Goal: Task Accomplishment & Management: Complete application form

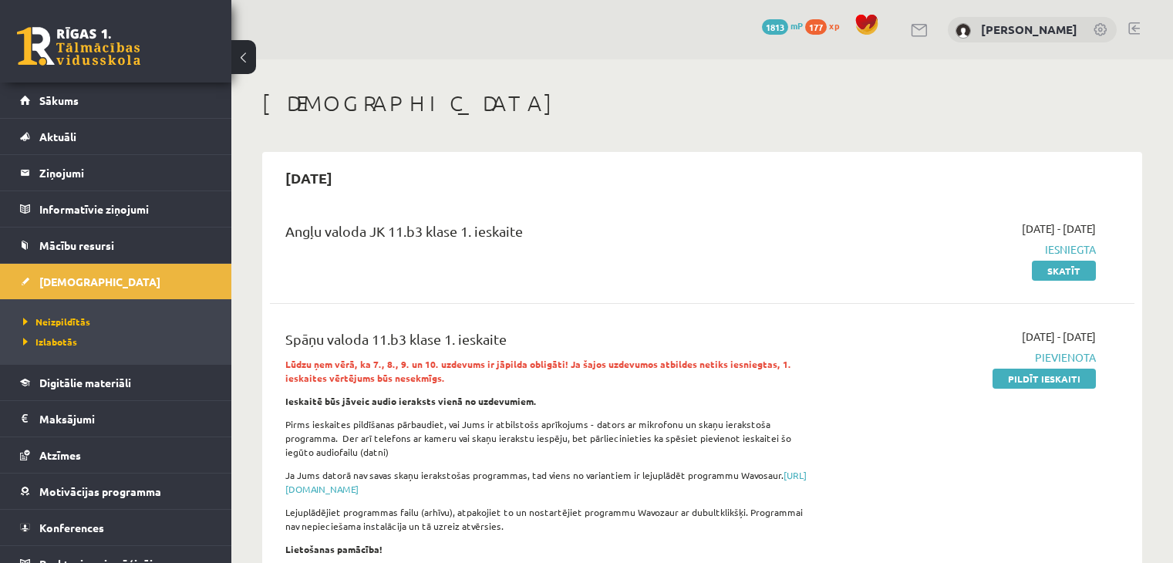
scroll to position [240, 0]
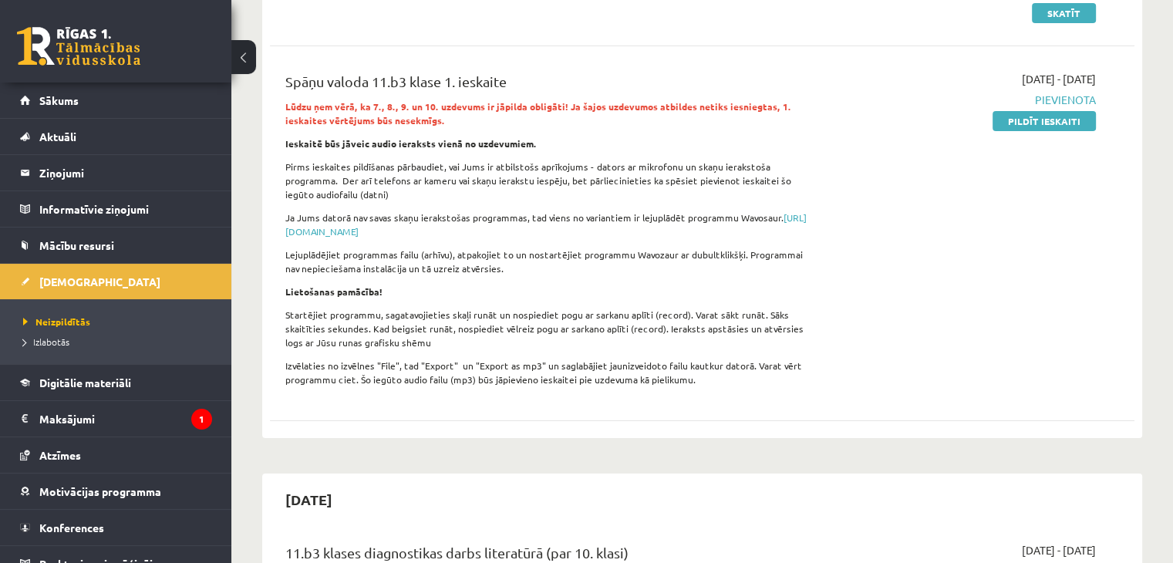
scroll to position [258, 0]
click at [1021, 121] on link "Pildīt ieskaiti" at bounding box center [1044, 120] width 103 height 20
click at [1017, 125] on link "Pildīt ieskaiti" at bounding box center [1044, 120] width 103 height 20
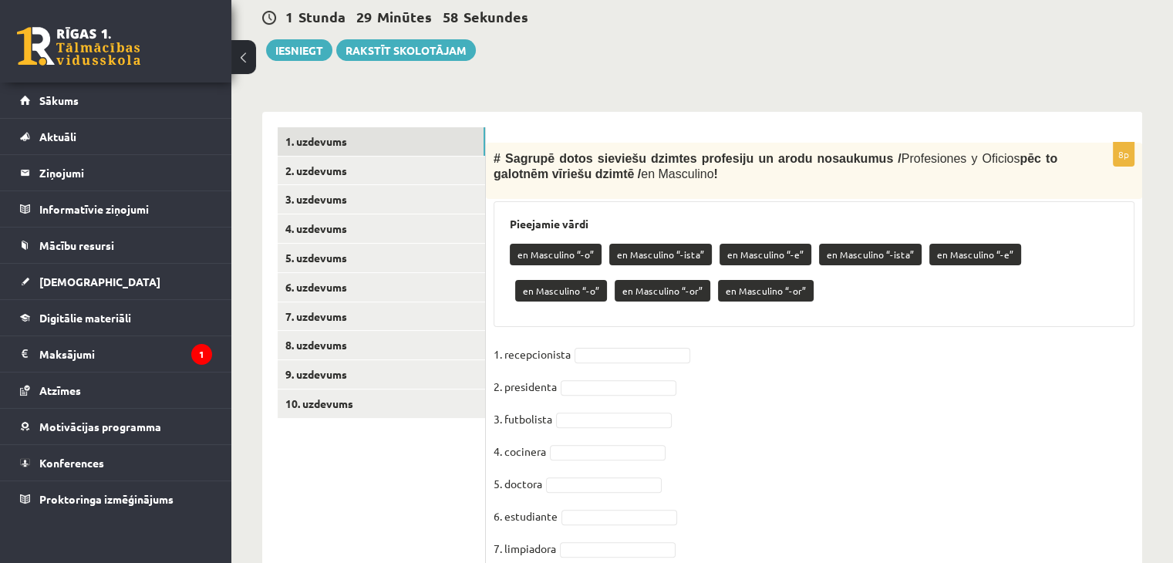
scroll to position [379, 0]
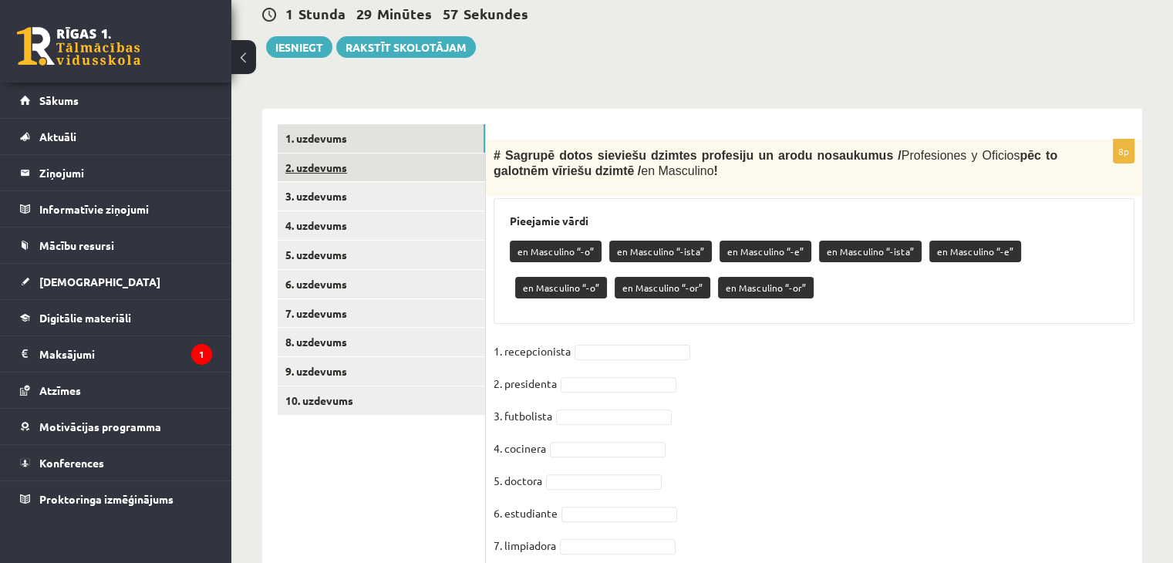
click at [401, 170] on link "2. uzdevums" at bounding box center [381, 167] width 207 height 29
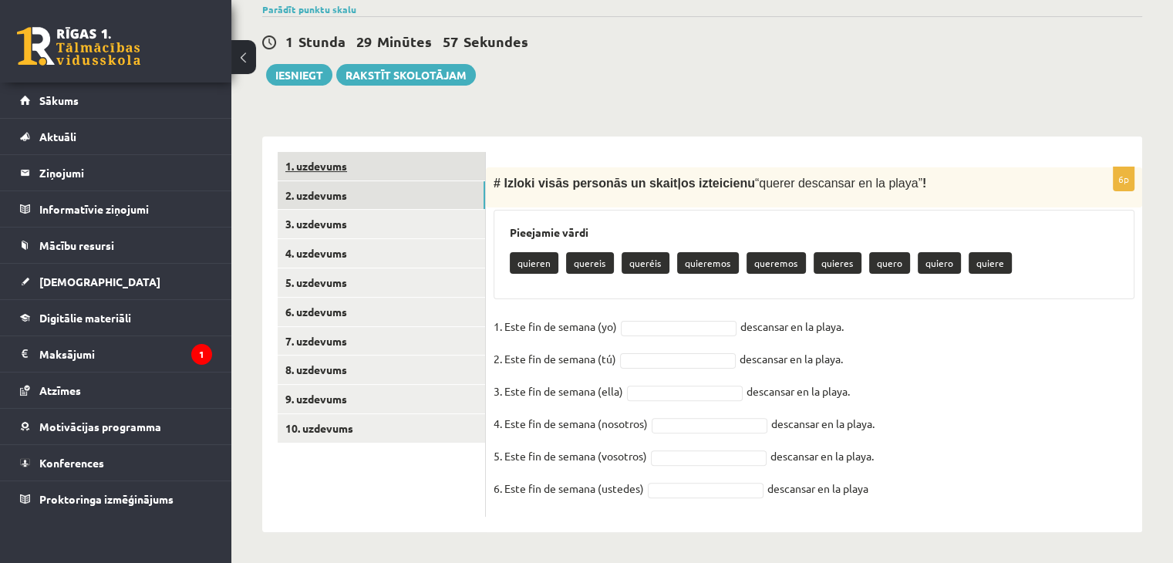
scroll to position [352, 0]
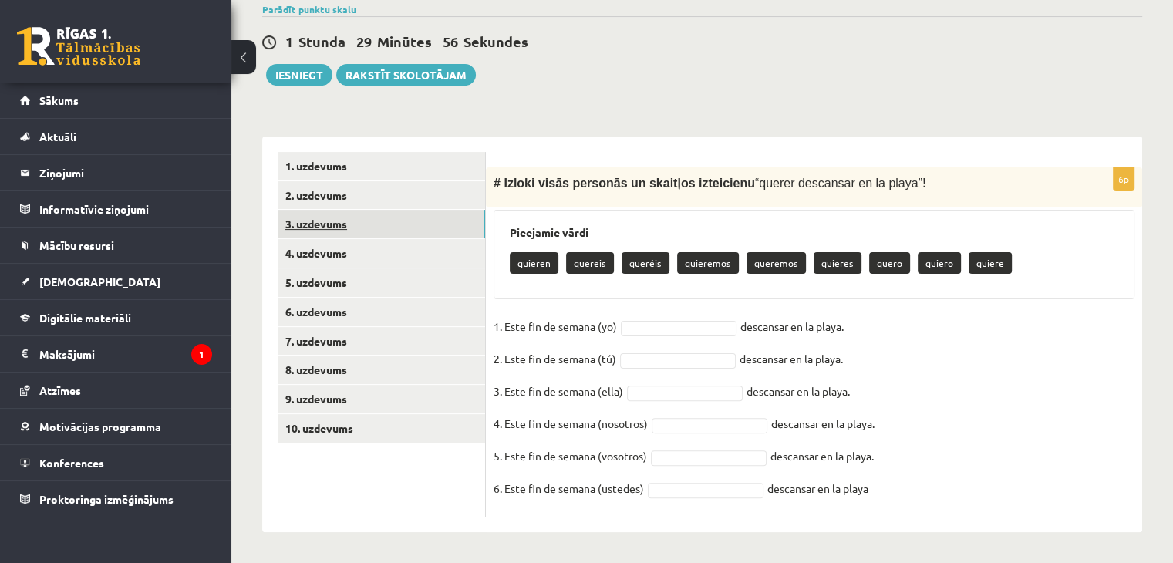
click at [409, 223] on link "3. uzdevums" at bounding box center [381, 224] width 207 height 29
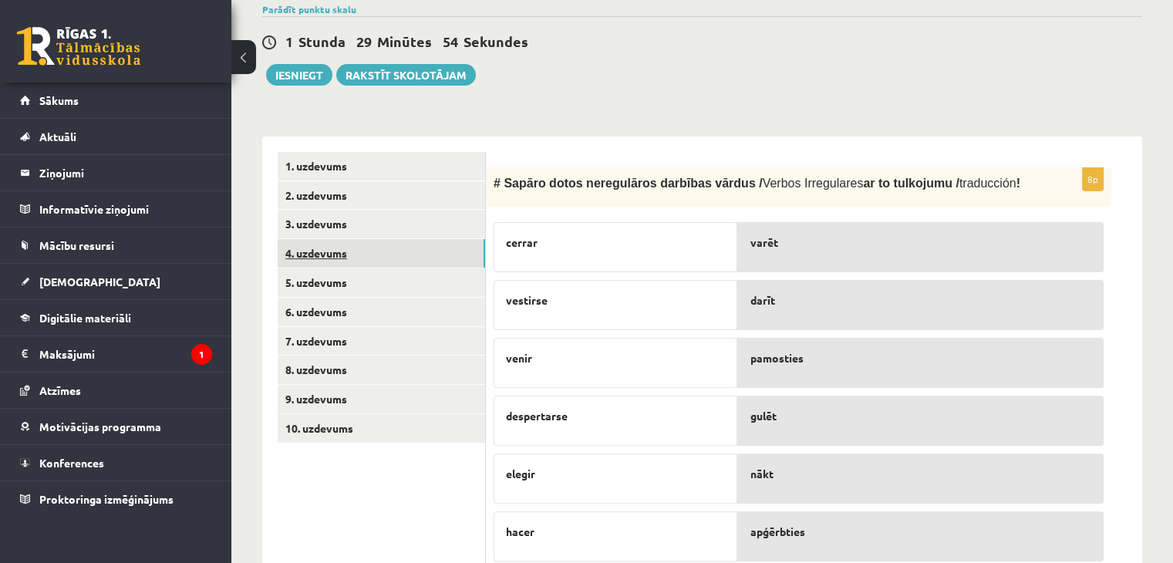
click at [406, 254] on link "4. uzdevums" at bounding box center [381, 253] width 207 height 29
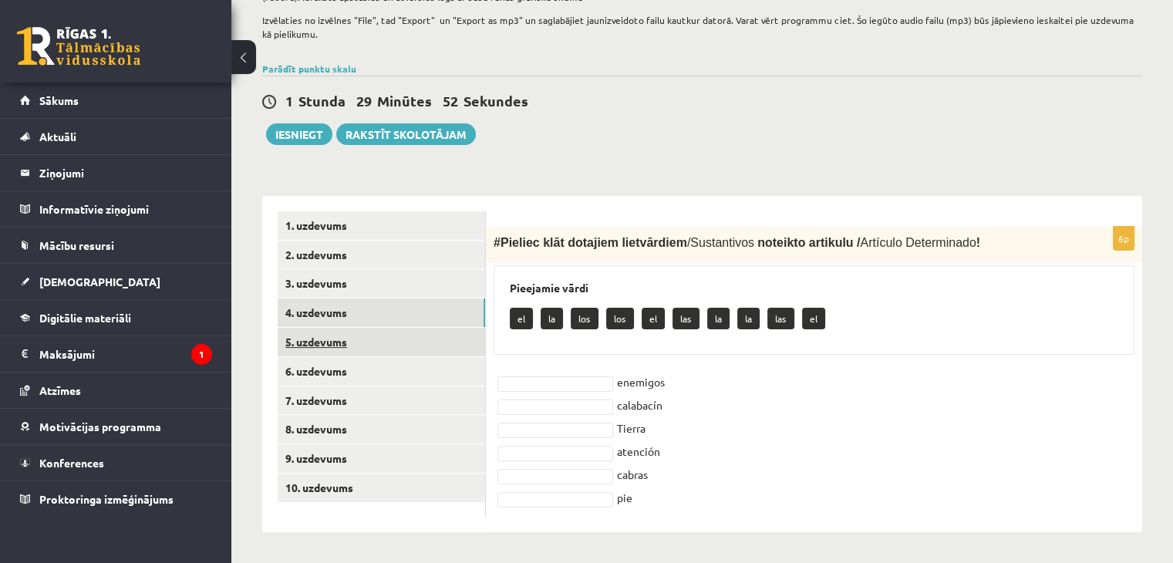
click at [390, 346] on link "5. uzdevums" at bounding box center [381, 342] width 207 height 29
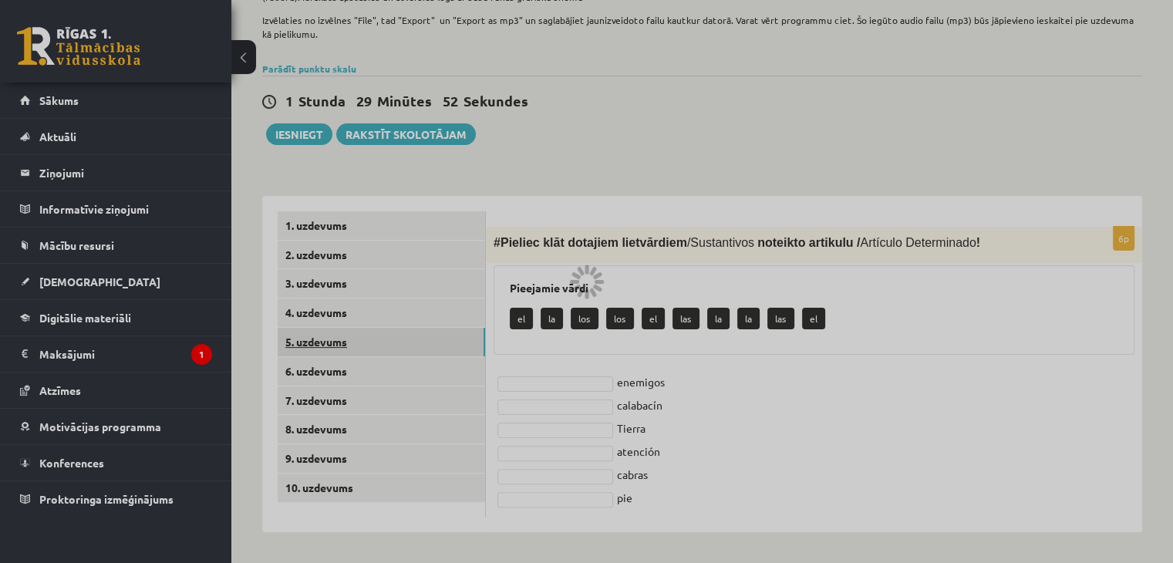
scroll to position [278, 0]
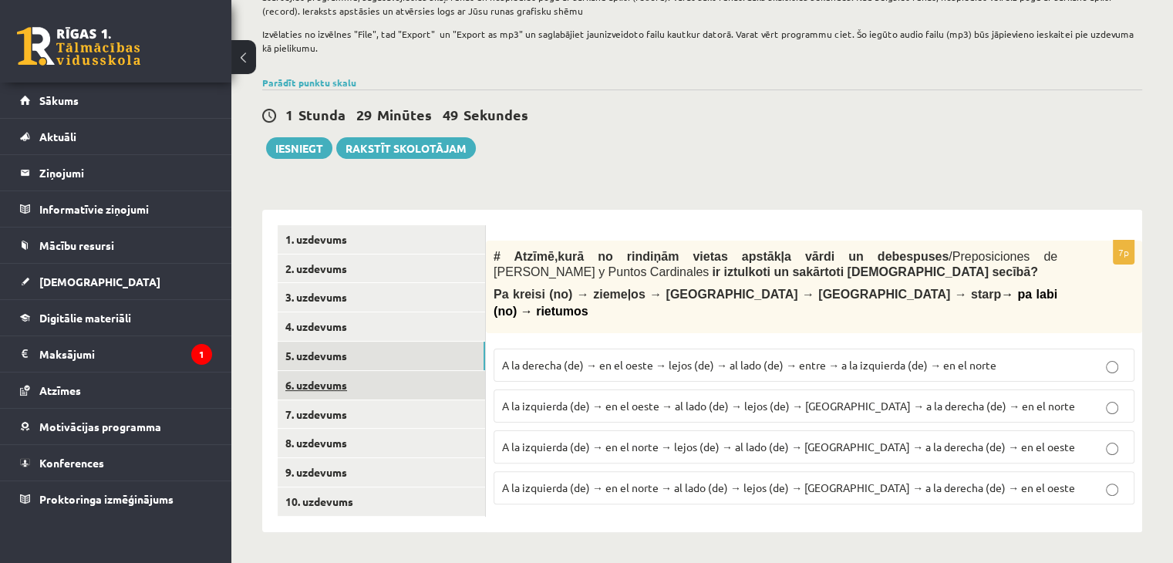
drag, startPoint x: 384, startPoint y: 391, endPoint x: 359, endPoint y: 388, distance: 25.6
click at [359, 388] on link "6. uzdevums" at bounding box center [381, 385] width 207 height 29
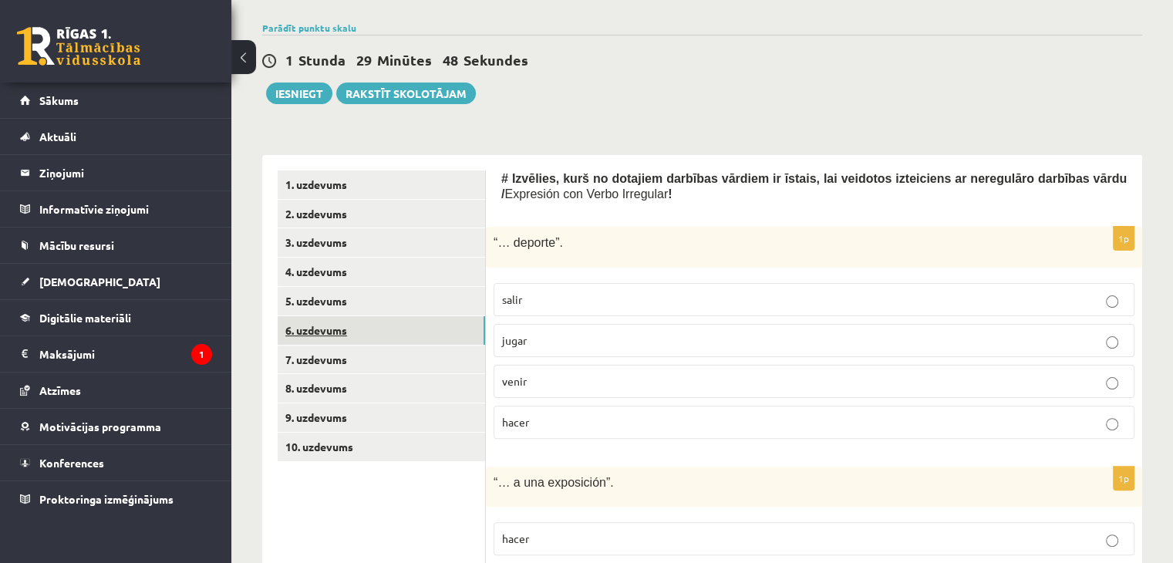
scroll to position [352, 0]
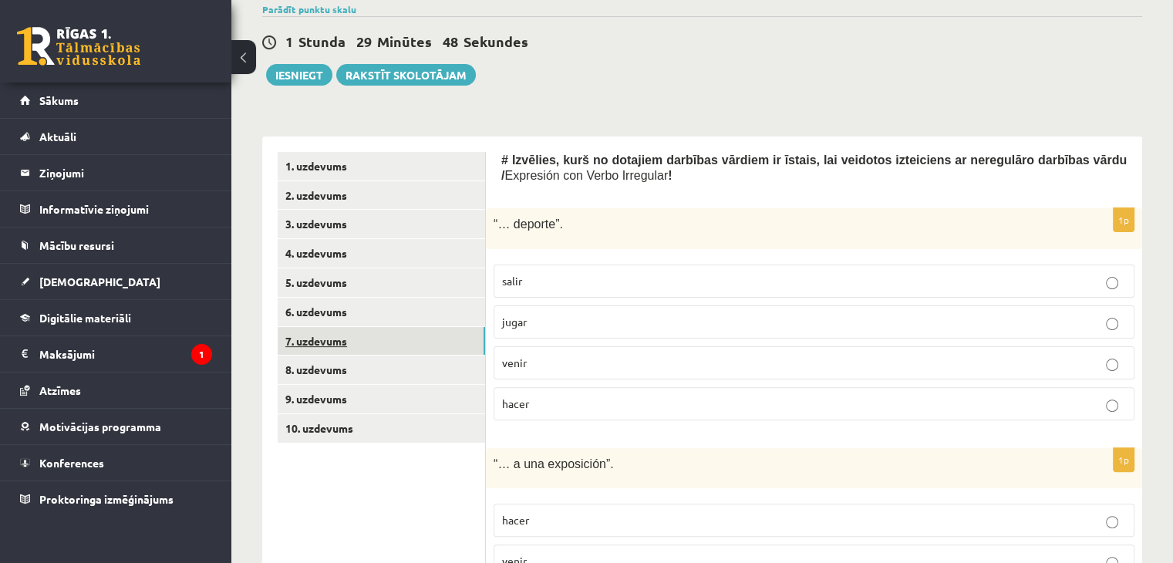
click at [364, 349] on link "7. uzdevums" at bounding box center [381, 341] width 207 height 29
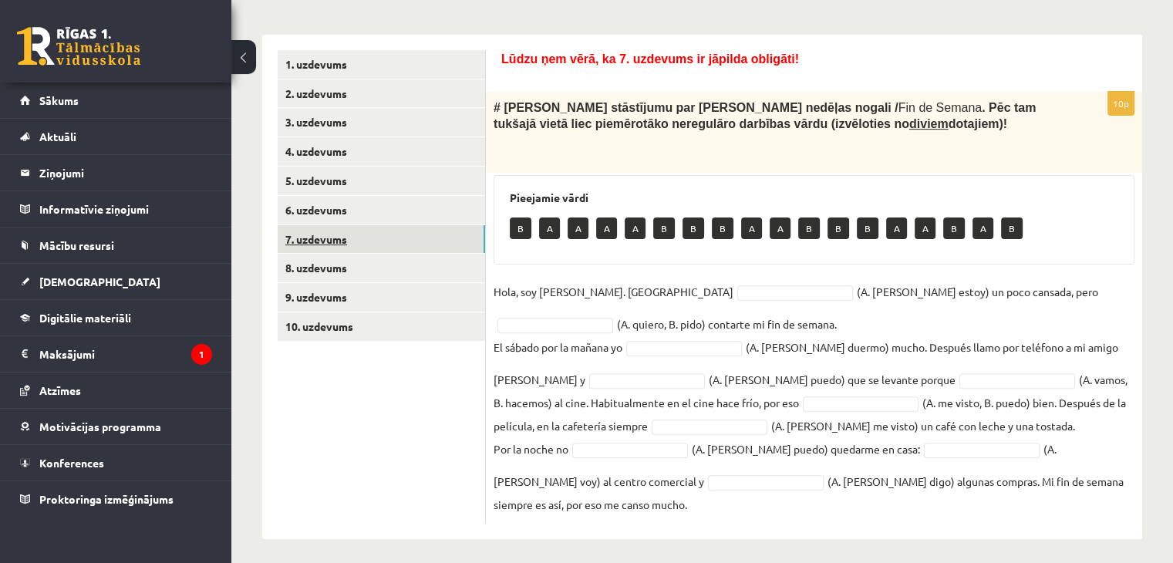
scroll to position [460, 0]
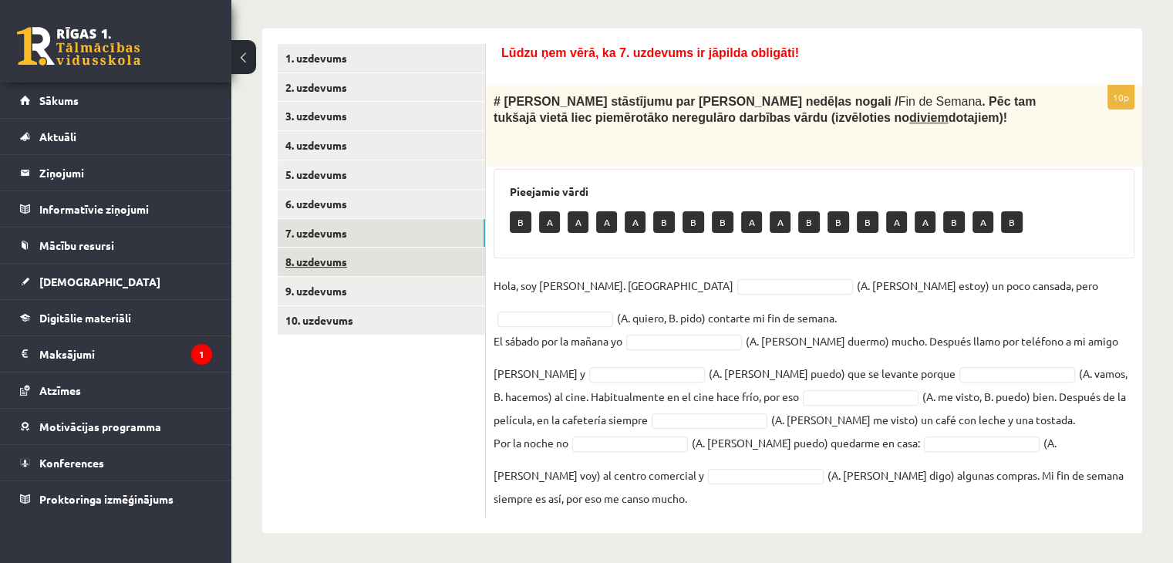
click at [356, 258] on link "8. uzdevums" at bounding box center [381, 262] width 207 height 29
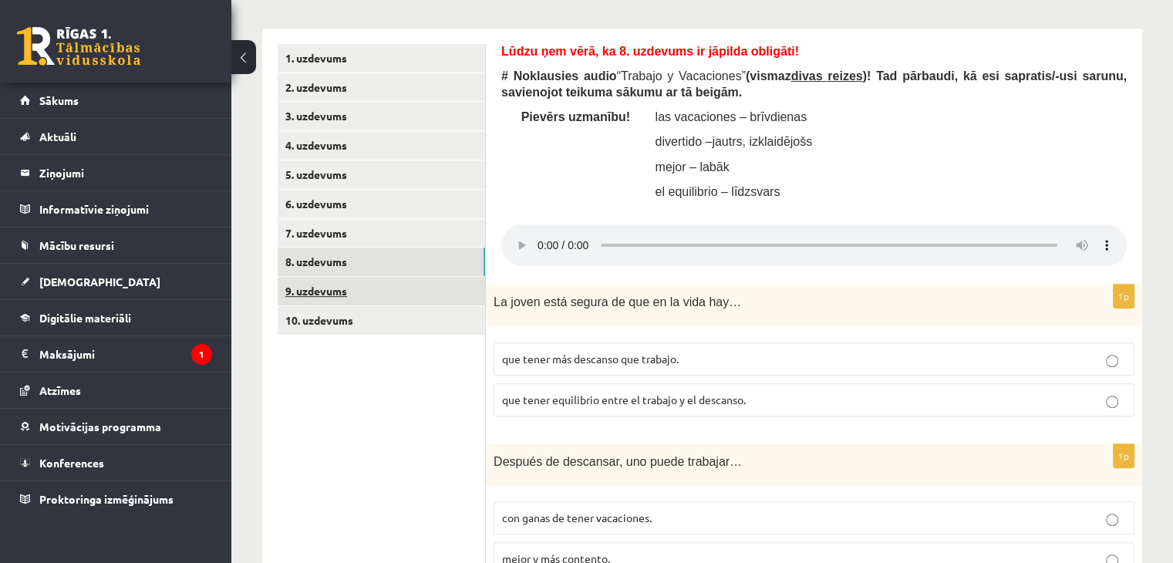
click at [359, 286] on link "9. uzdevums" at bounding box center [381, 291] width 207 height 29
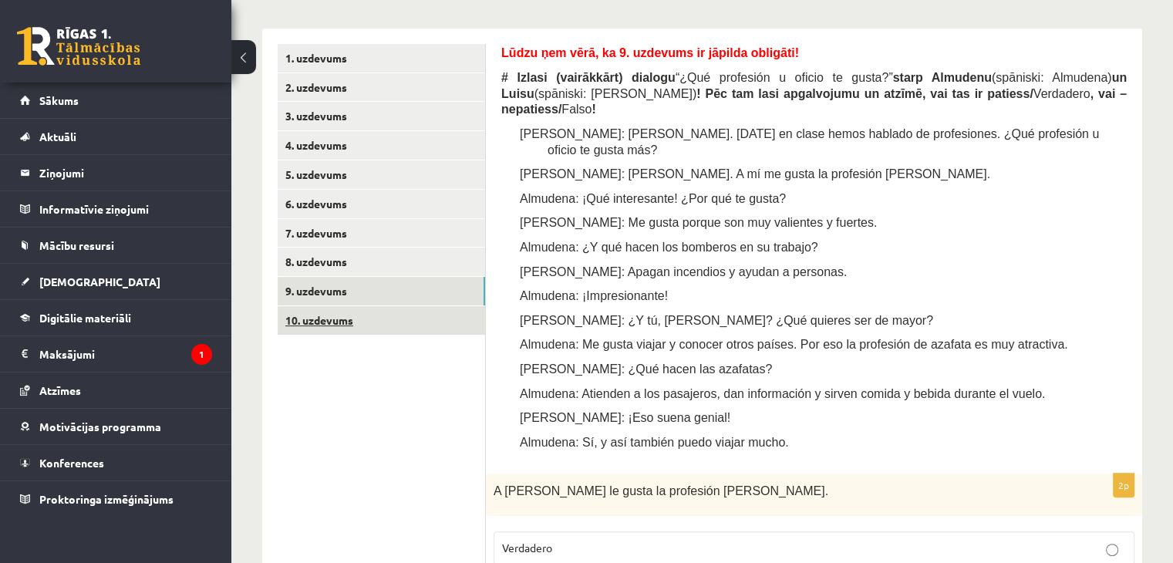
click at [373, 325] on link "10. uzdevums" at bounding box center [381, 320] width 207 height 29
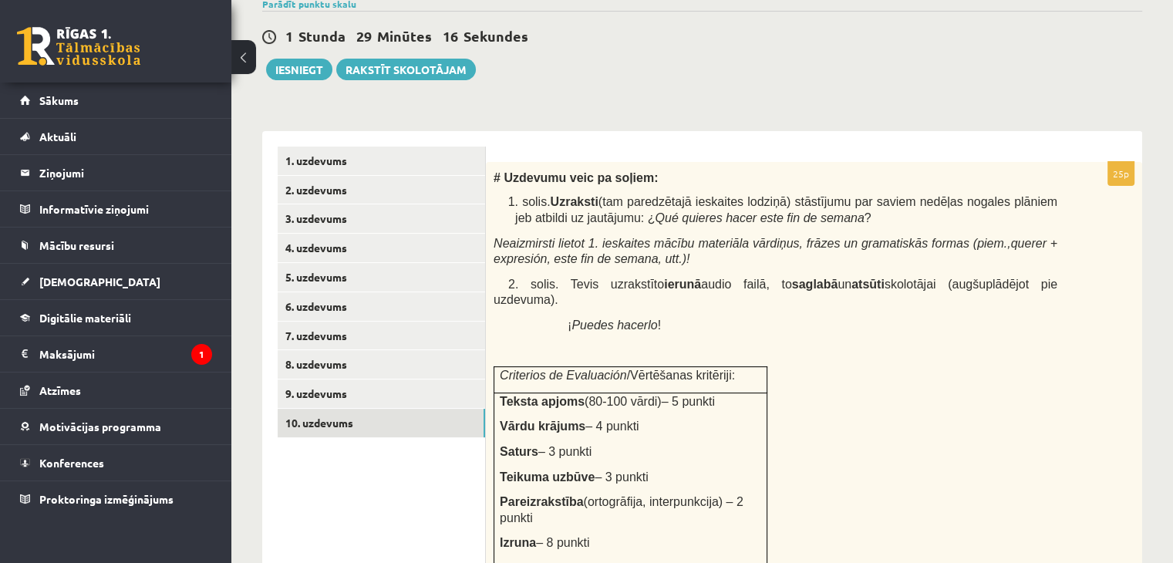
scroll to position [356, 0]
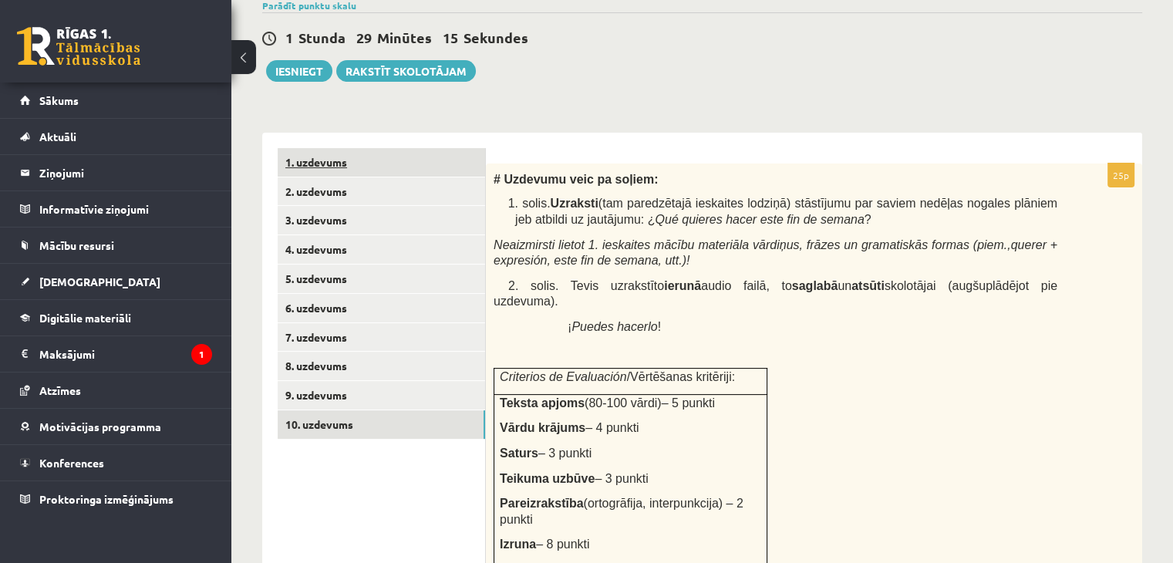
click at [433, 173] on link "1. uzdevums" at bounding box center [381, 162] width 207 height 29
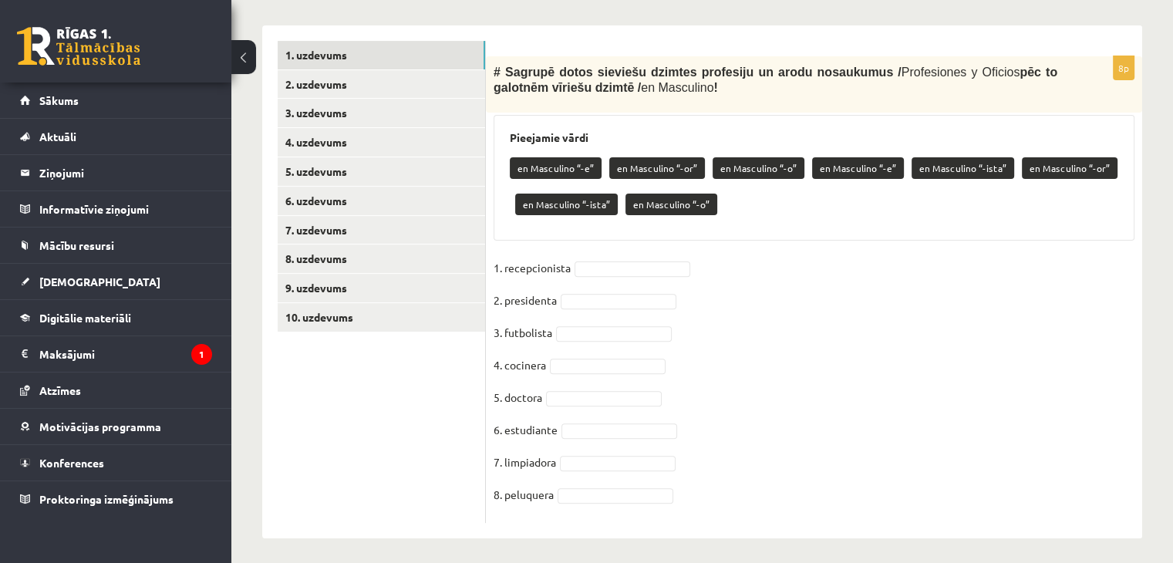
scroll to position [463, 0]
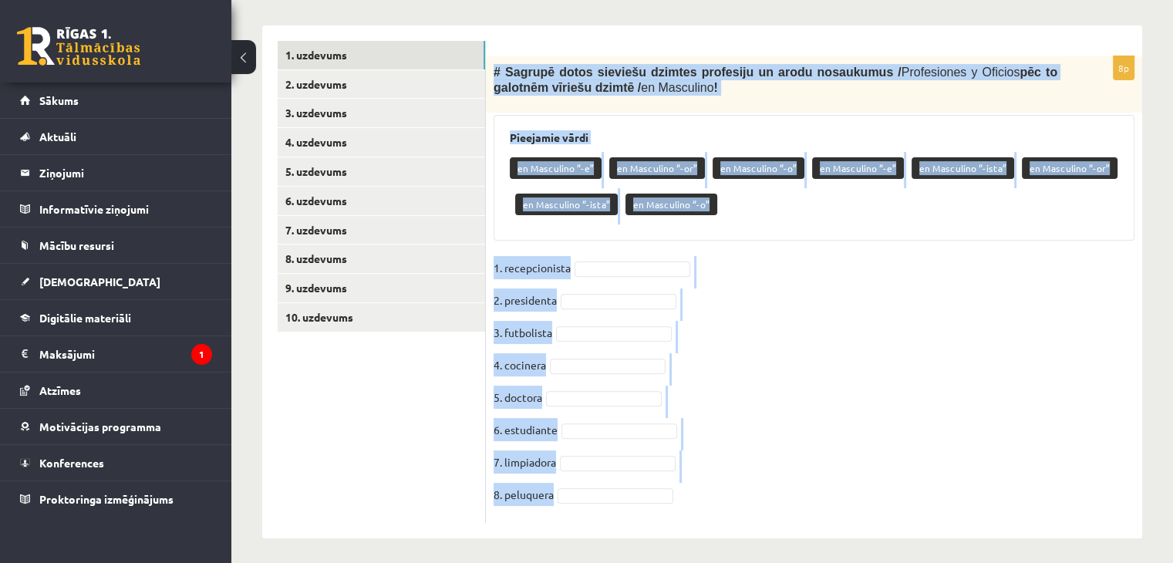
drag, startPoint x: 491, startPoint y: 69, endPoint x: 687, endPoint y: 504, distance: 476.3
click at [687, 504] on div "8p # Sagrupē dotos sieviešu dzimtes profesiju un [PERSON_NAME] nosaukumus / Pro…" at bounding box center [814, 289] width 656 height 467
copy div "# Sagrupē dotos sieviešu dzimtes profesiju un [PERSON_NAME] nosaukumus / Profes…"
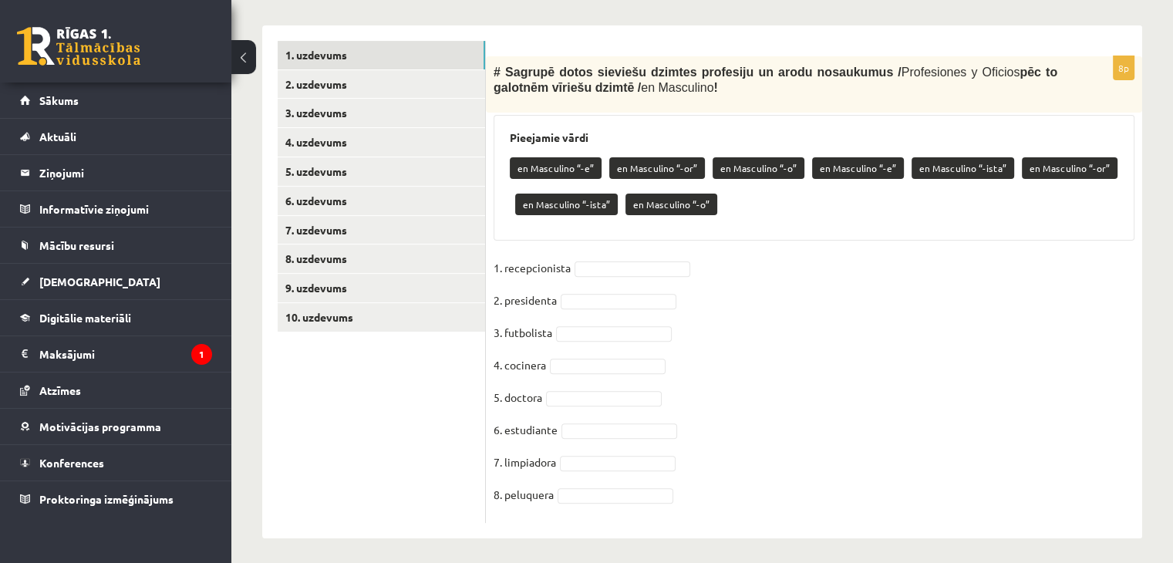
click at [464, 411] on ul "1. uzdevums 2. uzdevums 3. uzdevums 4. uzdevums 5. uzdevums 6. uzdevums 7. uzde…" at bounding box center [382, 282] width 208 height 482
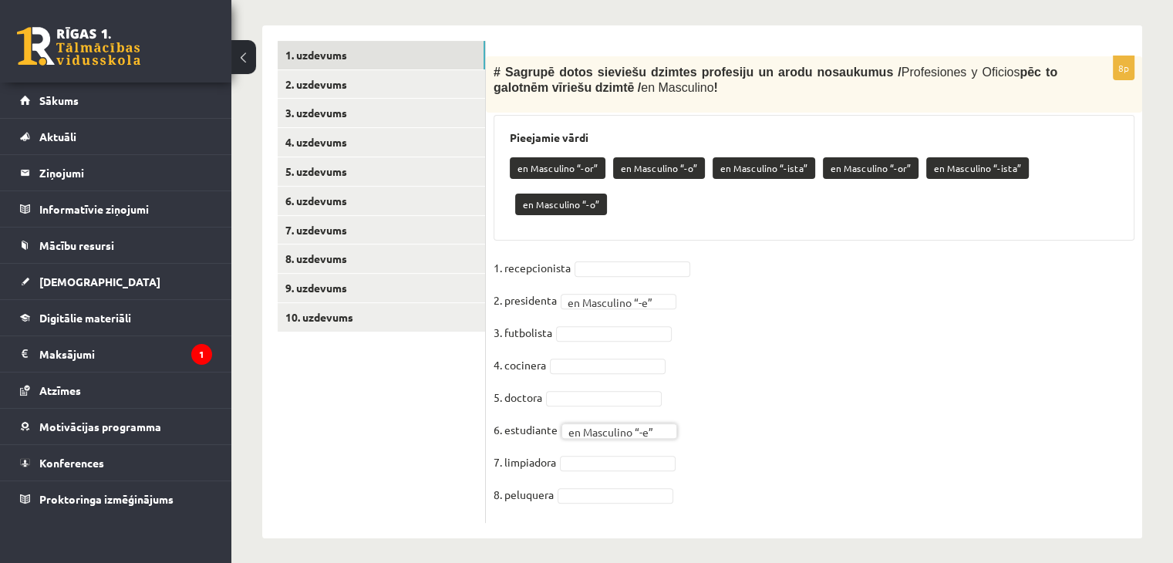
scroll to position [433, 0]
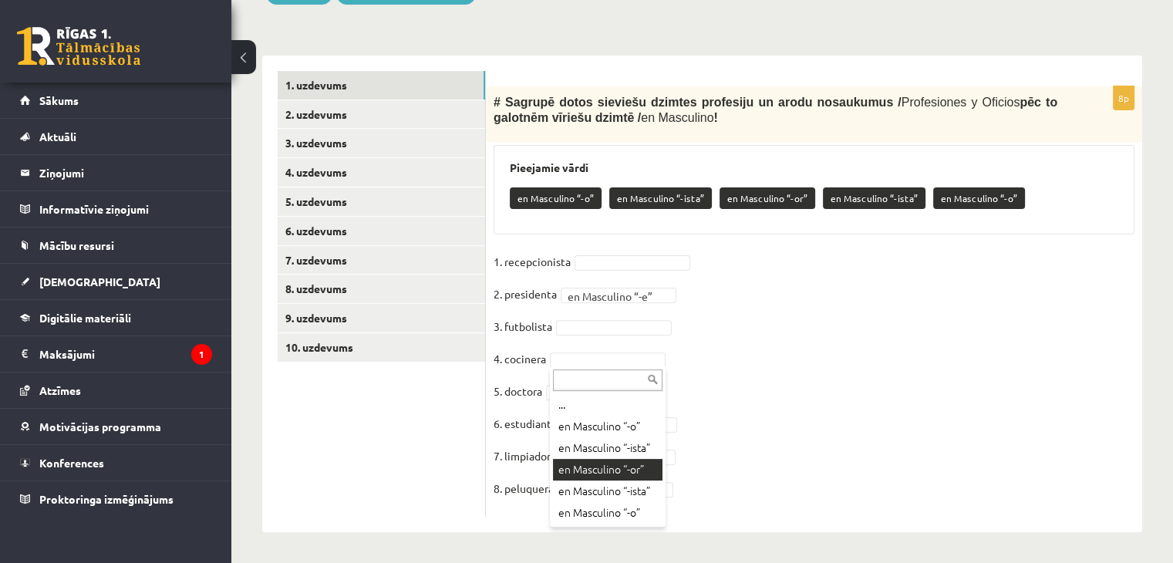
drag, startPoint x: 620, startPoint y: 481, endPoint x: 620, endPoint y: 470, distance: 10.8
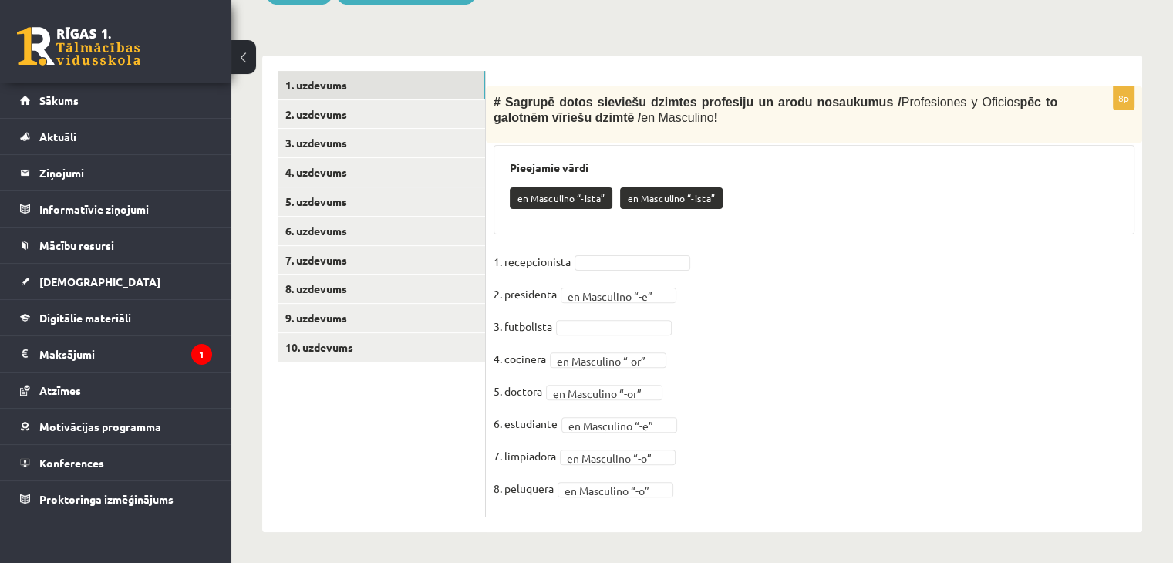
click at [605, 313] on fieldset "**********" at bounding box center [814, 379] width 641 height 259
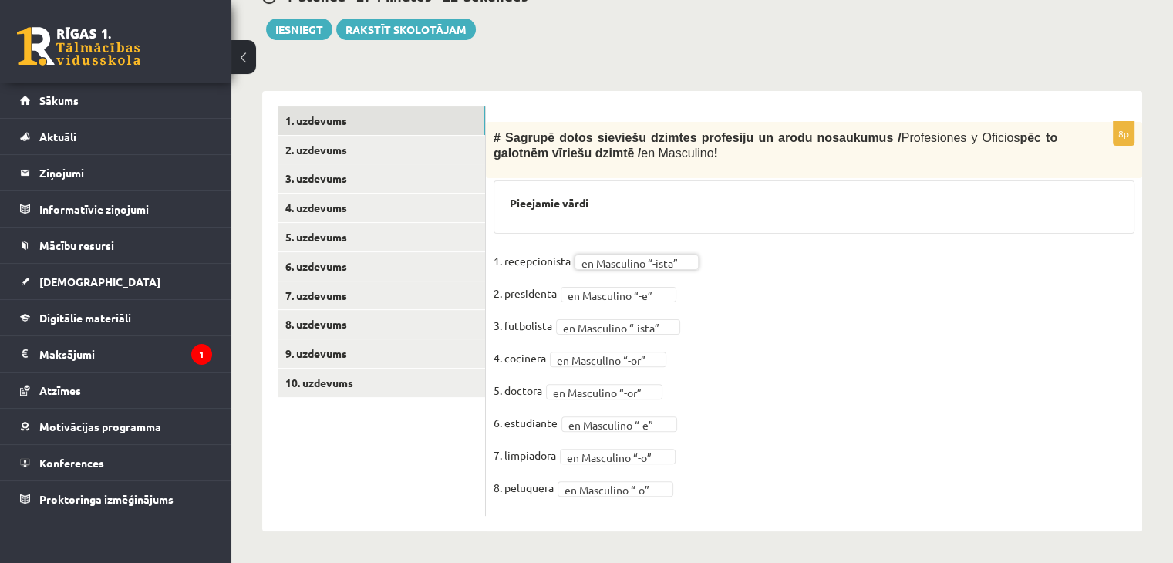
scroll to position [397, 0]
click at [403, 110] on link "1. uzdevums" at bounding box center [381, 120] width 207 height 29
click at [412, 153] on link "2. uzdevums" at bounding box center [381, 150] width 207 height 29
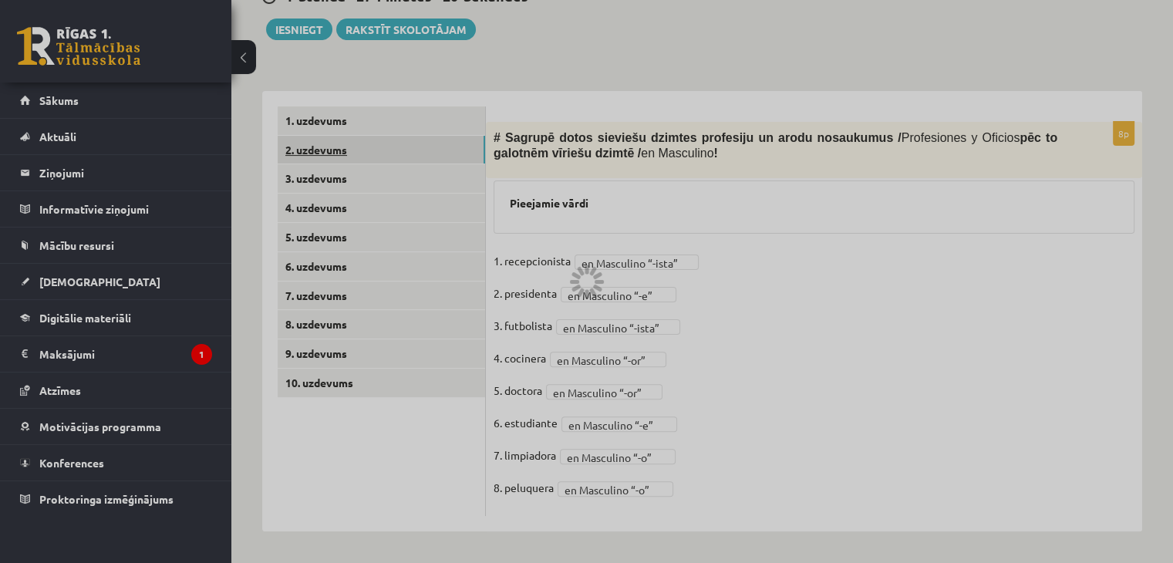
scroll to position [352, 0]
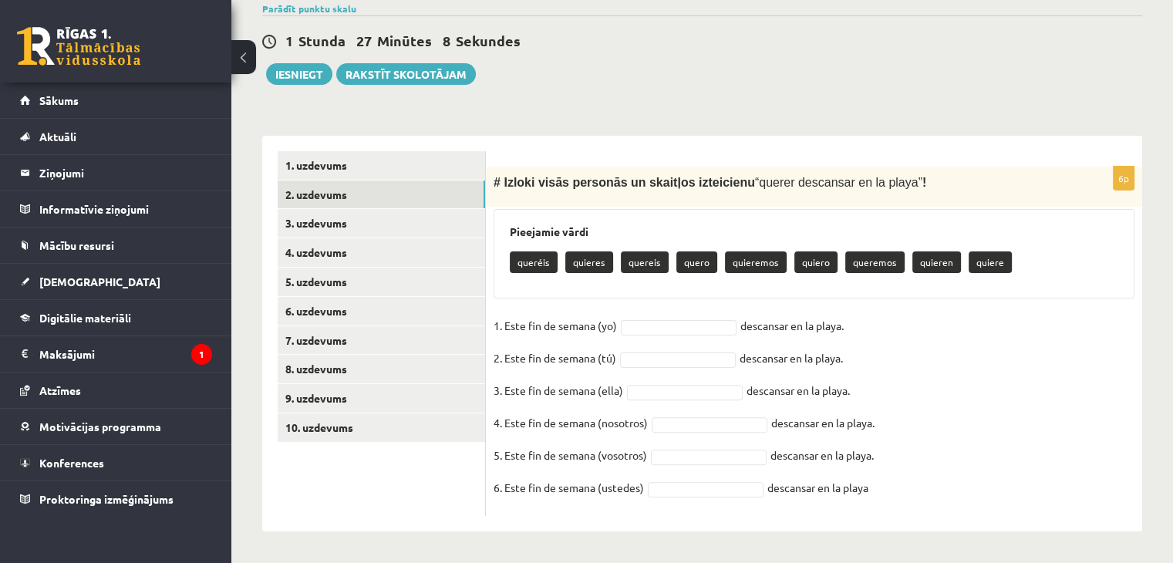
drag, startPoint x: 510, startPoint y: 254, endPoint x: 947, endPoint y: 493, distance: 498.4
click at [947, 493] on div "6p # Izloki visās personās un skaitļos izteicienu “ querer descansar en la play…" at bounding box center [814, 341] width 656 height 349
copy div "queréis quieres quereis quero quieremos quiero queremos quieren quiere 1. Este …"
drag, startPoint x: 489, startPoint y: 180, endPoint x: 930, endPoint y: 483, distance: 534.8
click at [930, 483] on div "6p # Izloki visās personās un skaitļos izteicienu “ querer descansar en la play…" at bounding box center [814, 341] width 656 height 349
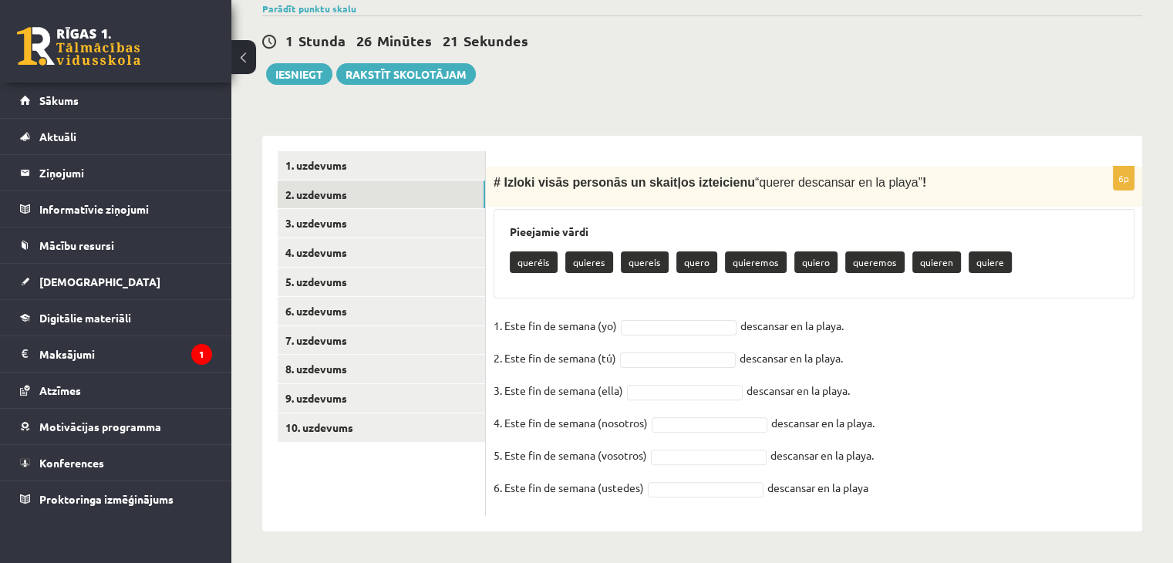
copy div "# Izloki visās personās un skaitļos izteicienu “ querer descansar en la playa ”…"
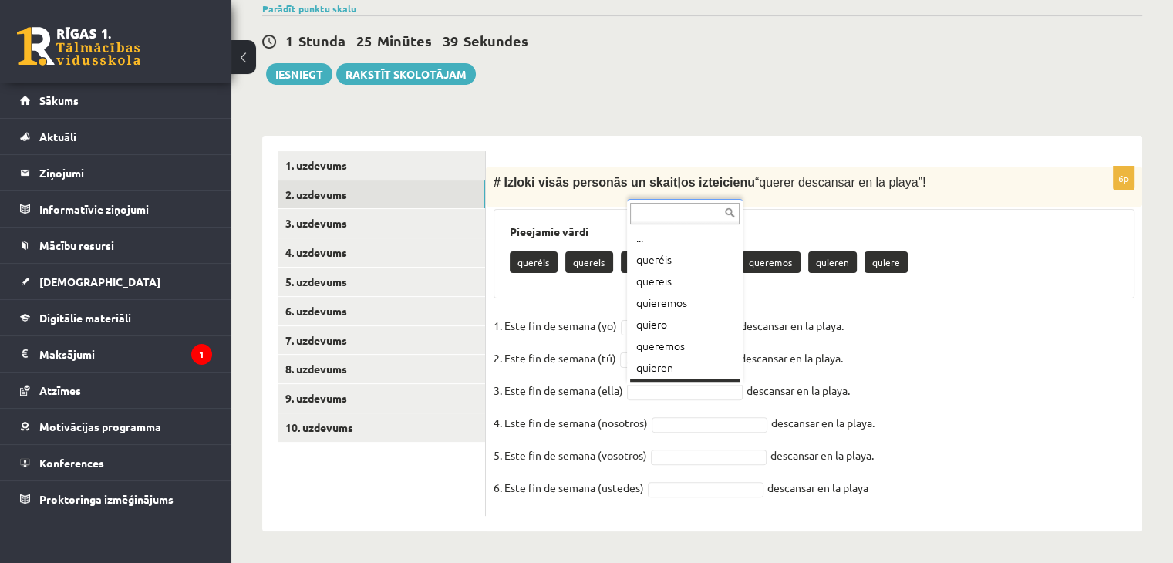
scroll to position [19, 0]
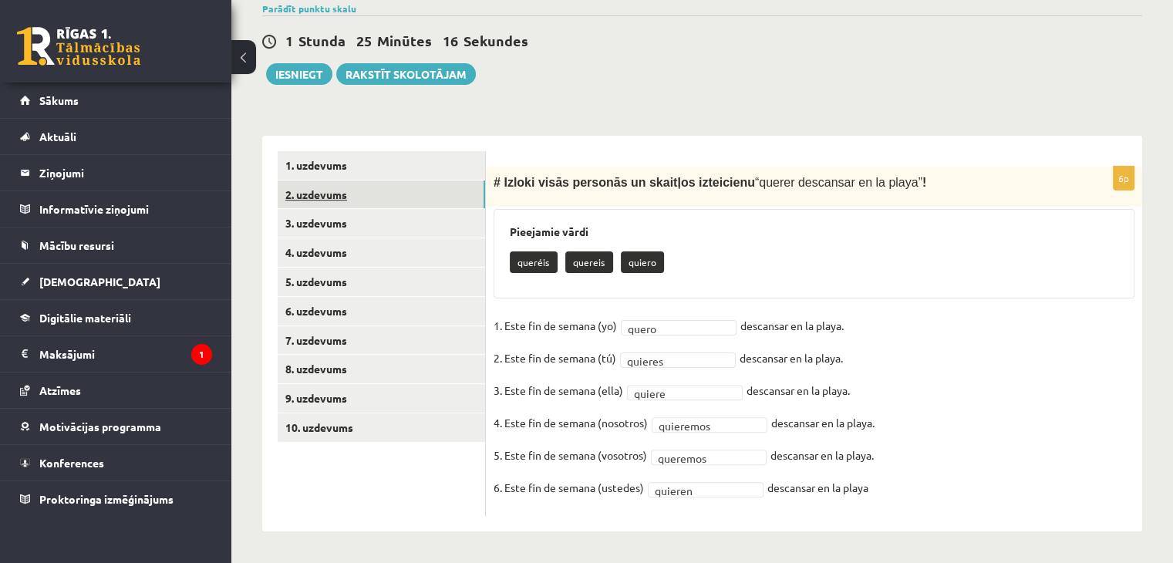
click at [369, 191] on link "2. uzdevums" at bounding box center [381, 194] width 207 height 29
click at [376, 232] on link "3. uzdevums" at bounding box center [381, 223] width 207 height 29
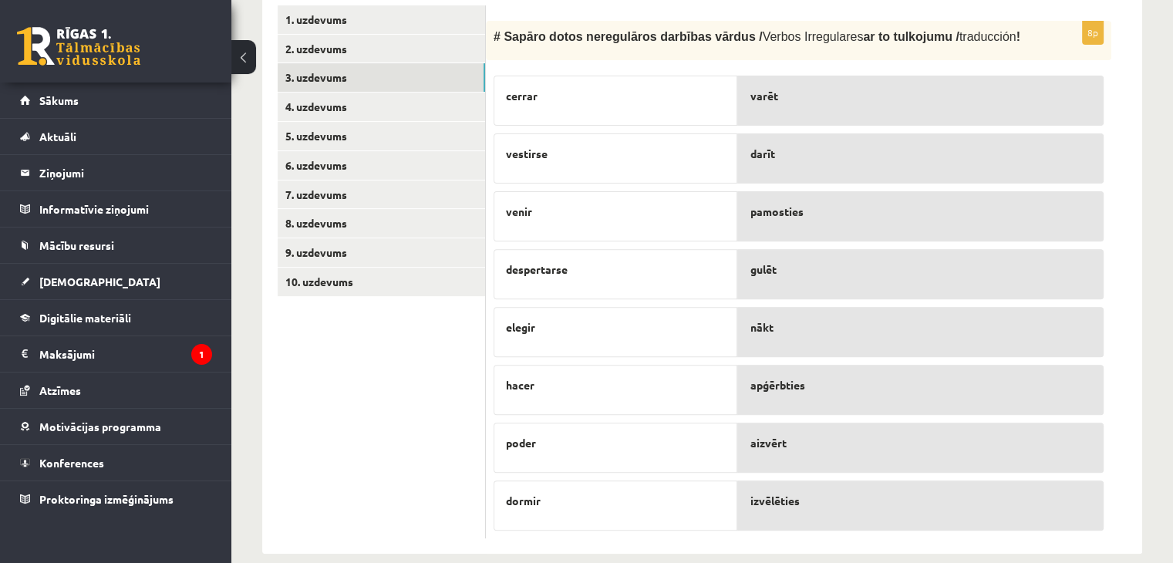
scroll to position [500, 0]
drag, startPoint x: 494, startPoint y: 76, endPoint x: 556, endPoint y: 512, distance: 441.0
click at [556, 512] on div "cerrar vestirse venir despertarse elegir hacer poder dormir" at bounding box center [616, 297] width 244 height 463
copy div "cerrar vestirse venir despertarse elegir hacer poder dormir"
click at [518, 56] on div "# Sapāro dotos neregulāros darbības vārdus / Verbos Irregulares ar to tulkojumu…" at bounding box center [798, 39] width 625 height 40
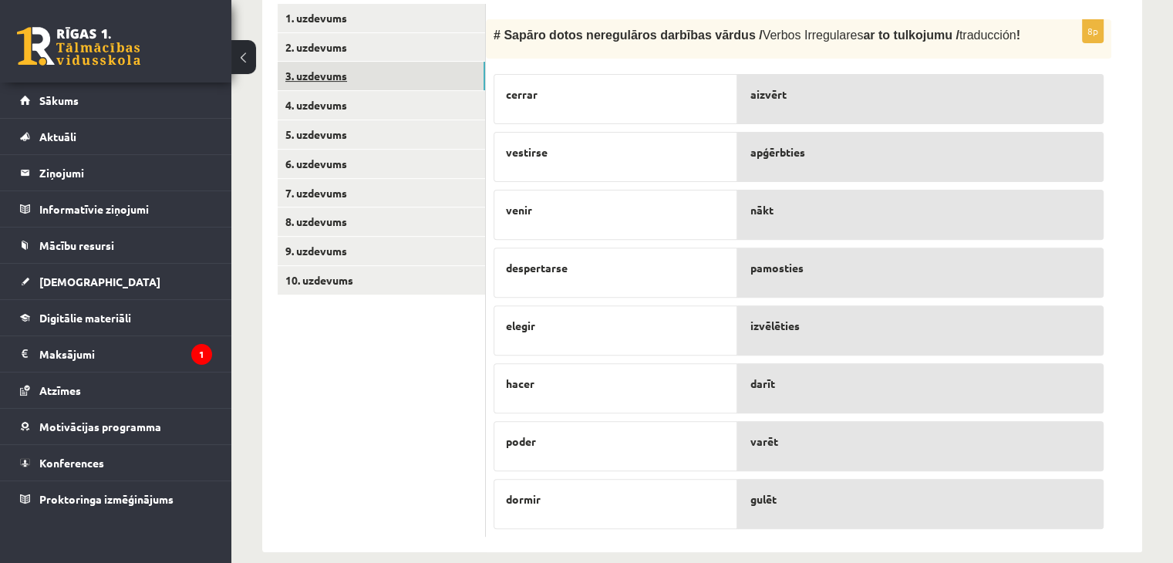
click at [355, 77] on link "3. uzdevums" at bounding box center [381, 76] width 207 height 29
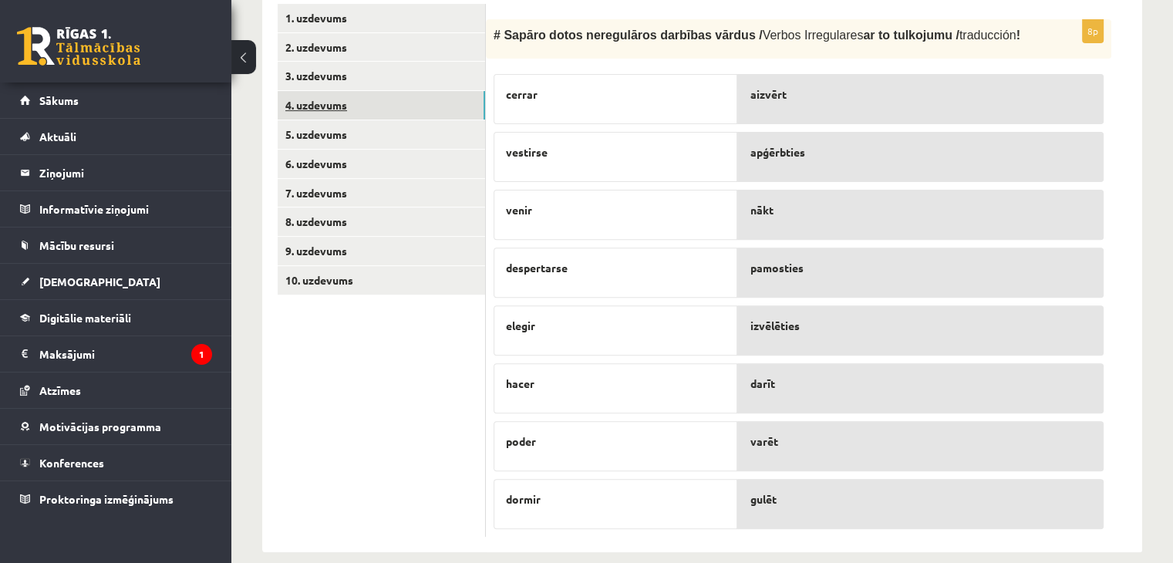
click at [366, 109] on link "4. uzdevums" at bounding box center [381, 105] width 207 height 29
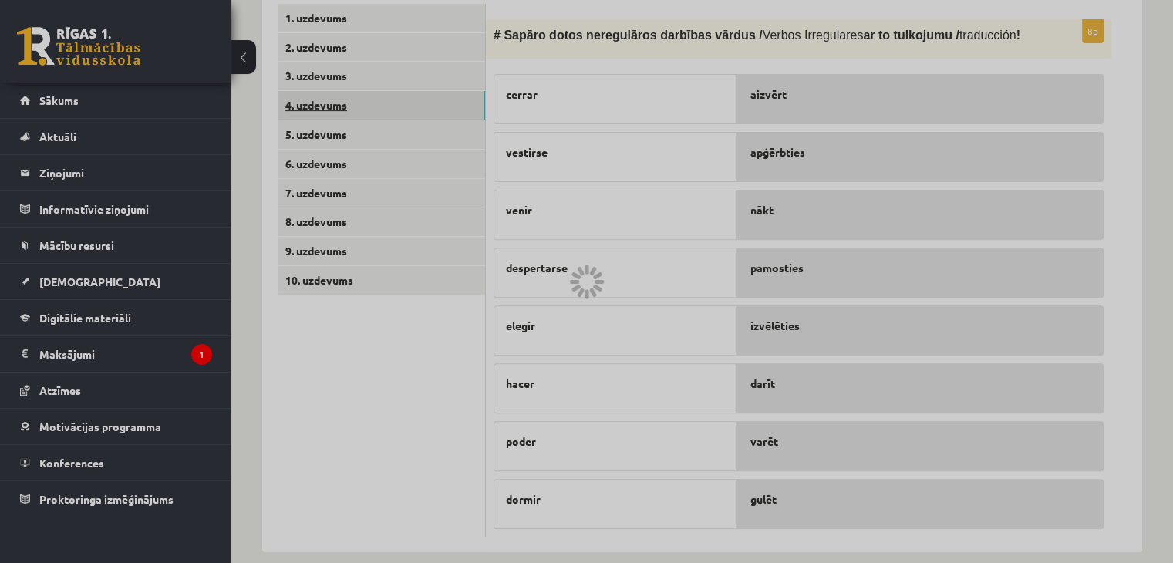
scroll to position [293, 0]
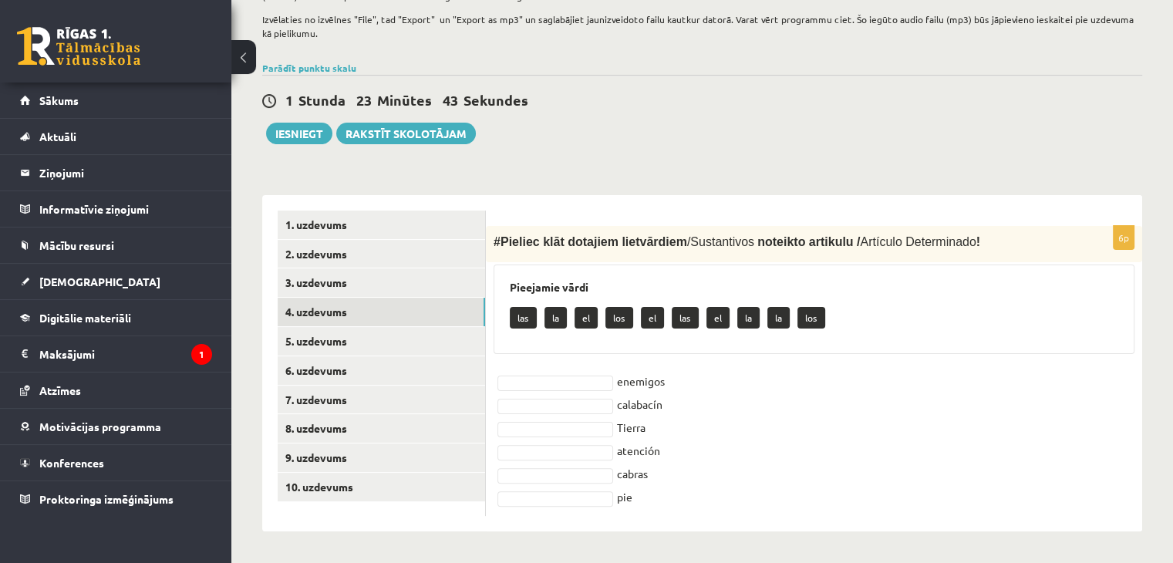
drag, startPoint x: 503, startPoint y: 309, endPoint x: 753, endPoint y: 497, distance: 312.8
click at [753, 497] on div "6p # Pieliec klāt dotajiem lietvārdiem / Sustantivos noteikto artikulu / Artícu…" at bounding box center [814, 371] width 656 height 290
copy div "las la el los el las el la la los enemigos calabacín Tierra atención cabras pie"
click at [515, 285] on h3 "Pieejamie vārdi" at bounding box center [814, 287] width 609 height 13
drag, startPoint x: 509, startPoint y: 288, endPoint x: 696, endPoint y: 508, distance: 289.4
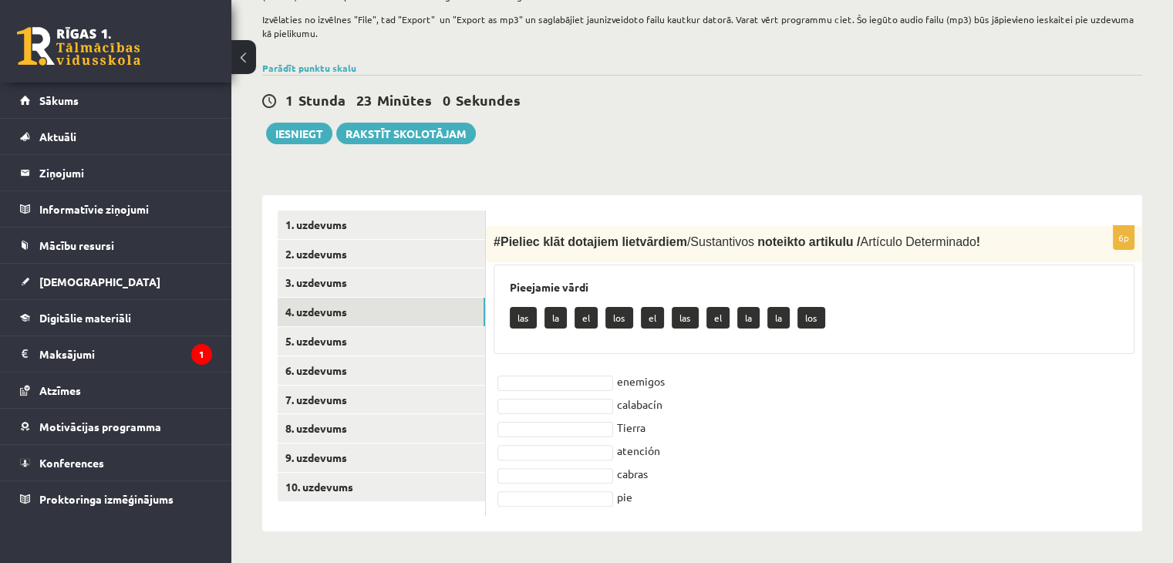
click at [696, 508] on div "6p # Pieliec klāt dotajiem lietvārdiem / Sustantivos noteikto artikulu / Artícu…" at bounding box center [814, 371] width 656 height 290
copy div "Pieejamie vārdi las la el los el las el la la los enemigos calabacín Tierra ate…"
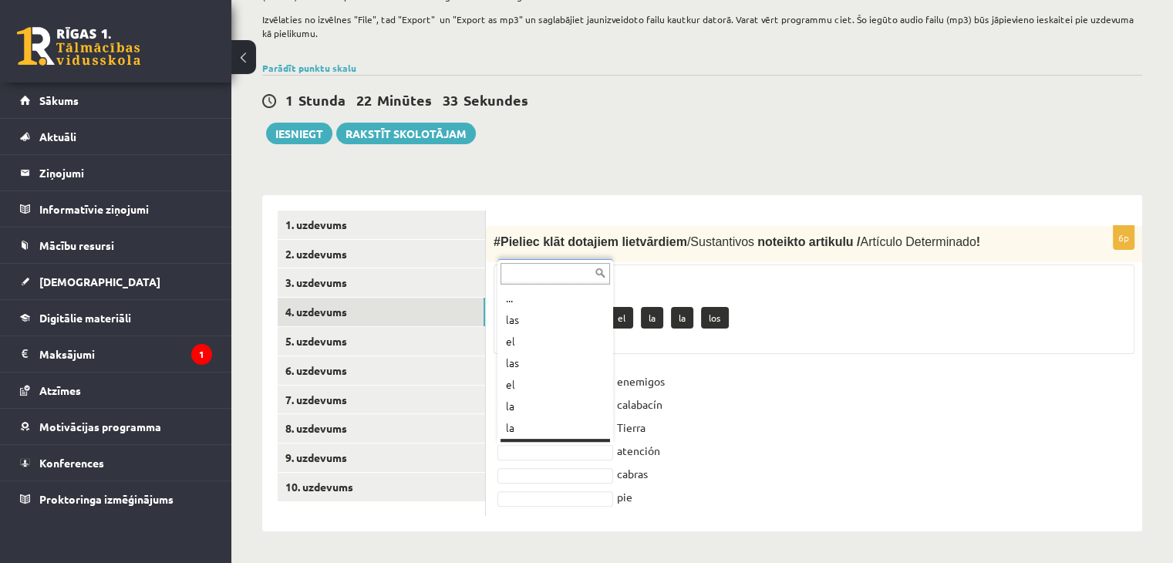
scroll to position [19, 0]
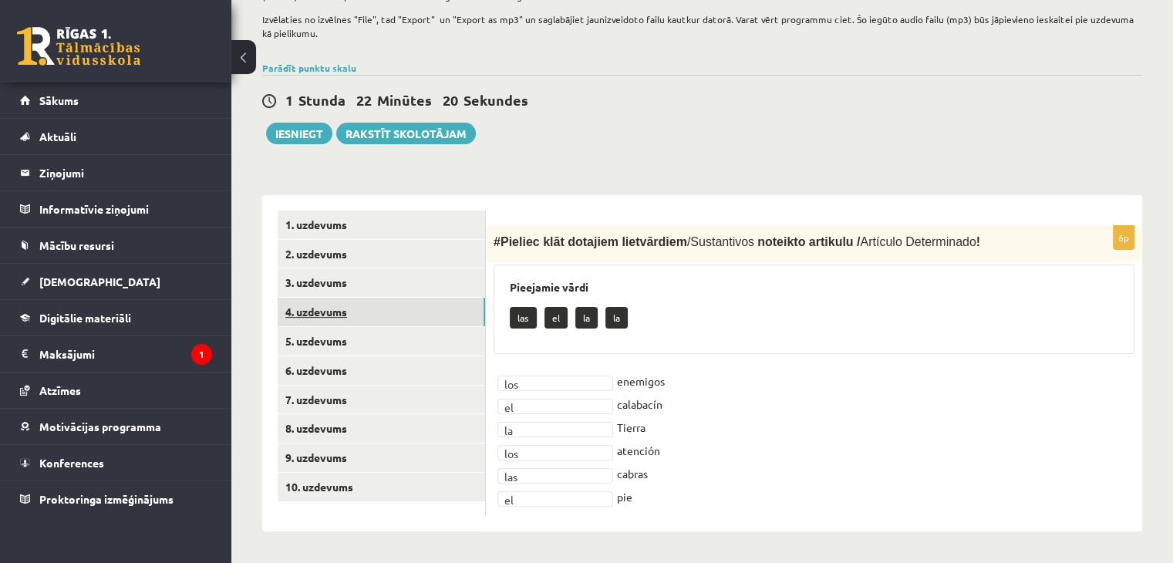
click at [403, 319] on link "4. uzdevums" at bounding box center [381, 312] width 207 height 29
click at [404, 343] on link "5. uzdevums" at bounding box center [381, 341] width 207 height 29
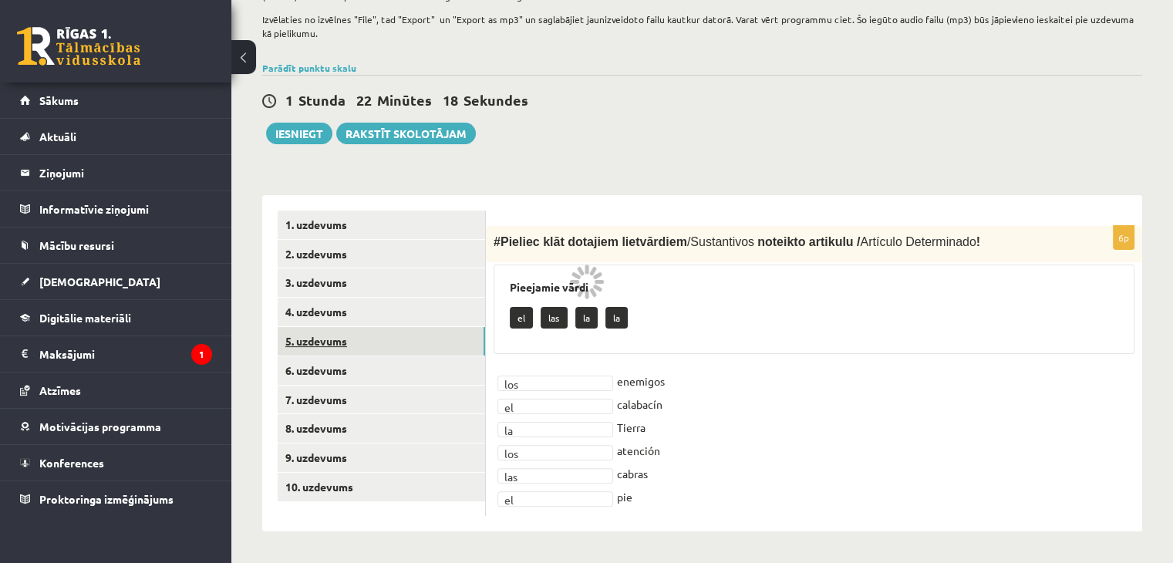
scroll to position [279, 0]
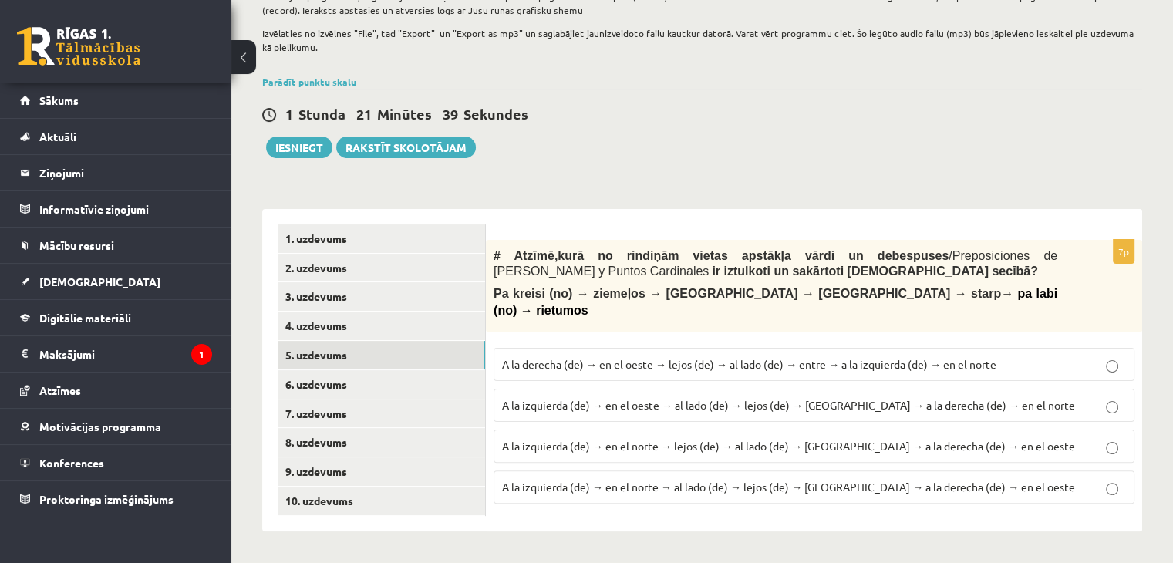
drag, startPoint x: 489, startPoint y: 251, endPoint x: 951, endPoint y: 295, distance: 464.1
click at [951, 295] on div "# Atzīmē , kurā no rindiņām vietas apstākļa vārdi un debespuses / Preposiciones…" at bounding box center [814, 286] width 656 height 93
copy div "# Atzīmē , kurā no rindiņām vietas apstākļa vārdi un debespuses / Preposiciones…"
click at [582, 153] on div "1 Stunda 21 Minūtes 7 Sekundes Ieskaite saglabāta! Iesniegt Rakstīt skolotājam" at bounding box center [702, 123] width 880 height 69
click at [586, 479] on p "A la izquierda (de) → en el norte → al lado (de) → lejos (de) → [GEOGRAPHIC_DAT…" at bounding box center [814, 487] width 624 height 16
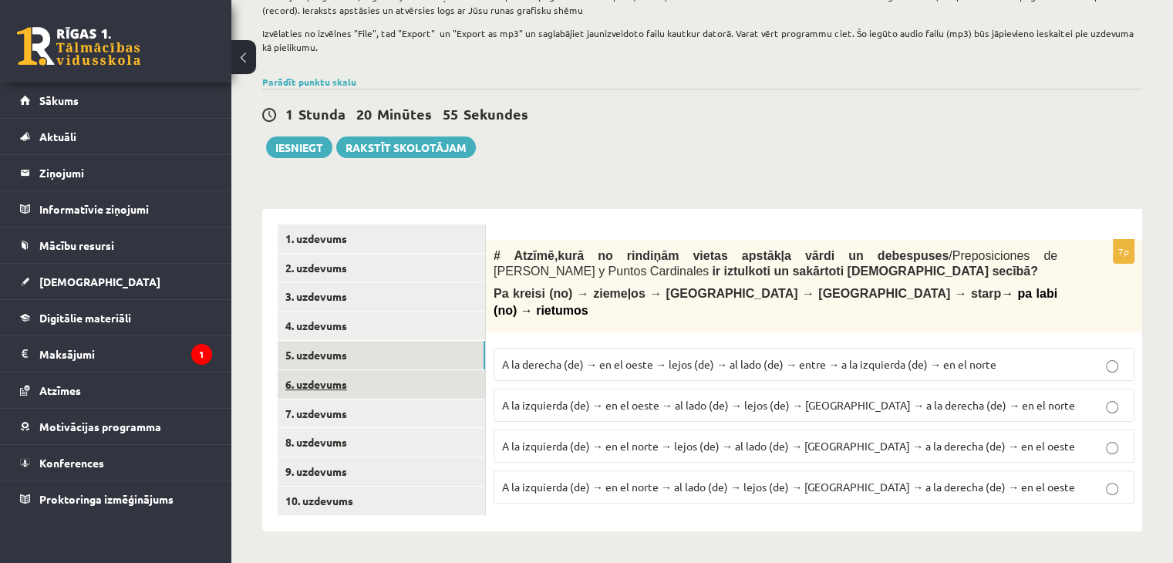
click at [431, 388] on link "6. uzdevums" at bounding box center [381, 384] width 207 height 29
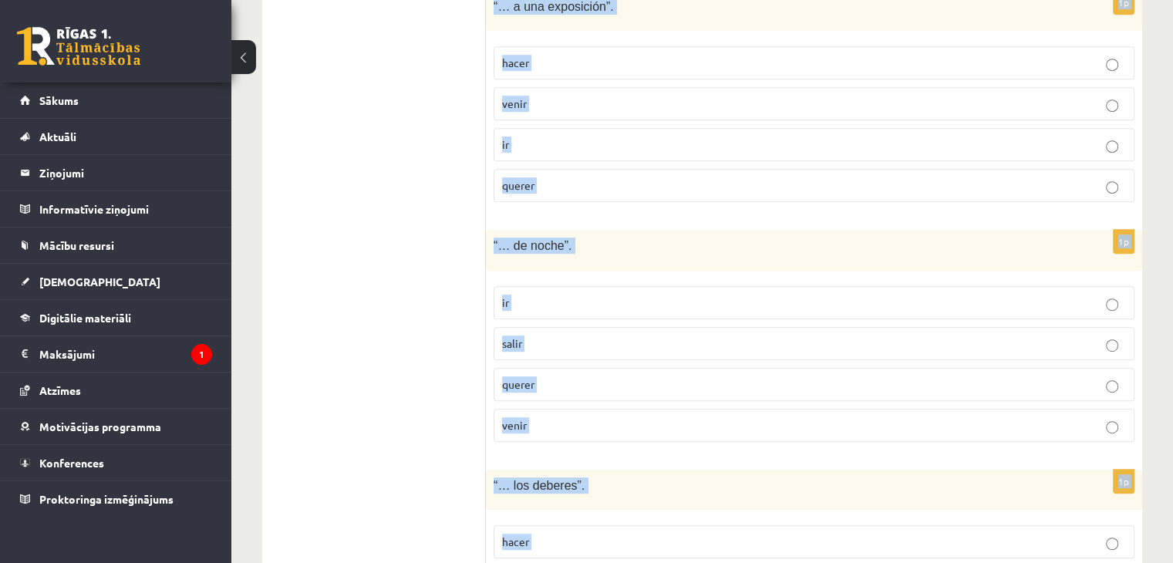
scroll to position [981, 0]
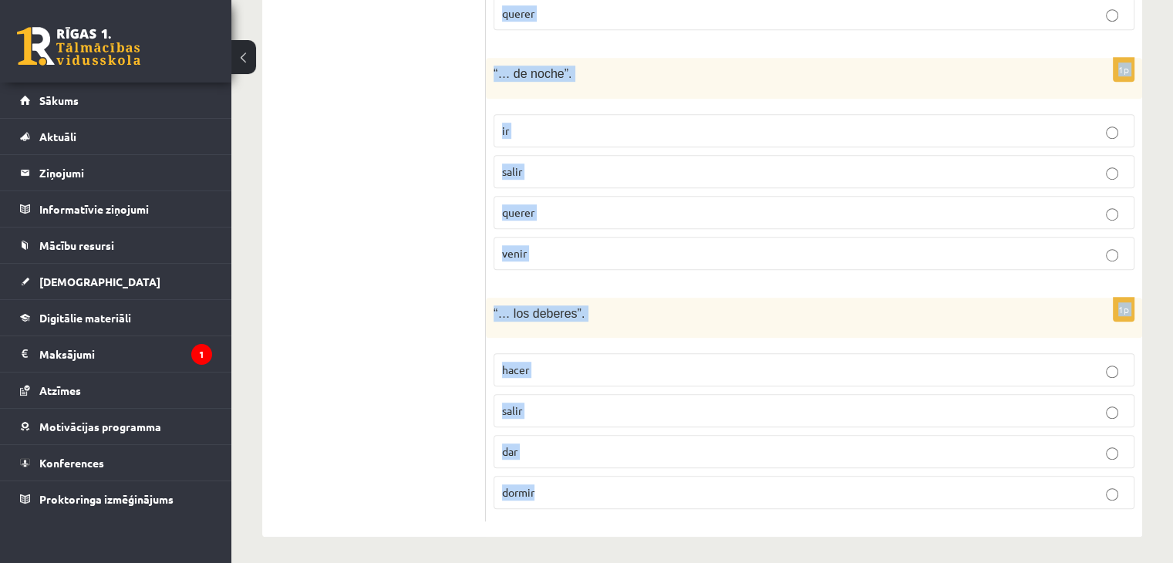
drag, startPoint x: 498, startPoint y: 223, endPoint x: 689, endPoint y: 516, distance: 350.0
click at [689, 516] on div "# Izvēlies, kurš no dotajiem darbības vārdiem ir īstais, lai veidotos izteicien…" at bounding box center [814, 22] width 656 height 1030
copy form "# Izvēlies, kurš no dotajiem darbības vārdiem ir īstais, lai veidotos izteicien…"
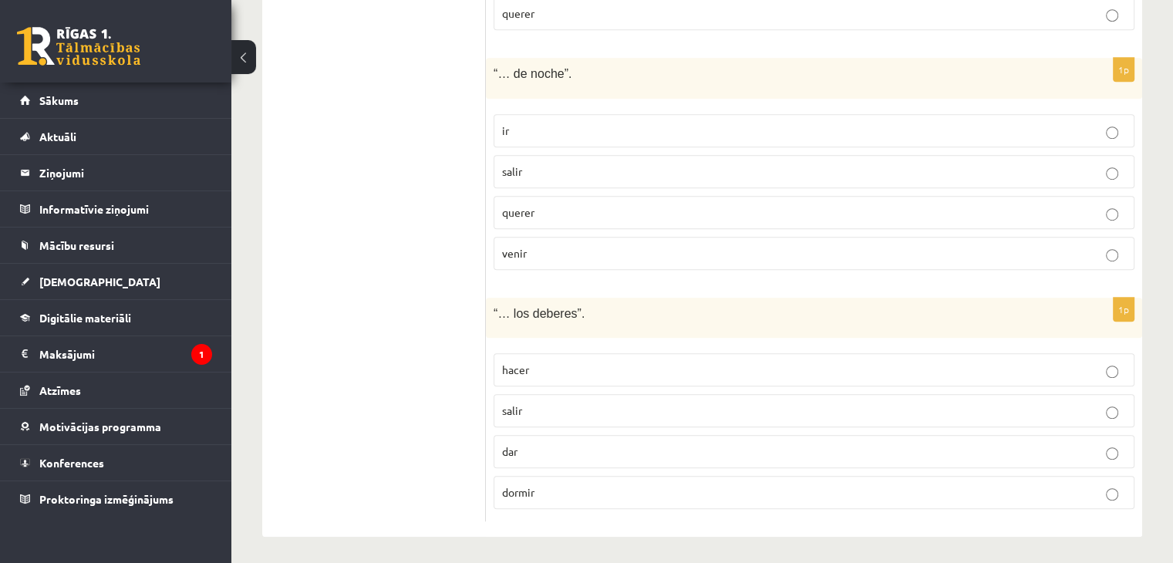
click at [475, 205] on ul "1. uzdevums 2. uzdevums 3. uzdevums 4. uzdevums 5. uzdevums 6. uzdevums 7. uzde…" at bounding box center [382, 23] width 208 height 1000
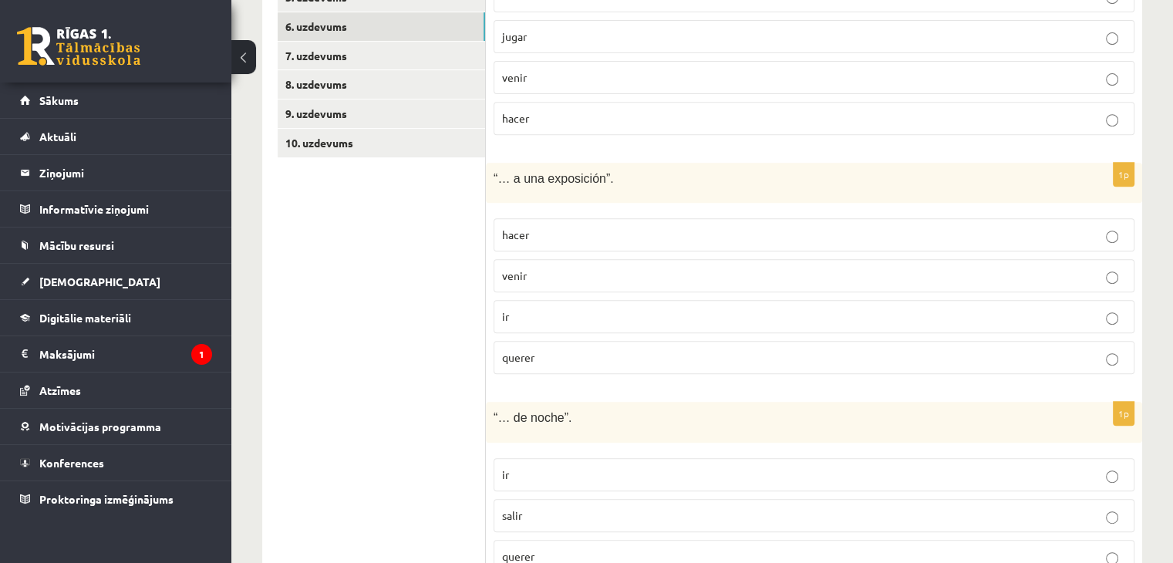
scroll to position [632, 0]
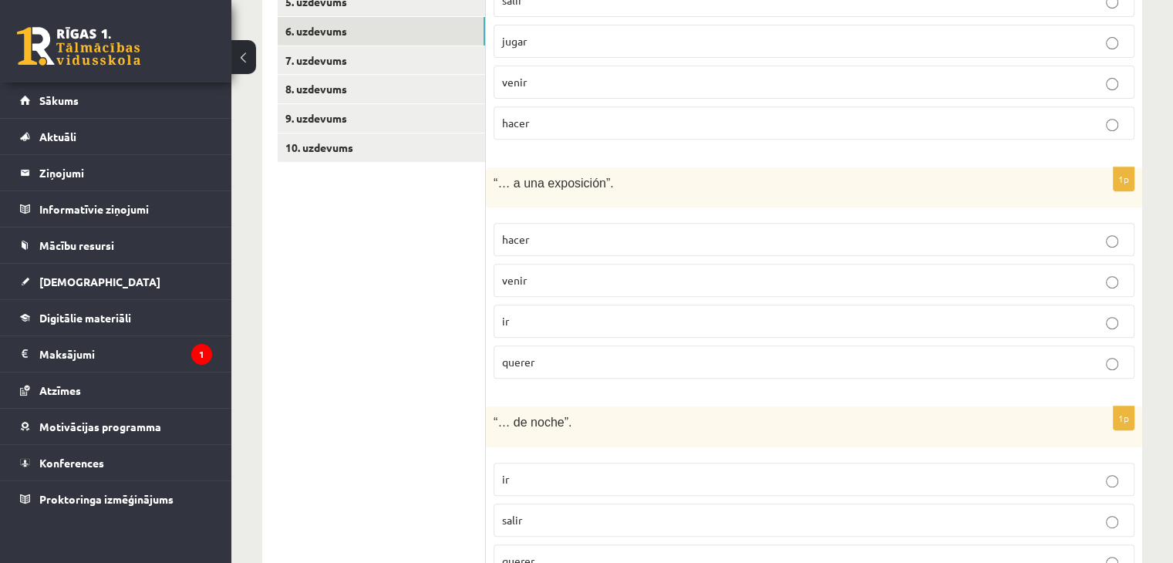
click at [598, 118] on p "hacer" at bounding box center [814, 123] width 624 height 16
click at [566, 322] on p "ir" at bounding box center [814, 321] width 624 height 16
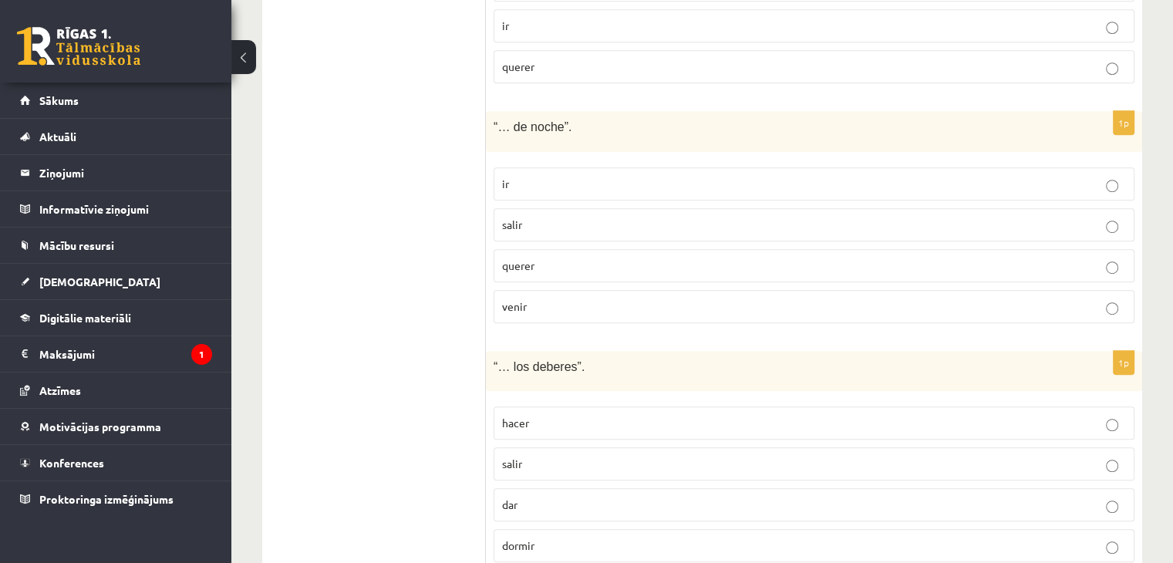
scroll to position [936, 0]
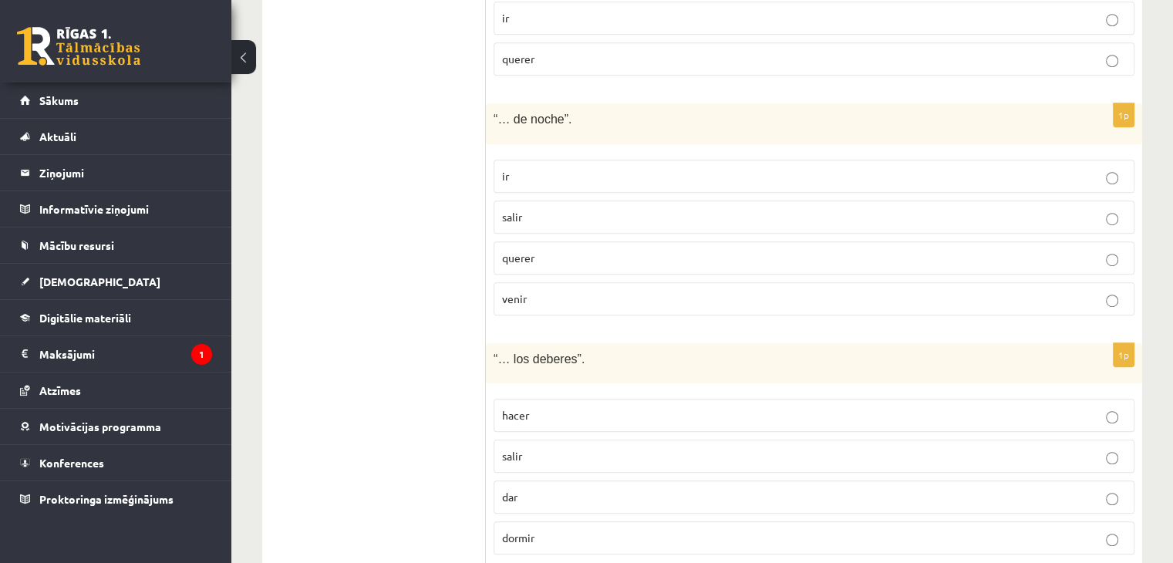
click at [538, 224] on label "salir" at bounding box center [814, 217] width 641 height 33
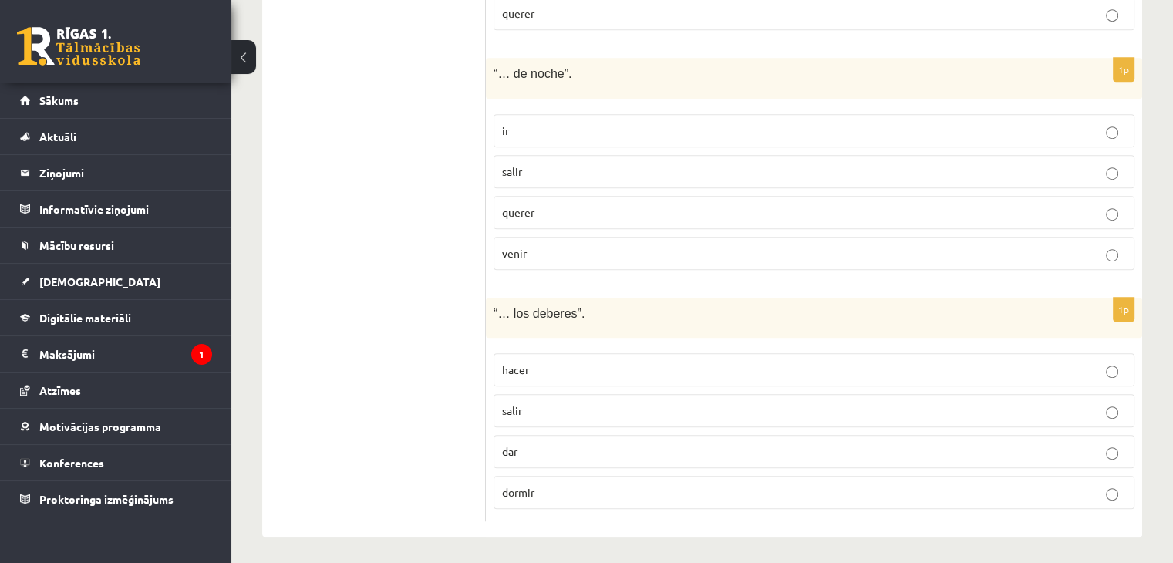
click at [595, 372] on p "hacer" at bounding box center [814, 370] width 624 height 16
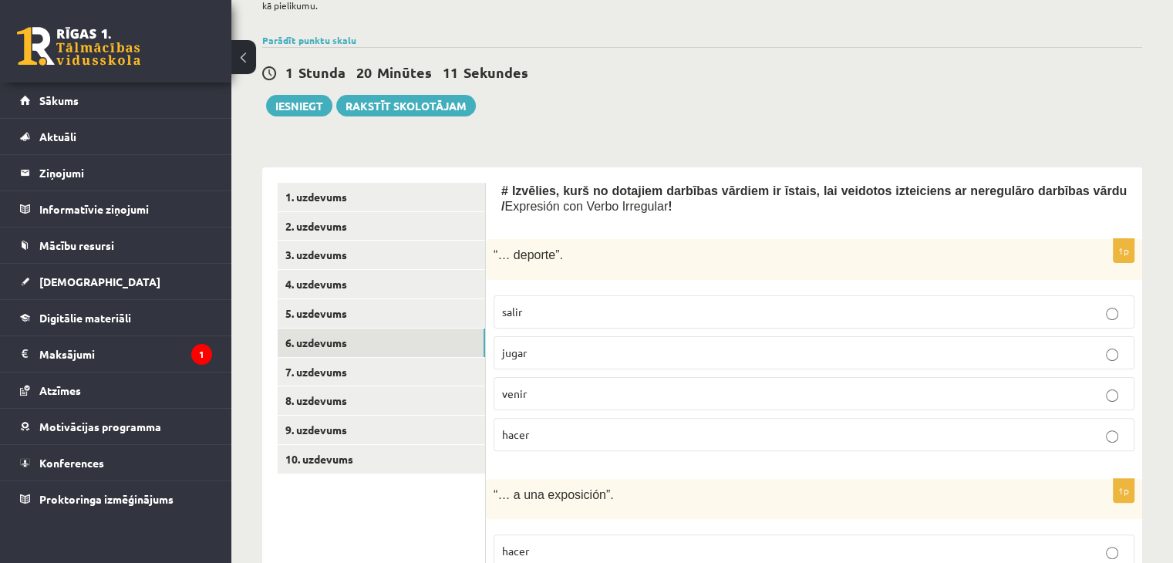
scroll to position [314, 0]
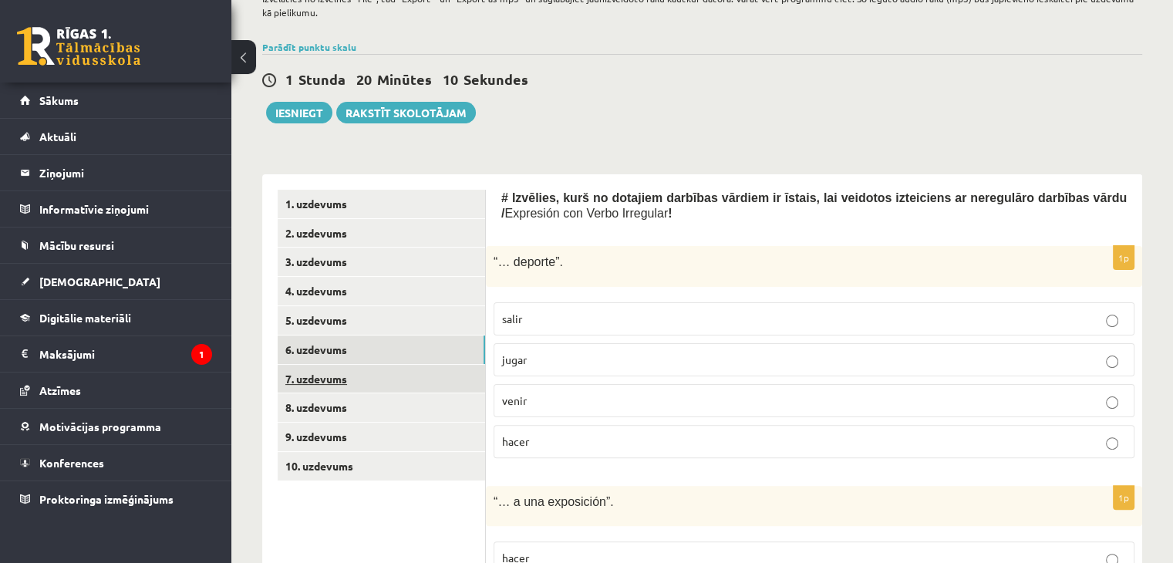
click at [401, 374] on link "7. uzdevums" at bounding box center [381, 379] width 207 height 29
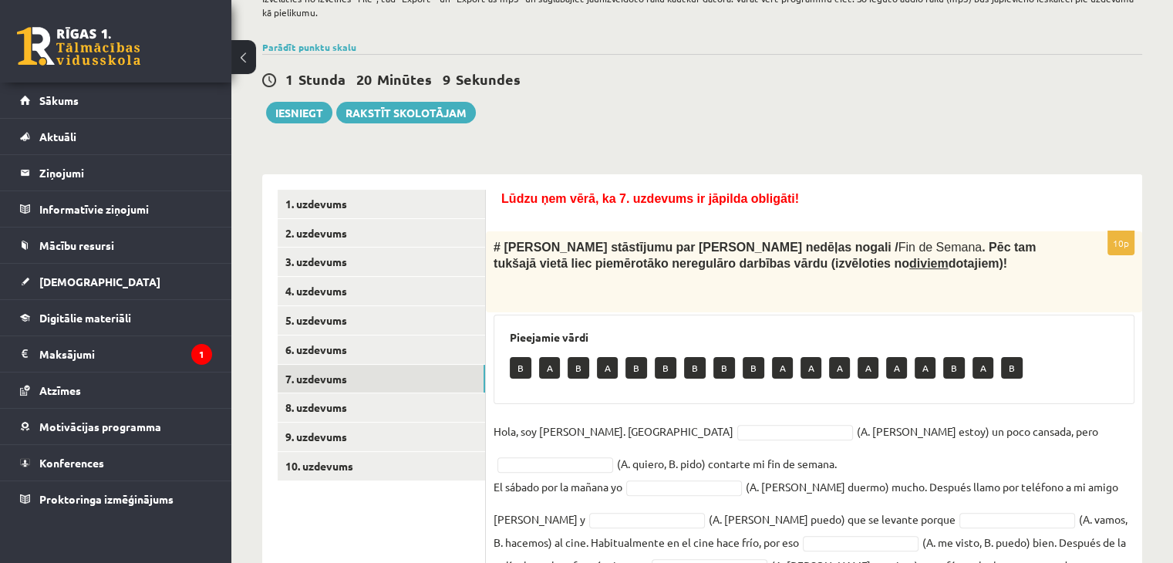
scroll to position [460, 0]
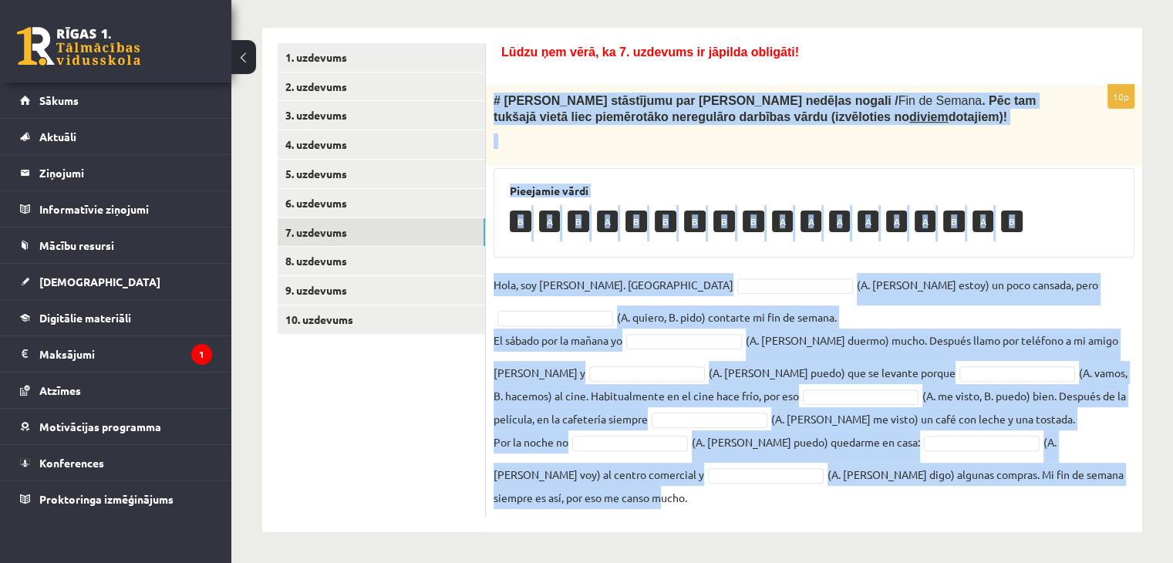
drag, startPoint x: 493, startPoint y: 99, endPoint x: 1101, endPoint y: 490, distance: 722.9
click at [1101, 490] on div "10p # [PERSON_NAME] stāstījumu par [PERSON_NAME] nedēļas nogali / Fin de Semana…" at bounding box center [814, 301] width 656 height 432
copy div "# Lore Ipsumd sitametcon adi elits doeiusm tempor / Inc ut Labore . Etd mag ali…"
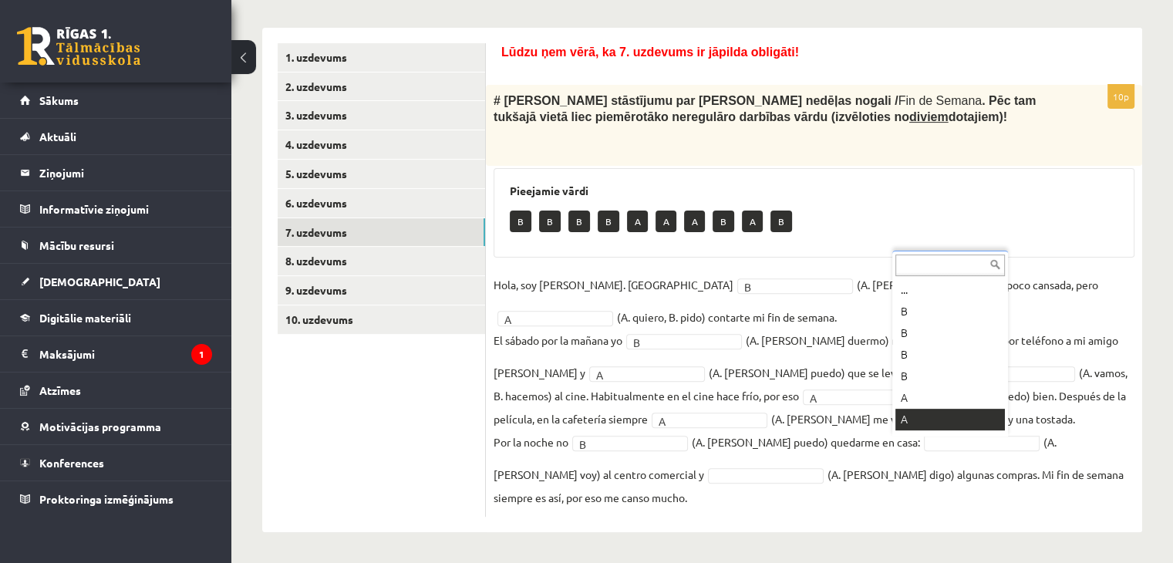
scroll to position [19, 0]
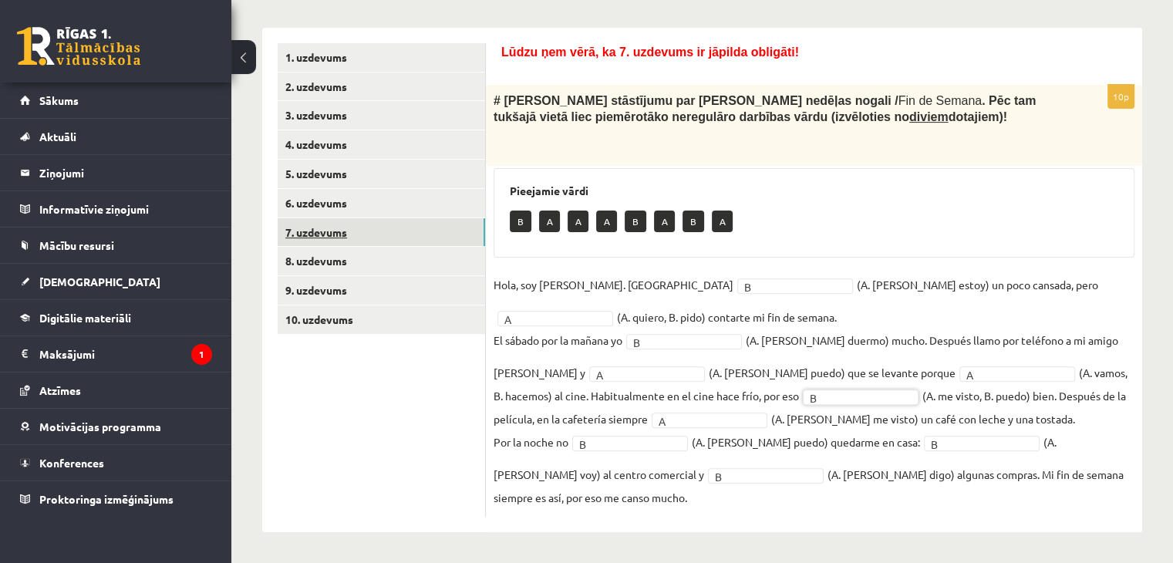
click at [422, 241] on link "7. uzdevums" at bounding box center [381, 232] width 207 height 29
click at [430, 265] on link "8. uzdevums" at bounding box center [381, 261] width 207 height 29
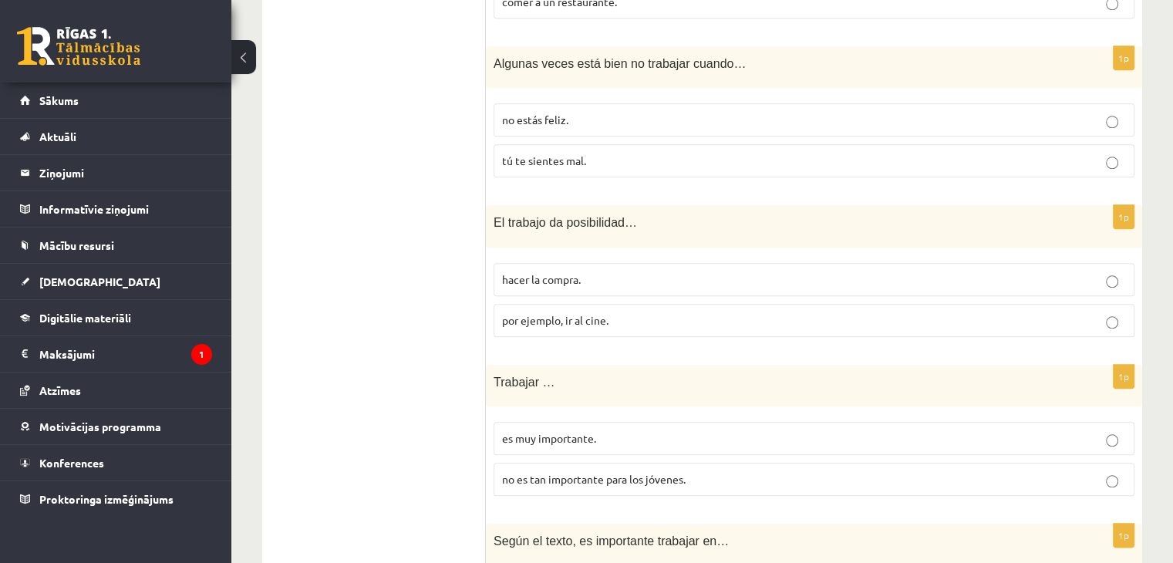
scroll to position [1799, 0]
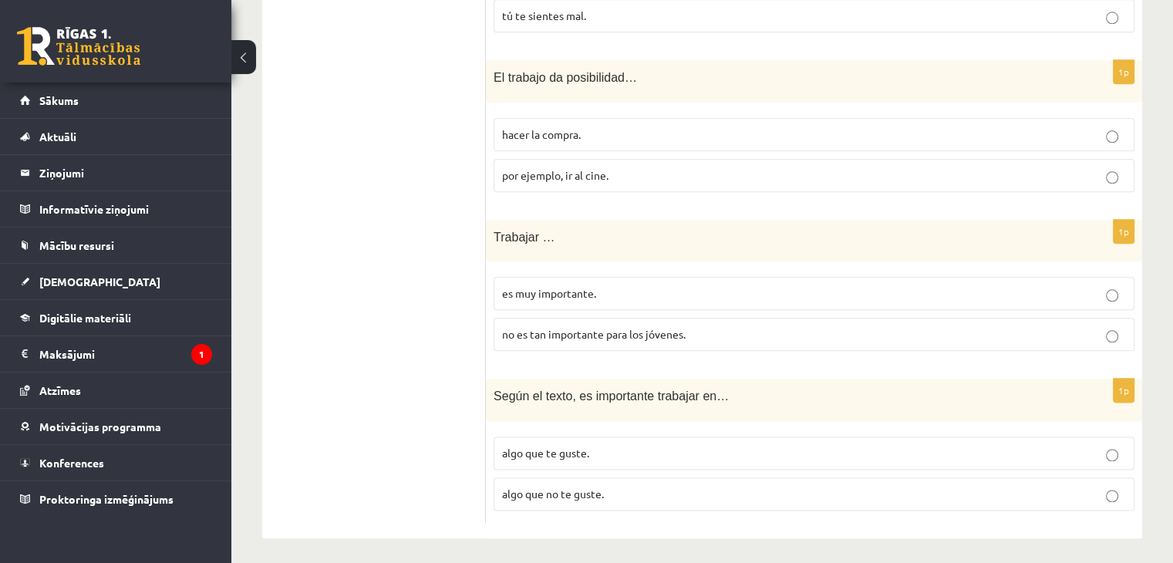
click at [589, 170] on span "por ejemplo, ir al cine." at bounding box center [555, 175] width 106 height 14
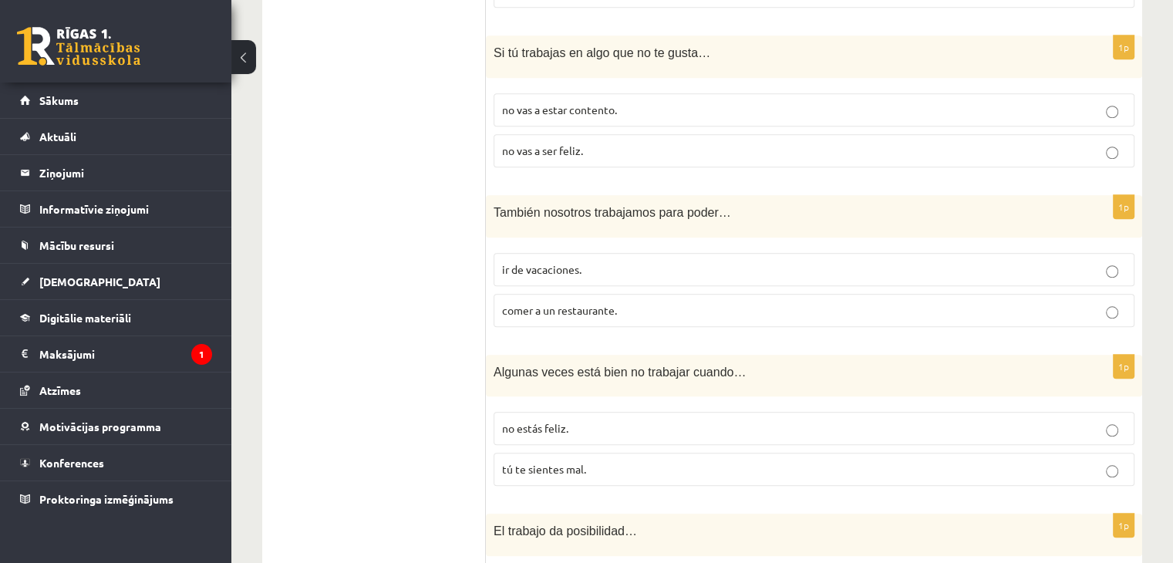
scroll to position [1345, 0]
click at [566, 275] on label "ir de vacaciones." at bounding box center [814, 270] width 641 height 33
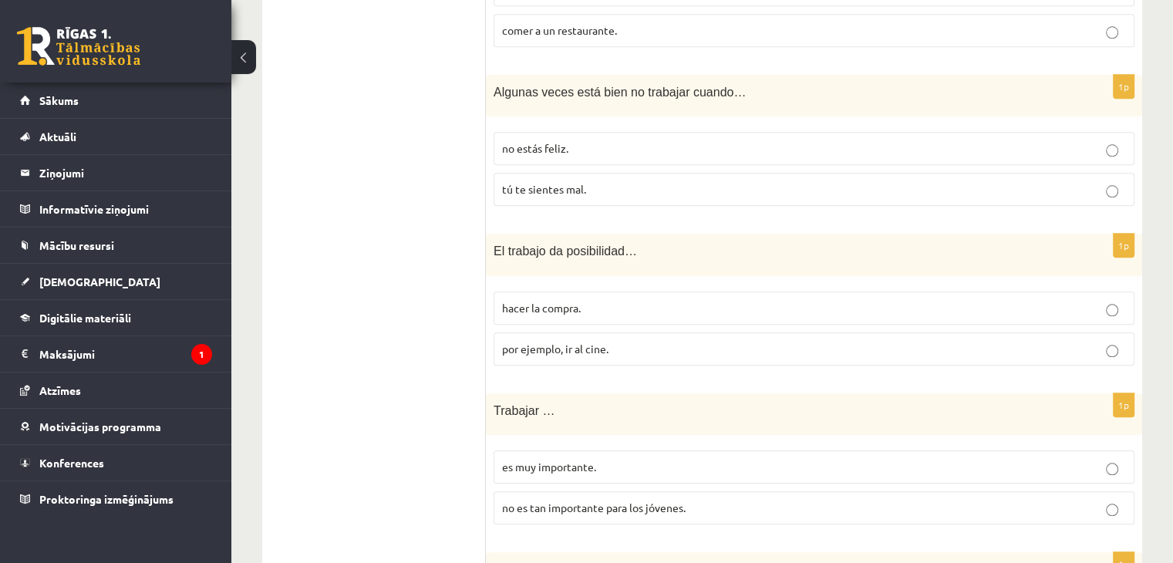
scroll to position [1799, 0]
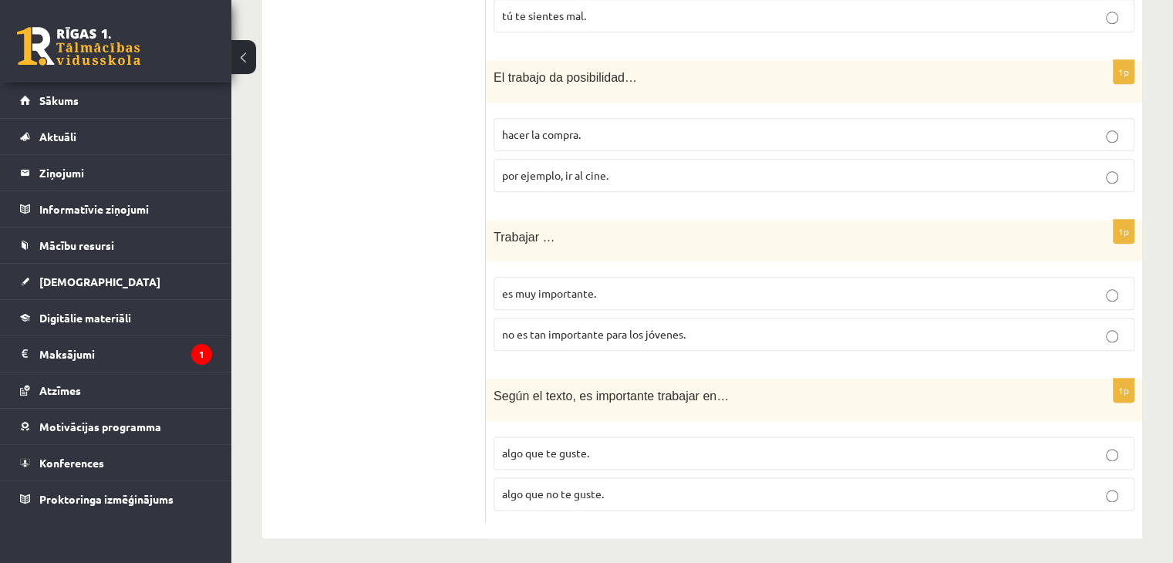
click at [568, 446] on span "algo que te guste." at bounding box center [545, 453] width 87 height 14
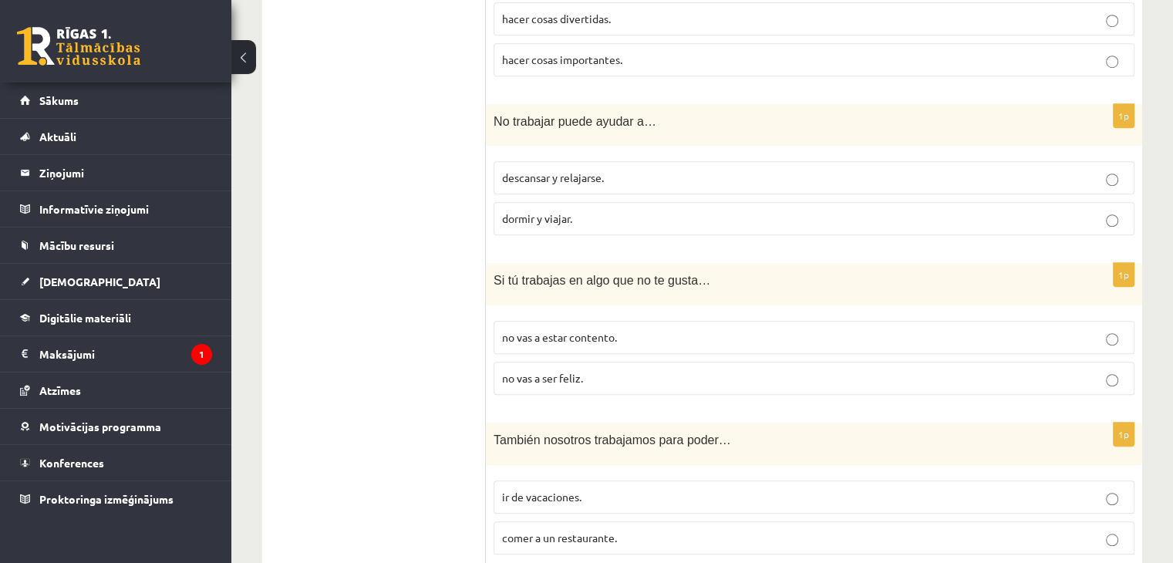
scroll to position [1120, 0]
click at [594, 378] on p "no vas a ser feliz." at bounding box center [814, 377] width 624 height 16
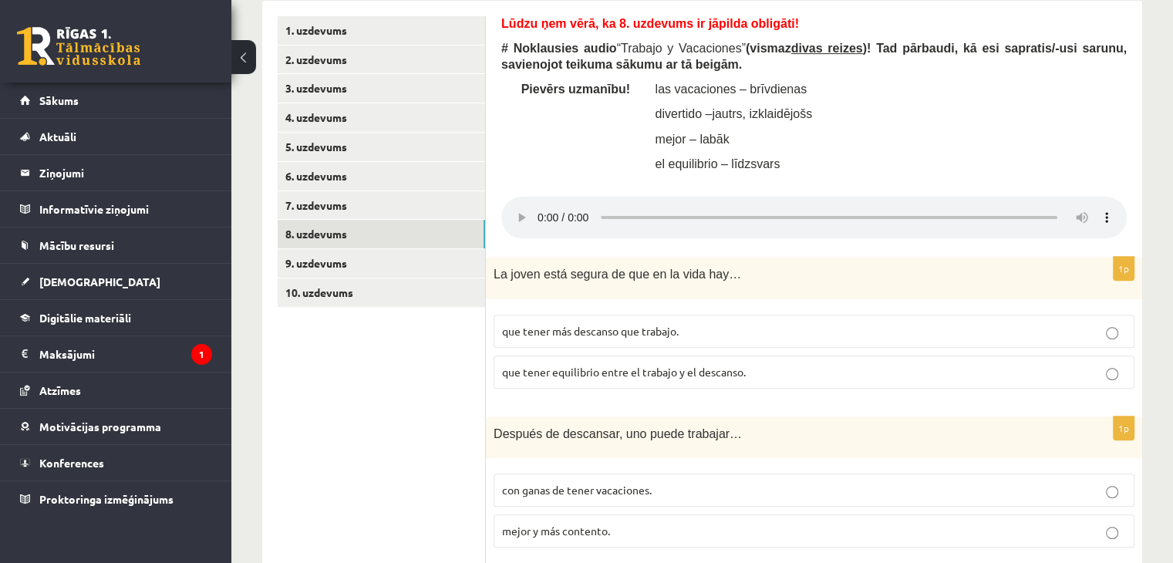
scroll to position [488, 0]
click at [602, 374] on span "que tener equilibrio entre el trabajo y el descanso." at bounding box center [624, 371] width 244 height 14
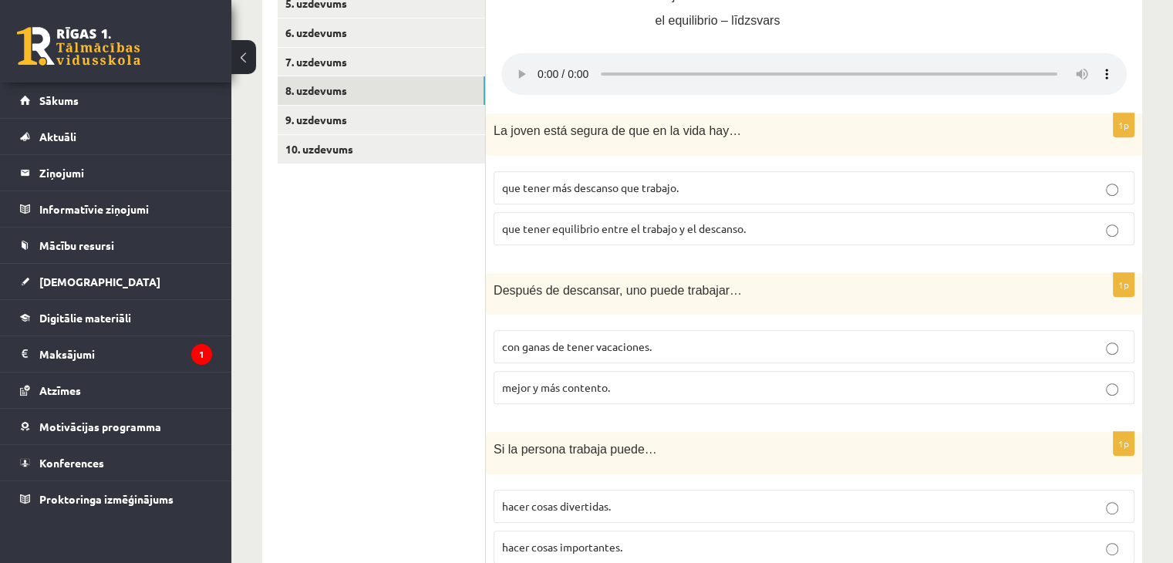
scroll to position [632, 0]
click at [588, 356] on label "con ganas de tener vacaciones." at bounding box center [814, 345] width 641 height 33
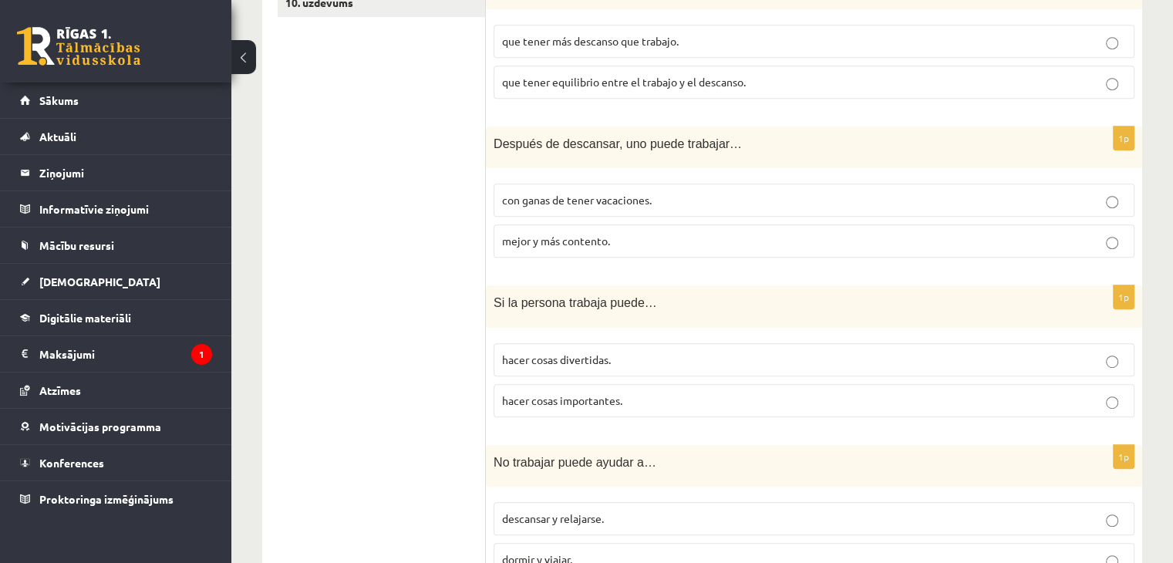
scroll to position [780, 0]
click at [595, 399] on span "hacer cosas importantes." at bounding box center [562, 397] width 120 height 14
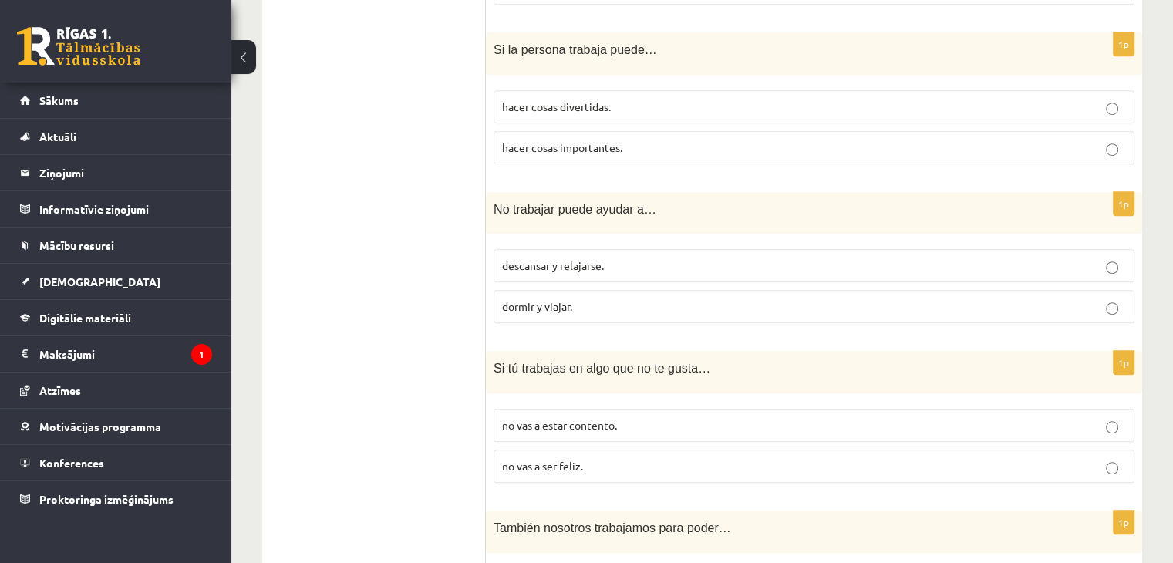
scroll to position [1033, 0]
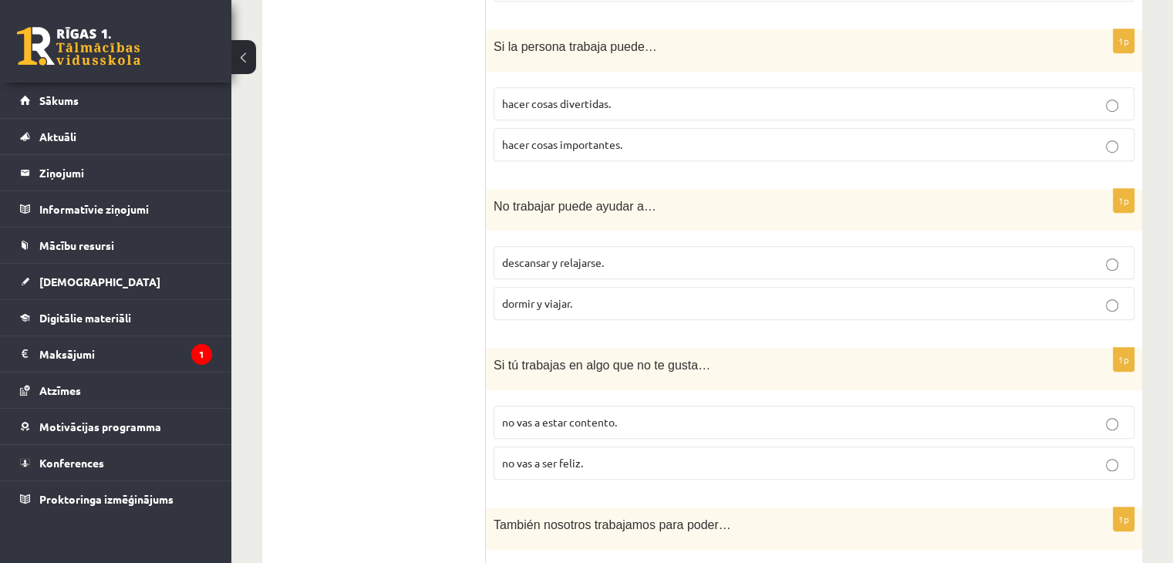
click at [597, 265] on span "descansar y relajarse." at bounding box center [553, 262] width 102 height 14
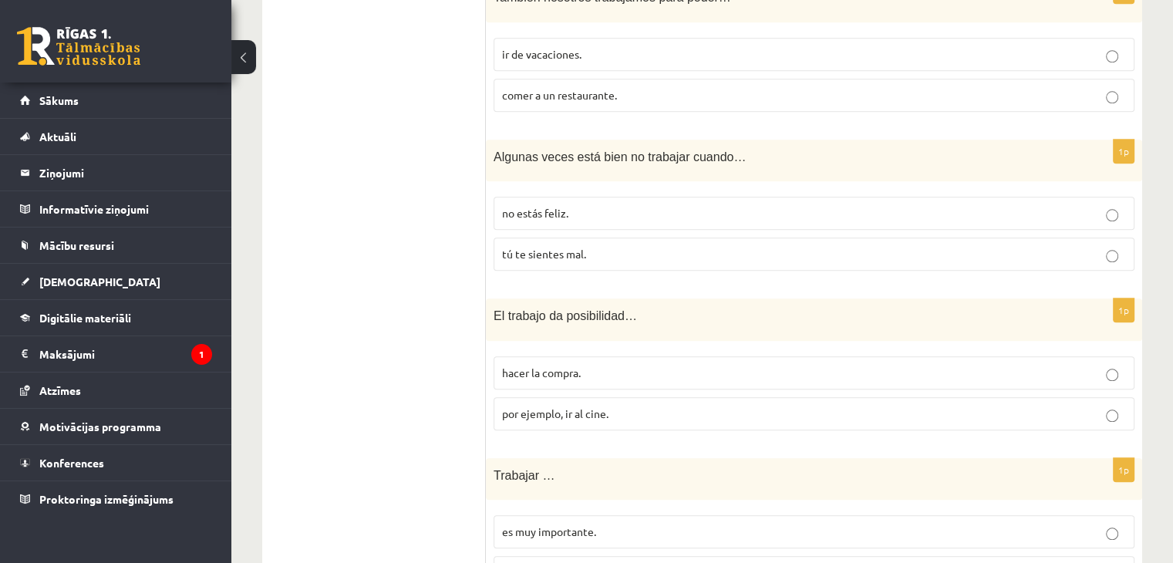
scroll to position [1561, 0]
click at [575, 258] on label "tú te sientes mal." at bounding box center [814, 254] width 641 height 33
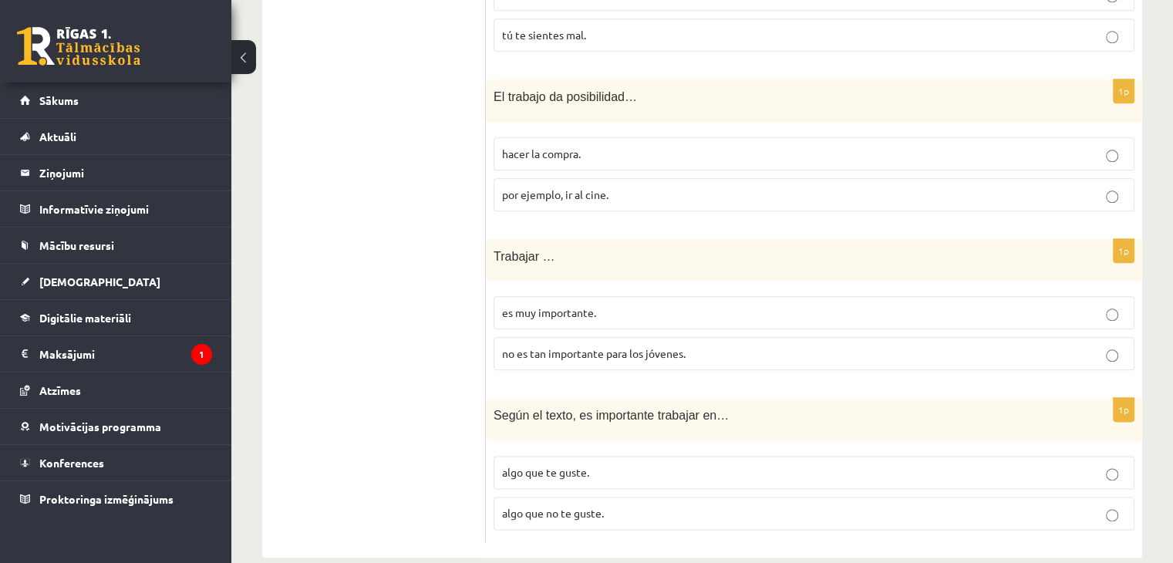
scroll to position [1799, 0]
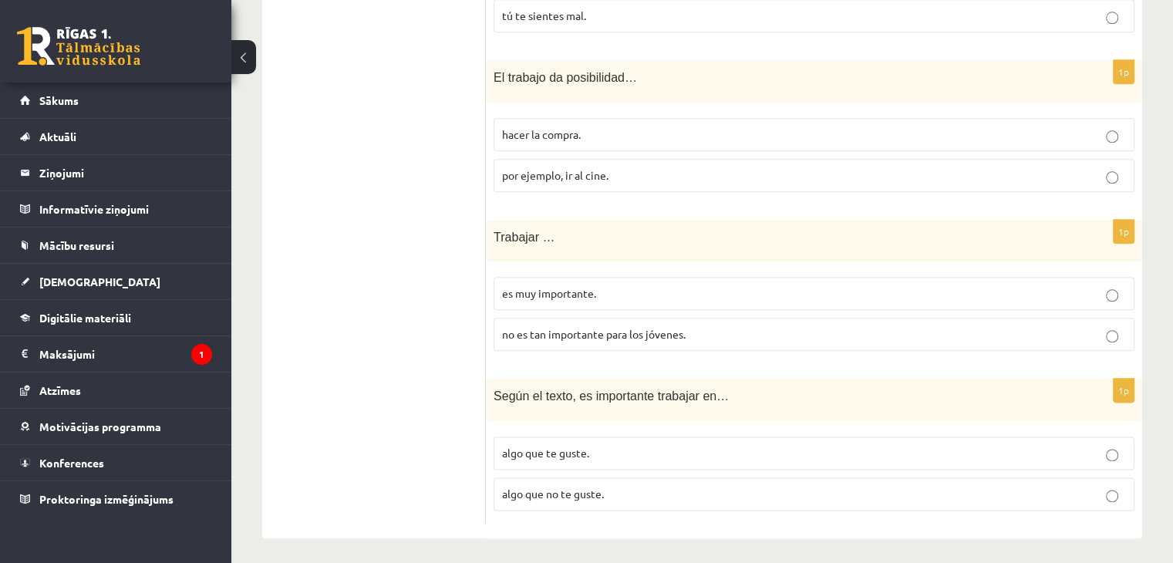
click at [582, 289] on span "es muy importante." at bounding box center [549, 293] width 94 height 14
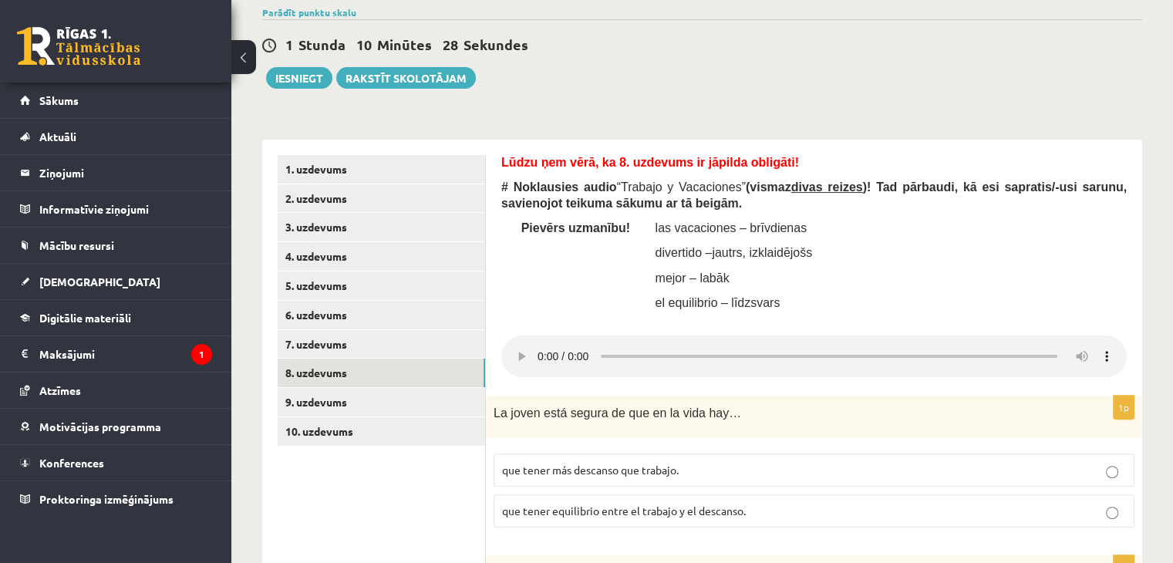
scroll to position [312, 0]
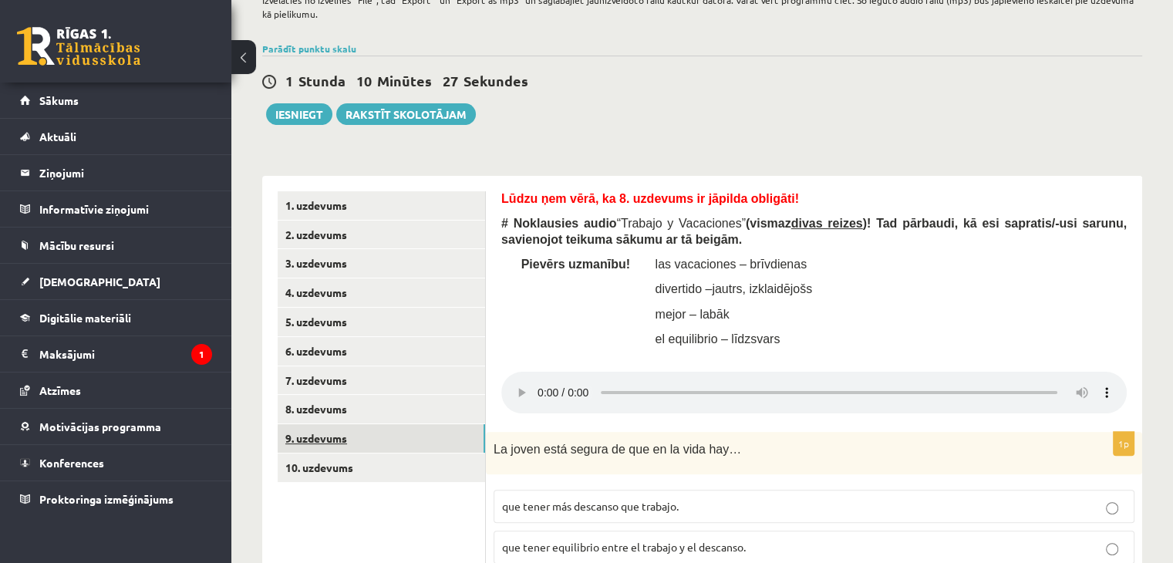
click at [423, 435] on link "9. uzdevums" at bounding box center [381, 438] width 207 height 29
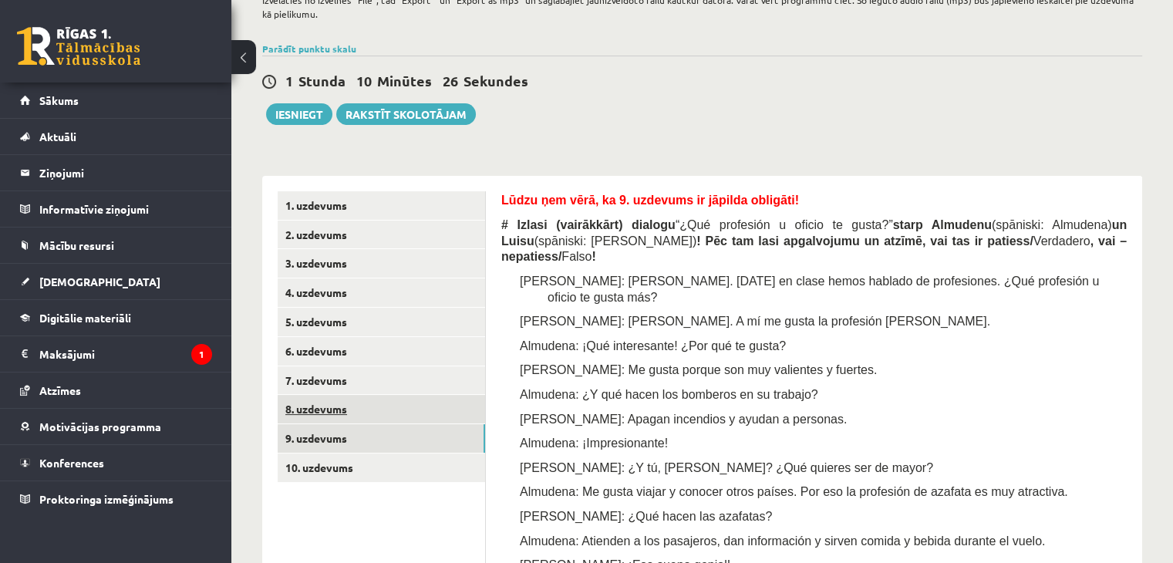
click at [420, 419] on link "8. uzdevums" at bounding box center [381, 409] width 207 height 29
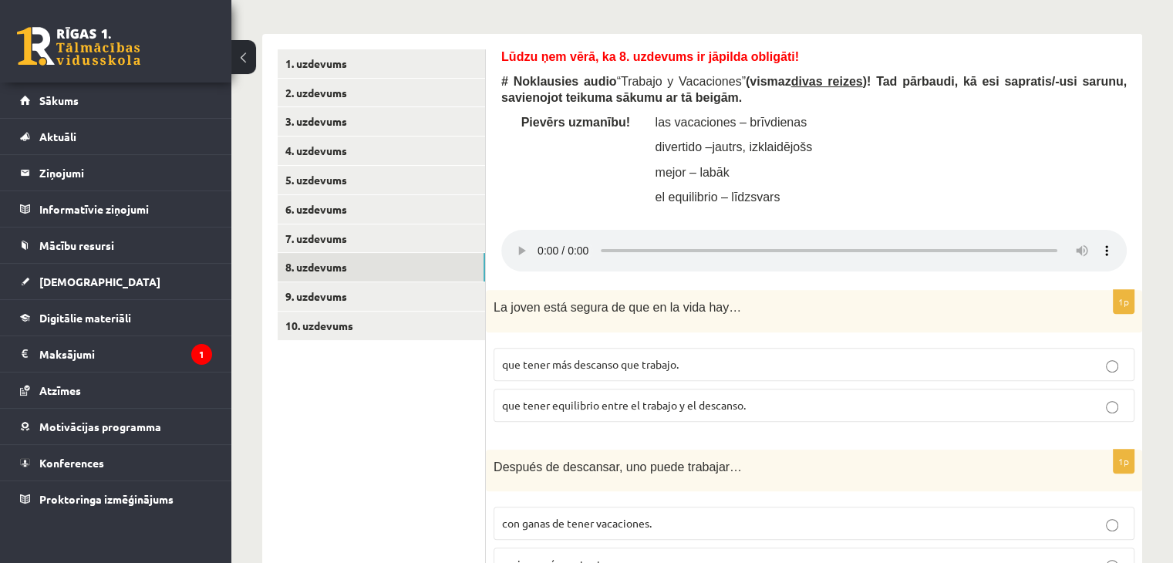
scroll to position [475, 0]
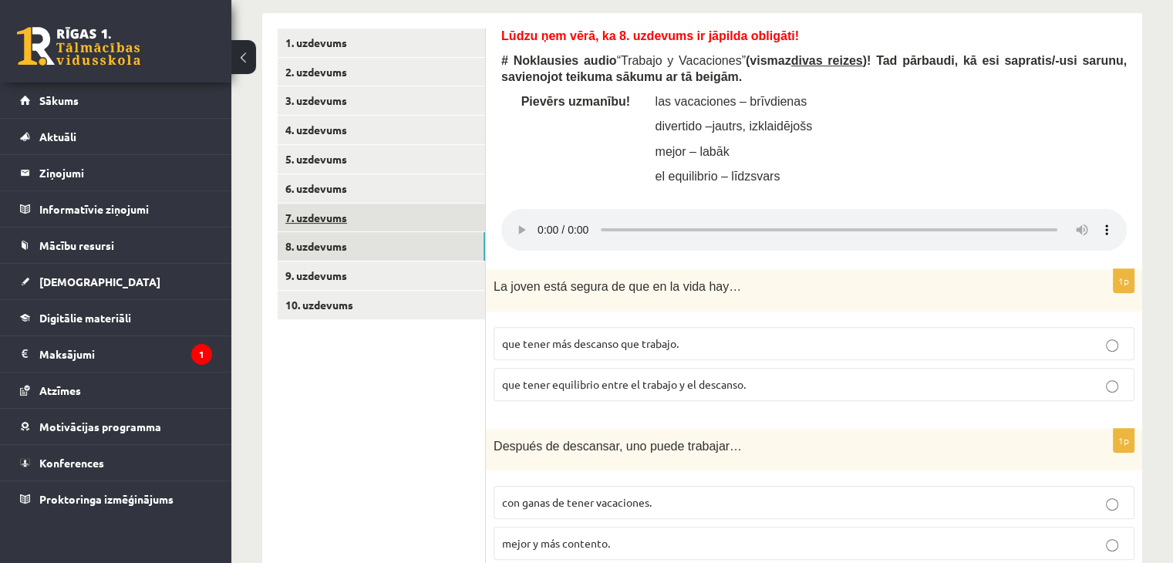
click at [460, 226] on link "7. uzdevums" at bounding box center [381, 218] width 207 height 29
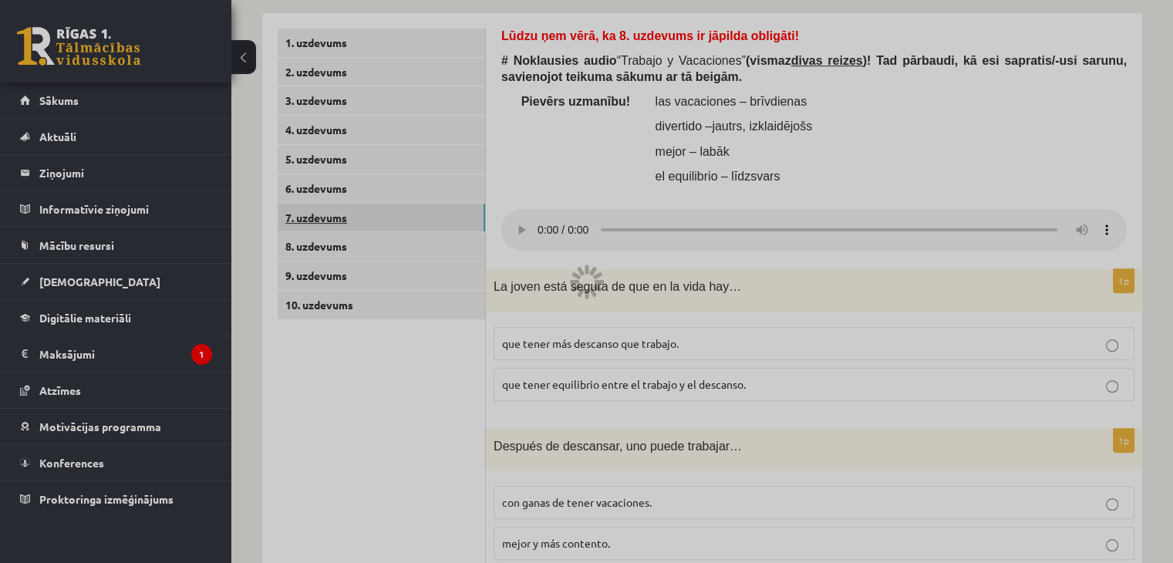
scroll to position [460, 0]
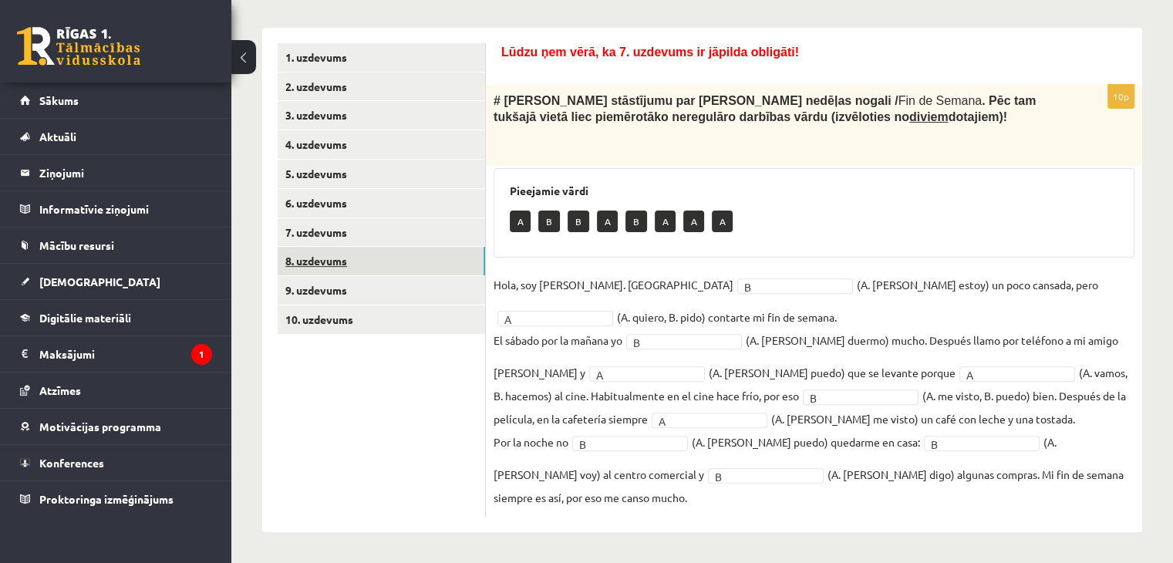
click at [407, 255] on link "8. uzdevums" at bounding box center [381, 261] width 207 height 29
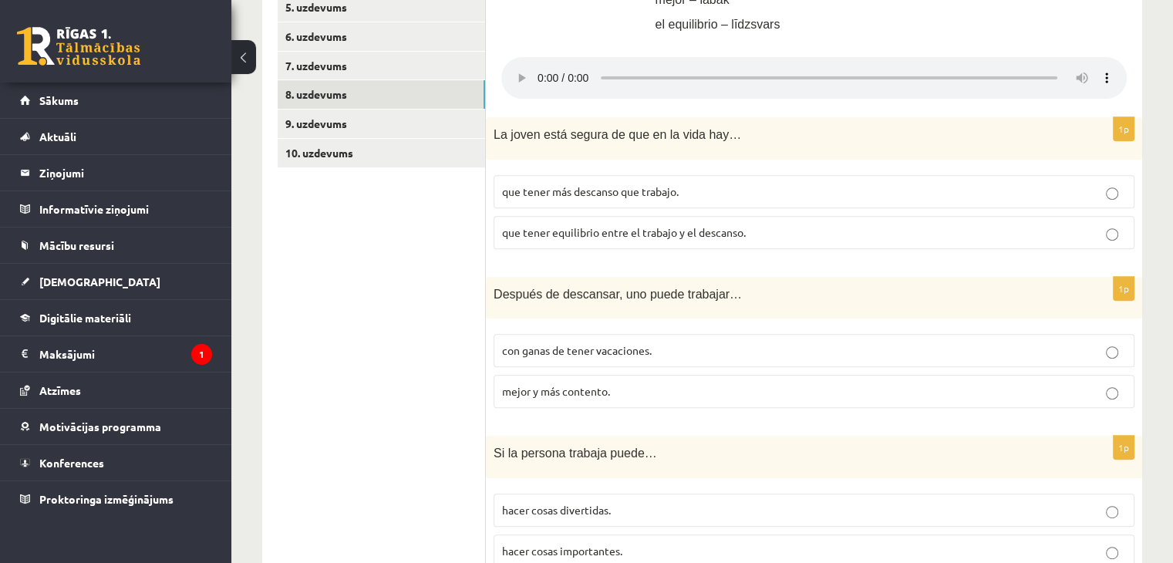
scroll to position [628, 0]
click at [662, 244] on label "que tener equilibrio entre el trabajo y el descanso." at bounding box center [814, 231] width 641 height 33
click at [583, 359] on label "con ganas de tener vacaciones." at bounding box center [814, 349] width 641 height 33
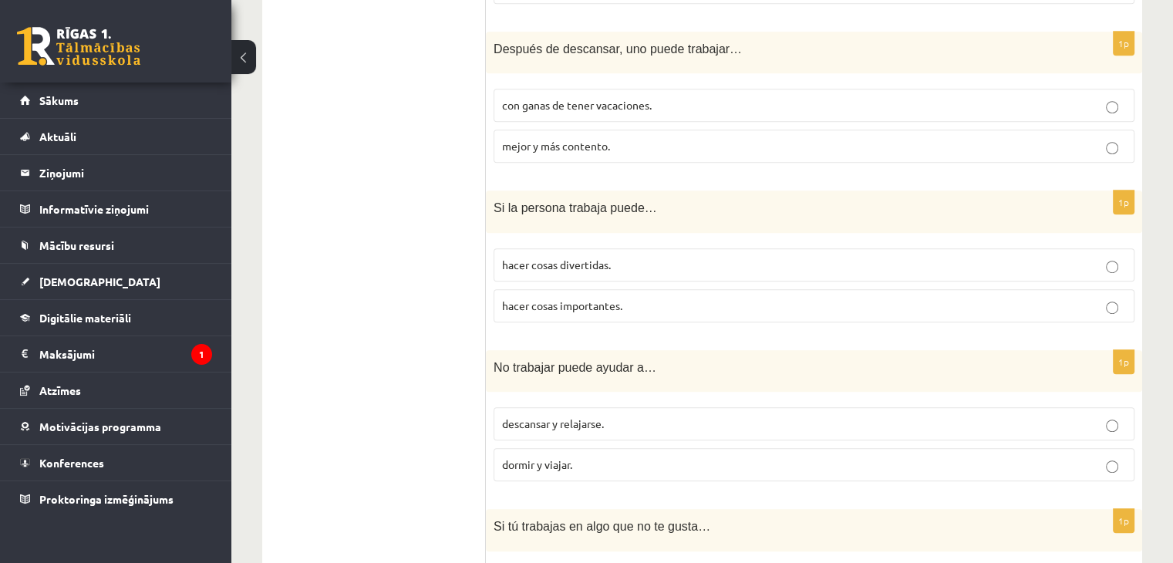
scroll to position [876, 0]
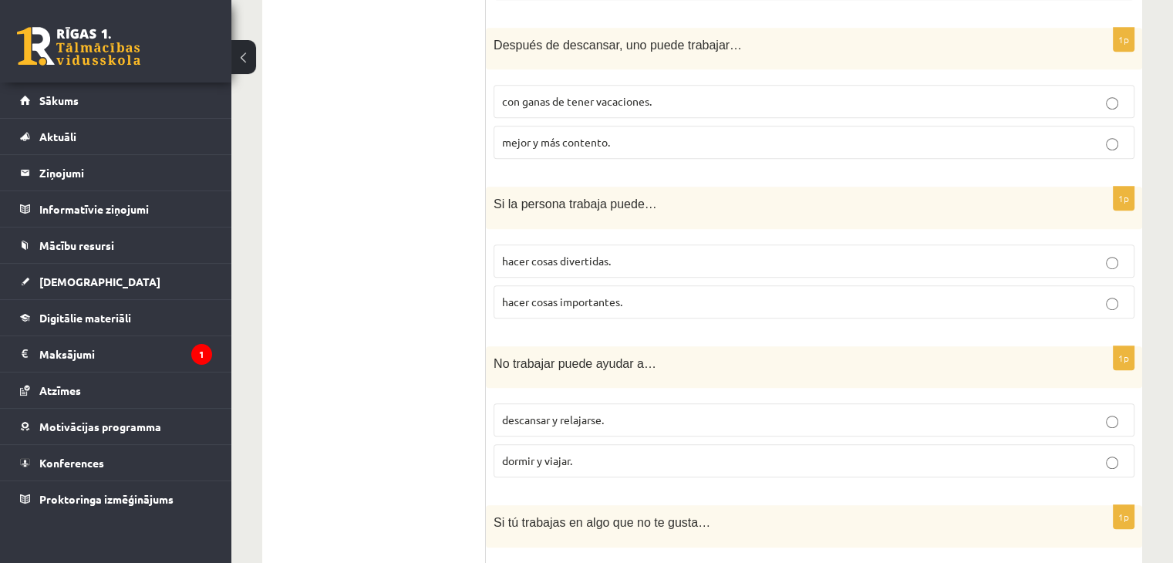
click at [565, 308] on label "hacer cosas importantes." at bounding box center [814, 301] width 641 height 33
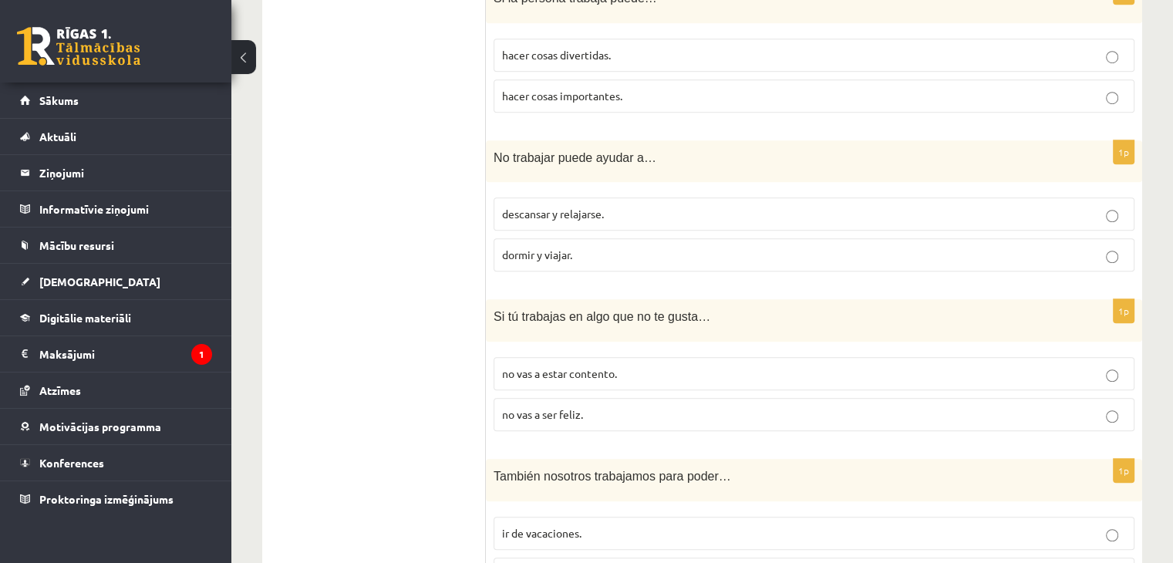
scroll to position [1083, 0]
click at [578, 213] on span "descansar y relajarse." at bounding box center [553, 213] width 102 height 14
click at [587, 374] on span "no vas a estar contento." at bounding box center [559, 373] width 115 height 14
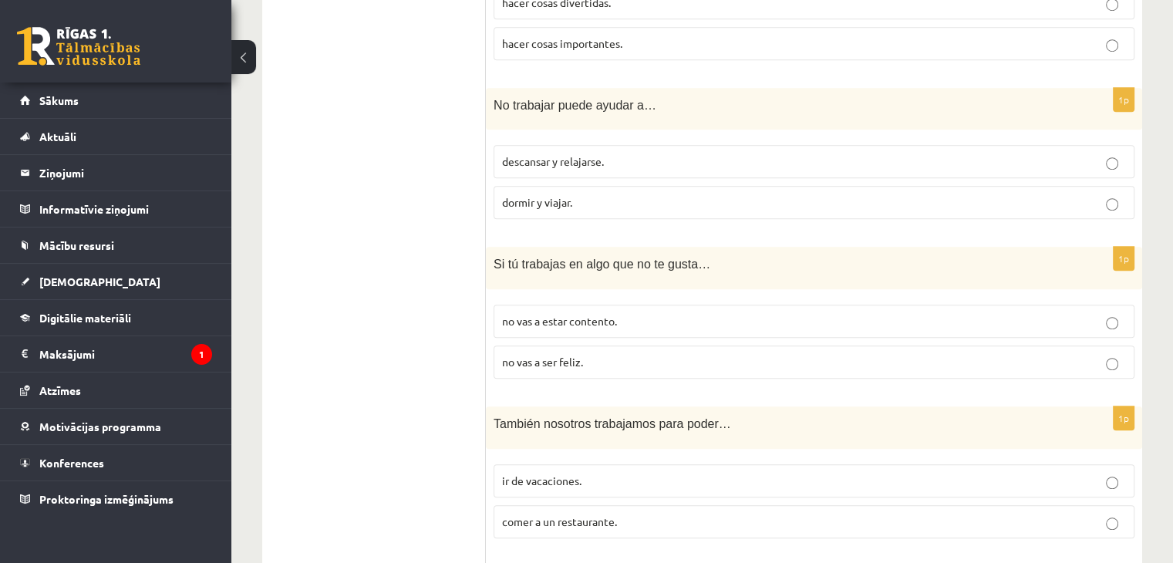
scroll to position [1138, 0]
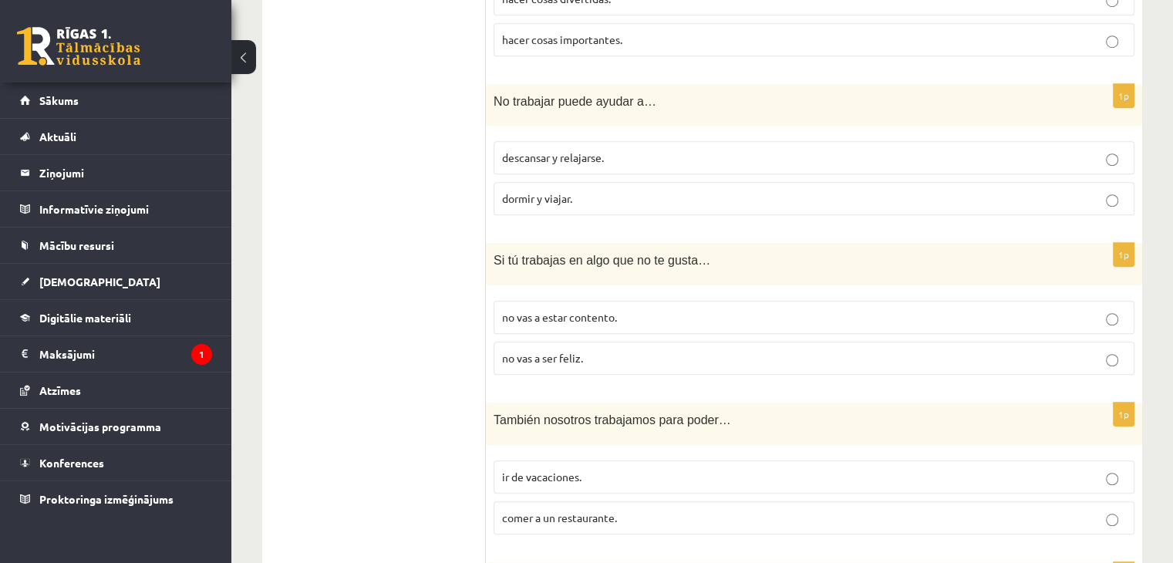
click at [592, 359] on p "no vas a ser feliz." at bounding box center [814, 358] width 624 height 16
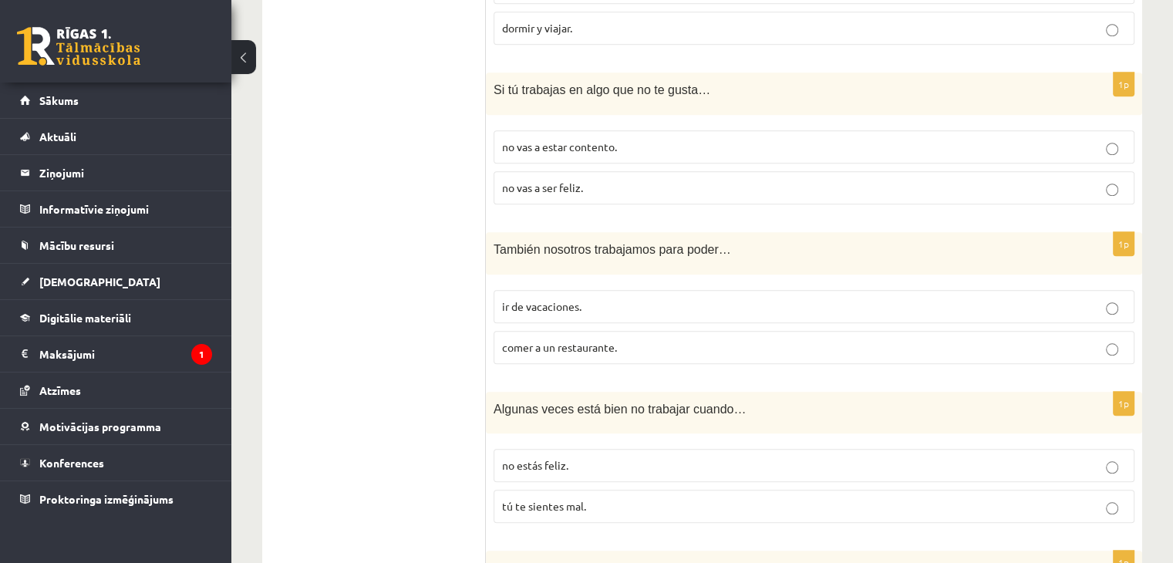
click at [581, 302] on span "ir de vacaciones." at bounding box center [541, 306] width 79 height 14
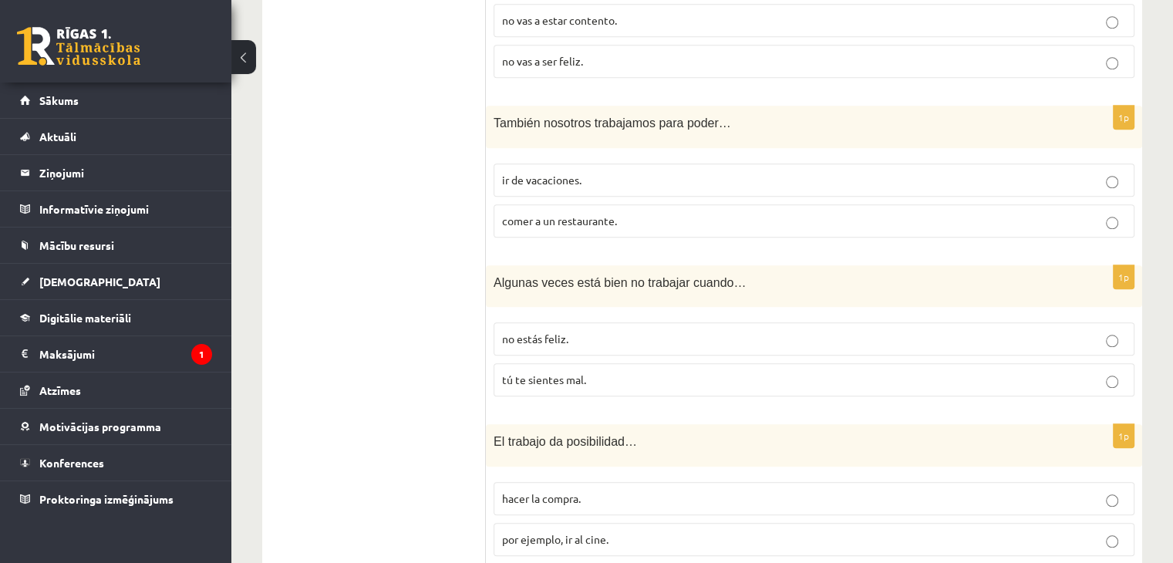
scroll to position [1445, 0]
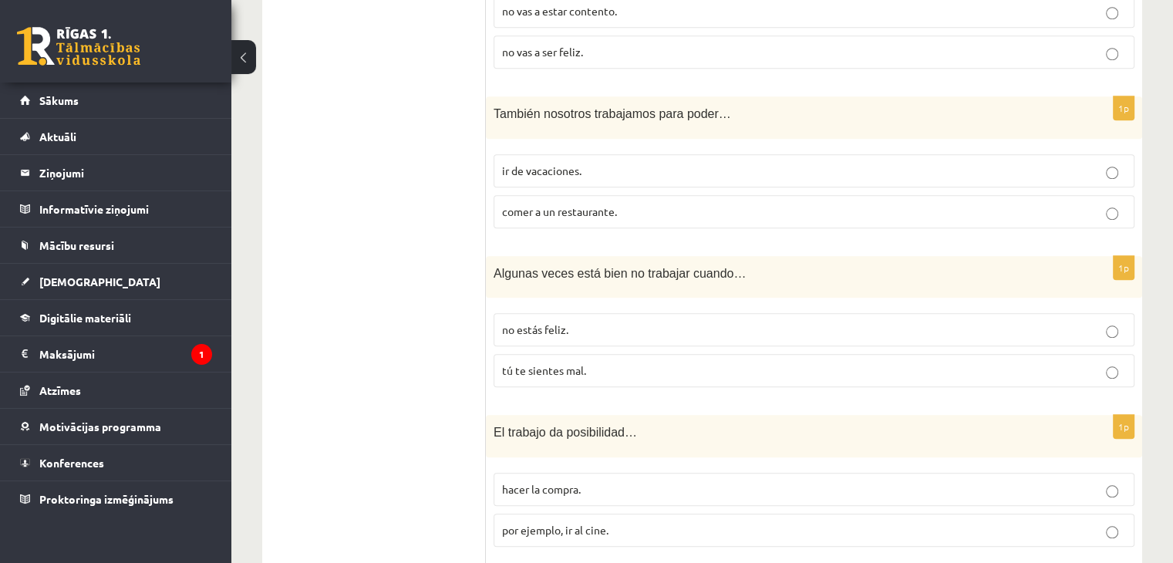
click at [573, 373] on p "tú te sientes mal." at bounding box center [814, 370] width 624 height 16
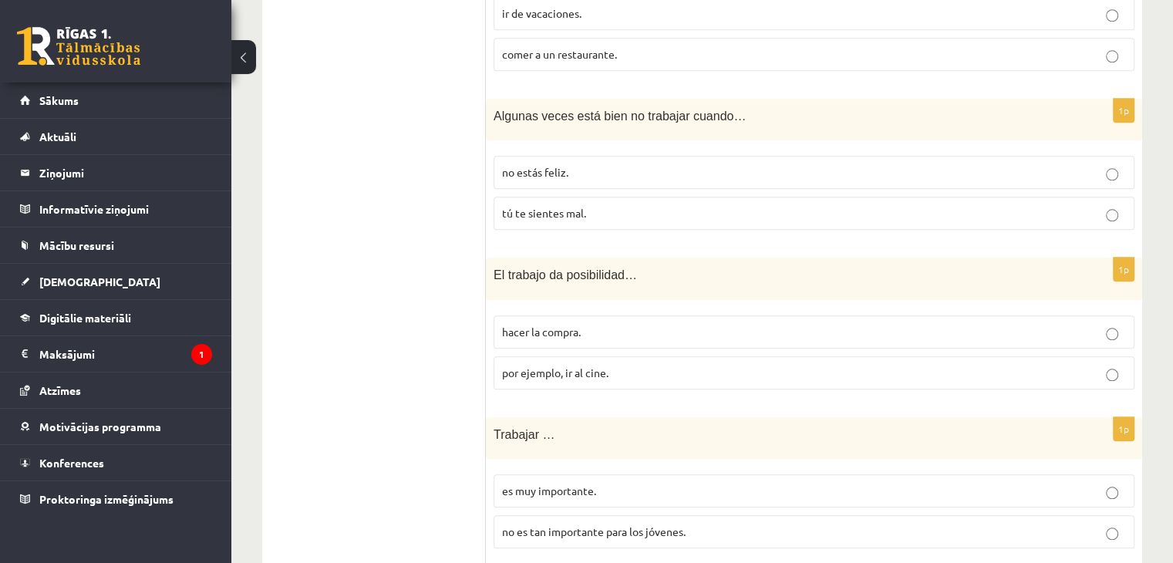
scroll to position [1607, 0]
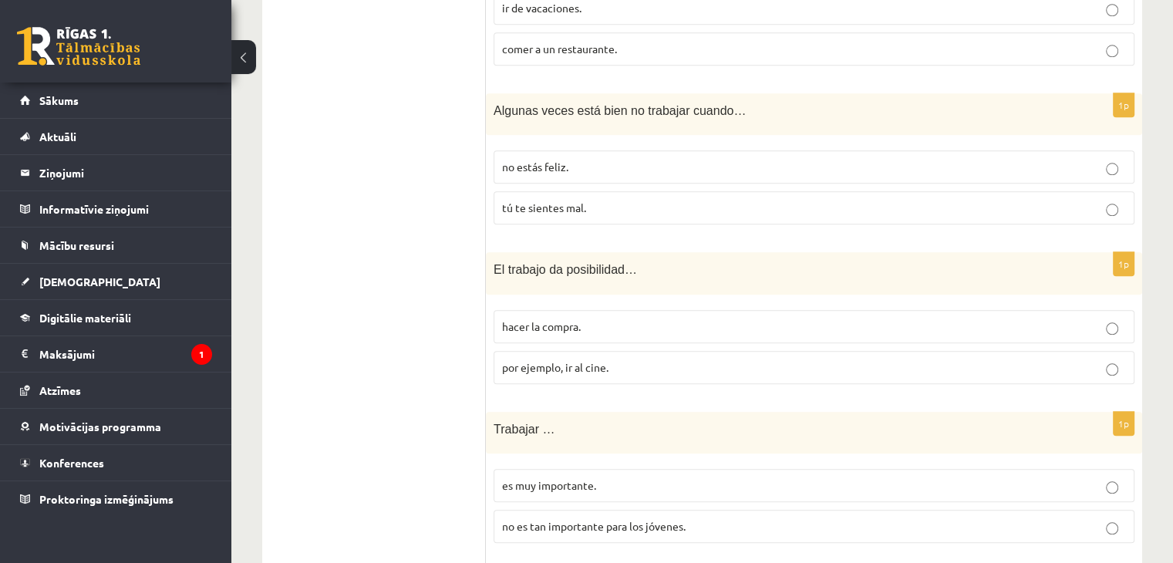
click at [571, 362] on span "por ejemplo, ir al cine." at bounding box center [555, 367] width 106 height 14
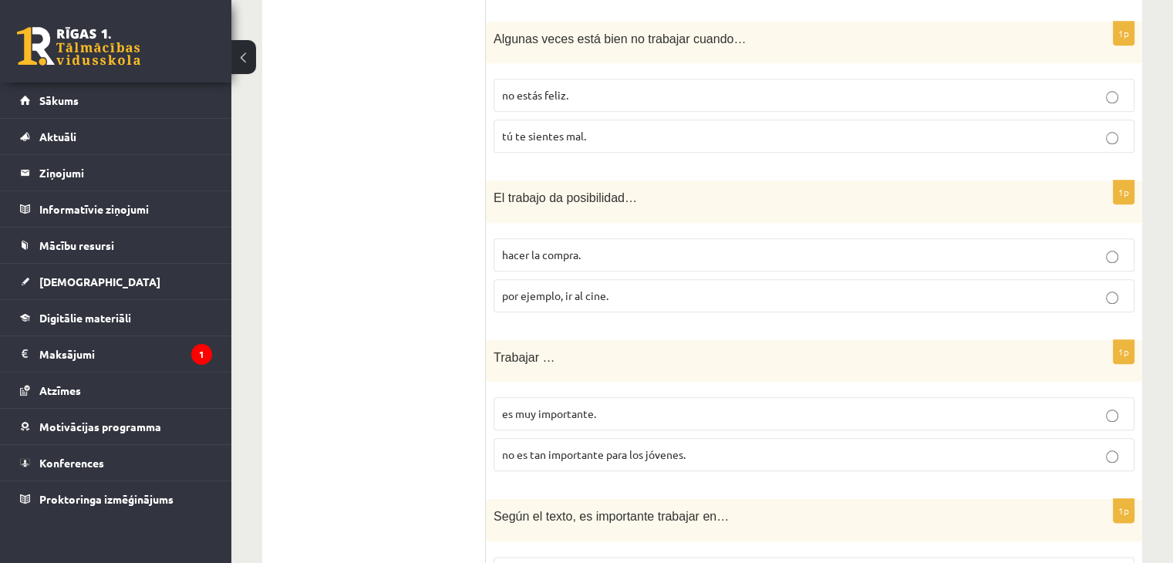
scroll to position [1688, 0]
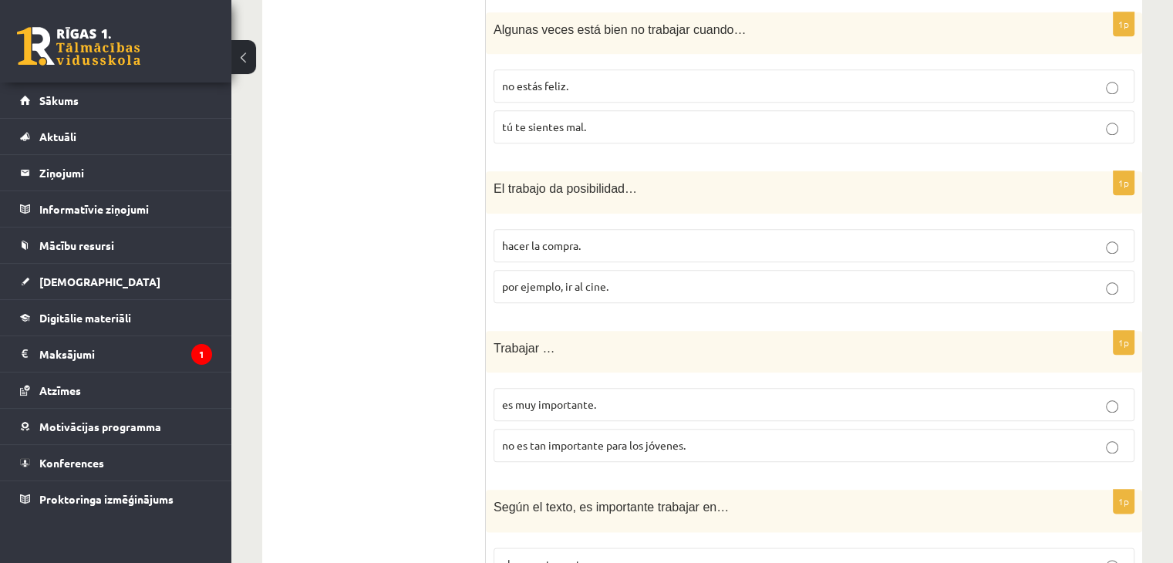
click at [571, 403] on span "es muy importante." at bounding box center [549, 404] width 94 height 14
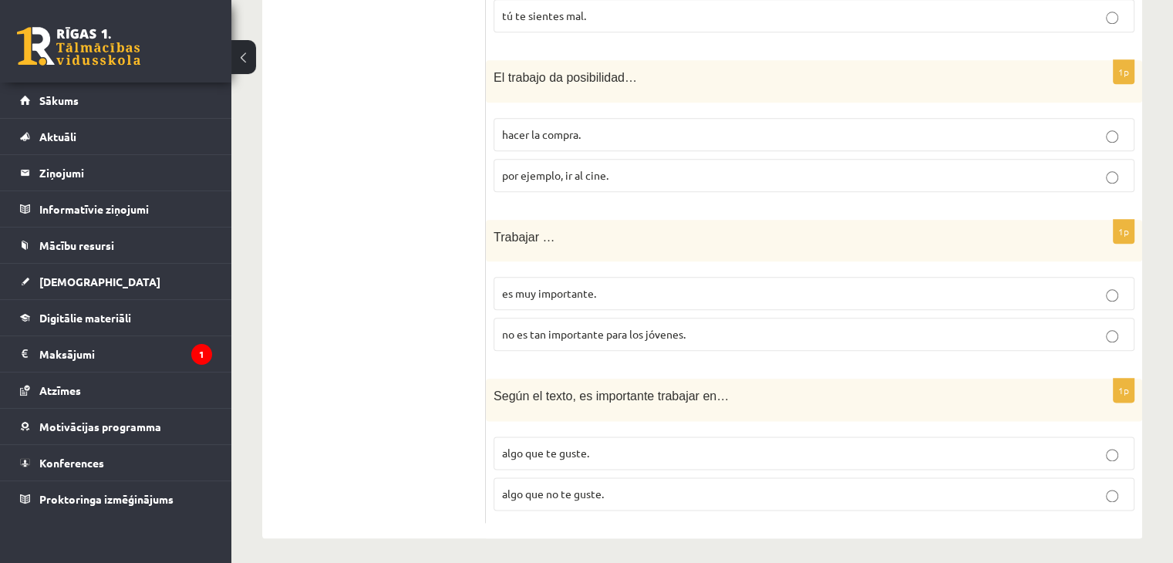
click at [561, 455] on label "algo que te guste." at bounding box center [814, 453] width 641 height 33
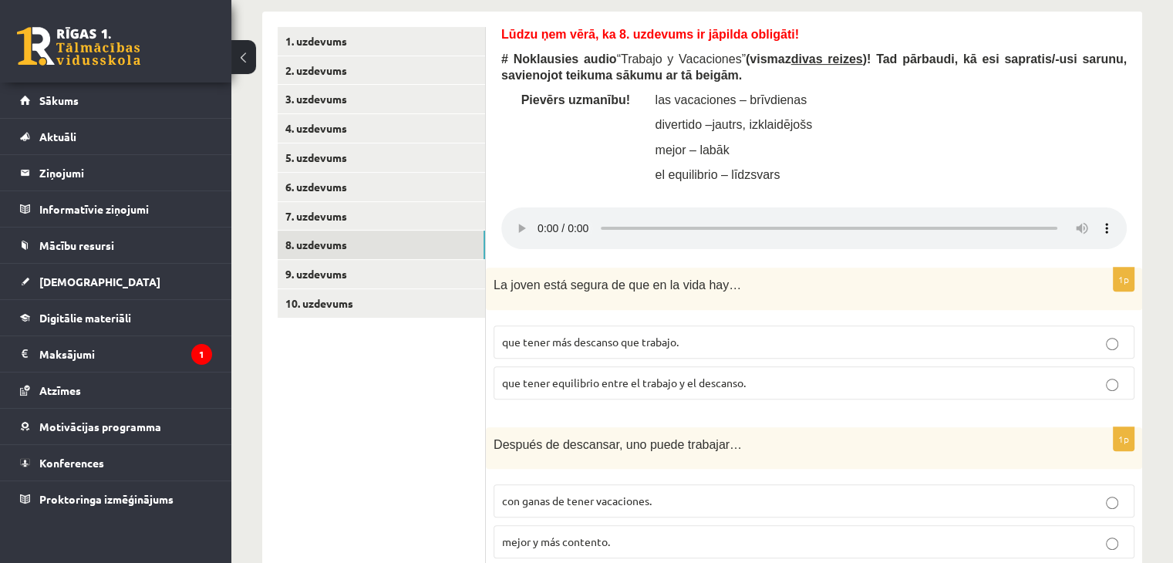
scroll to position [458, 0]
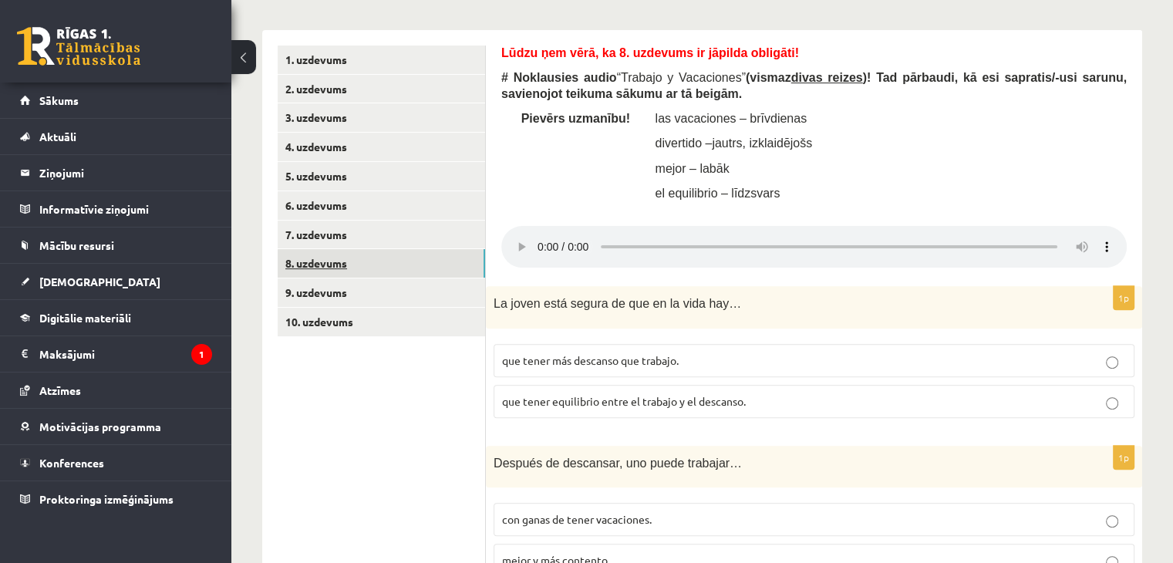
click at [443, 272] on link "8. uzdevums" at bounding box center [381, 263] width 207 height 29
click at [440, 283] on link "9. uzdevums" at bounding box center [381, 292] width 207 height 29
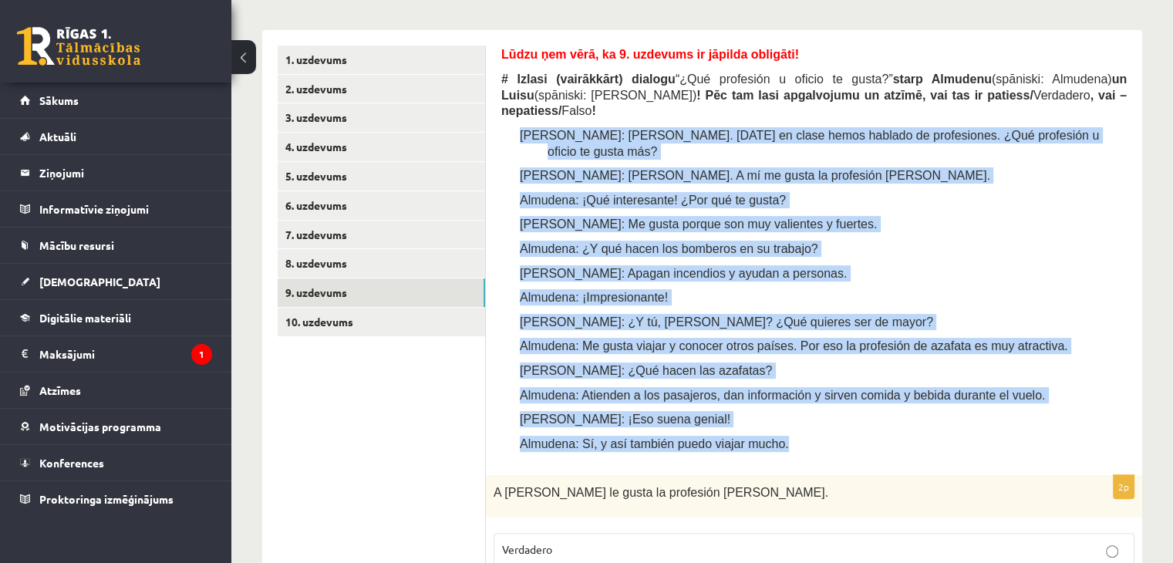
drag, startPoint x: 511, startPoint y: 113, endPoint x: 884, endPoint y: 413, distance: 478.9
click at [884, 413] on div "Lūdzu ņem vērā, ka 9. uzdevums ir jāpilda obligāti! # Izlasi (vairākkārt) dialo…" at bounding box center [813, 253] width 625 height 414
copy div "[PERSON_NAME]: [PERSON_NAME]. [DATE] en clase hemos hablado de profesiones. ¿Qu…"
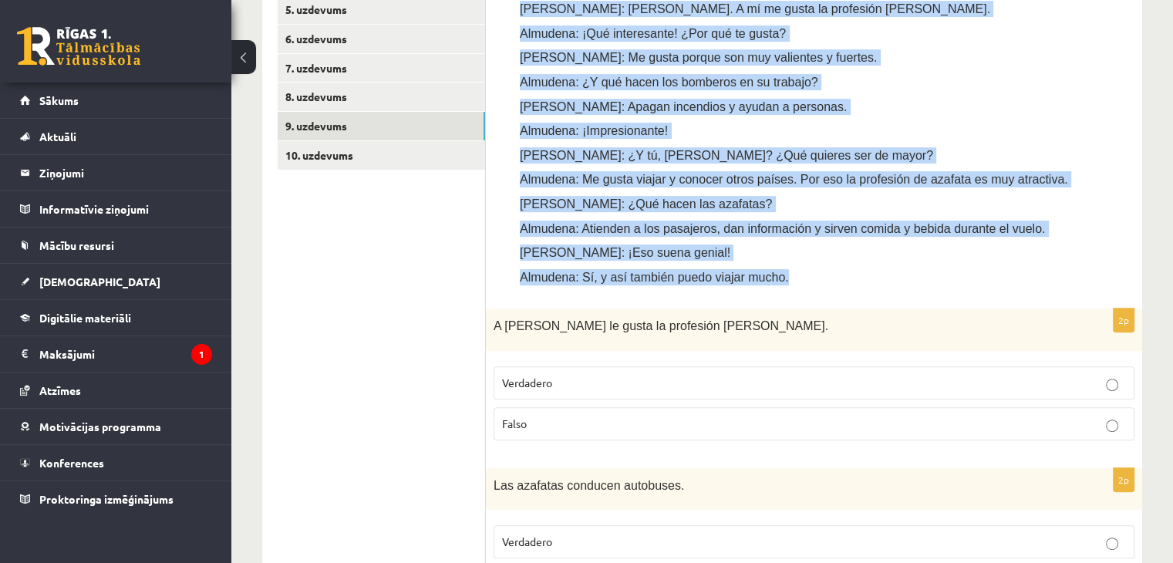
scroll to position [626, 0]
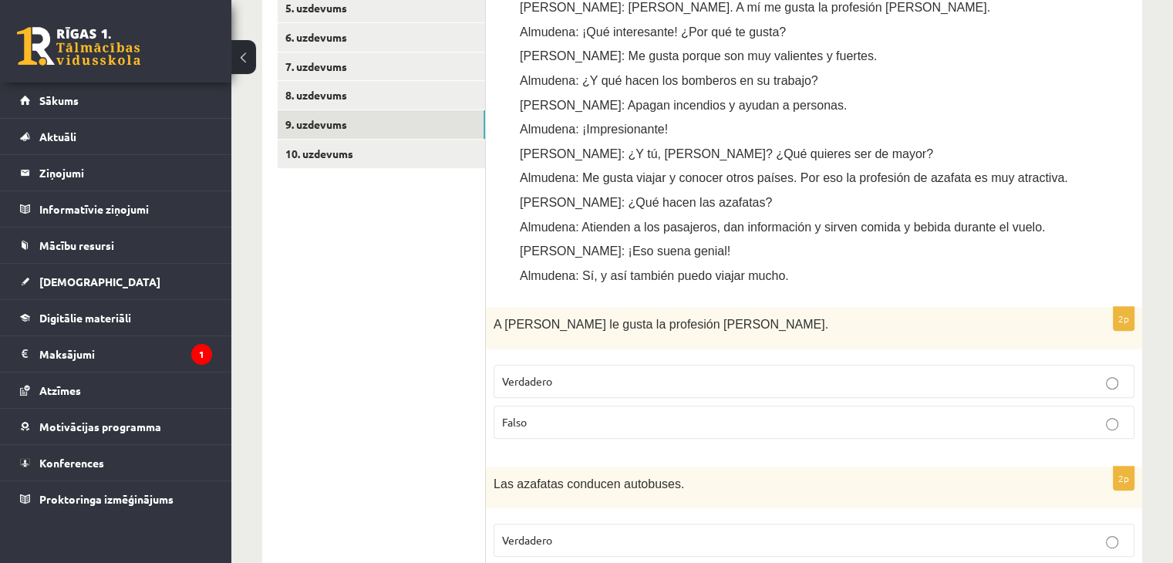
drag, startPoint x: 491, startPoint y: 293, endPoint x: 709, endPoint y: 294, distance: 218.3
click at [709, 307] on div "A [PERSON_NAME] le gusta la profesión [PERSON_NAME]." at bounding box center [814, 328] width 656 height 42
click at [571, 204] on div "Lūdzu ņem vērā, ka 9. uzdevums ir jāpilda obligāti! # Izlasi (vairākkārt) dialo…" at bounding box center [813, 84] width 625 height 414
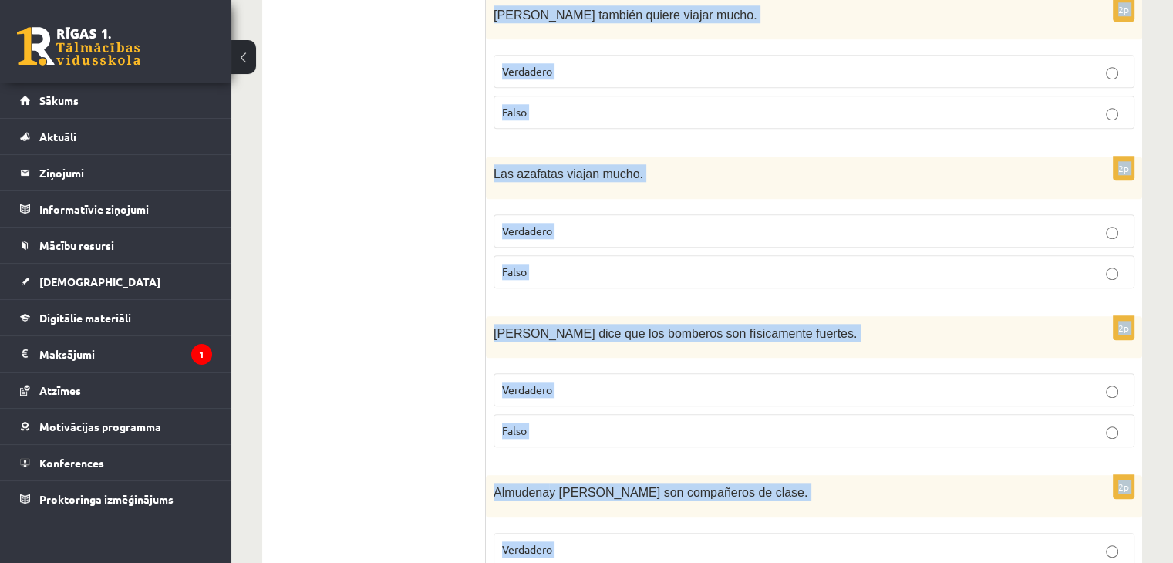
scroll to position [1638, 0]
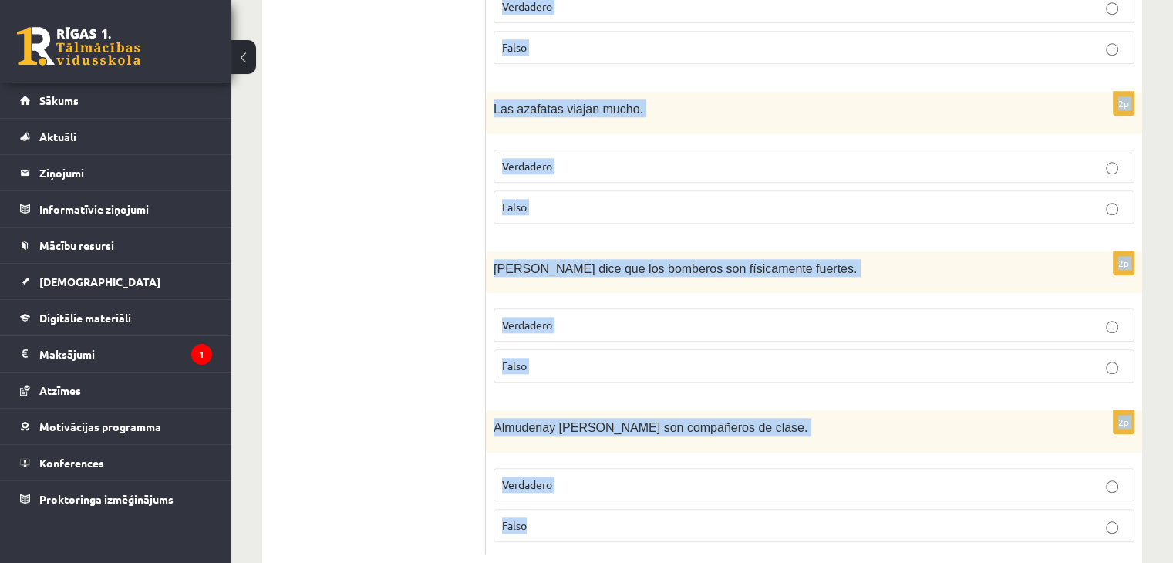
drag, startPoint x: 498, startPoint y: 241, endPoint x: 730, endPoint y: 519, distance: 361.9
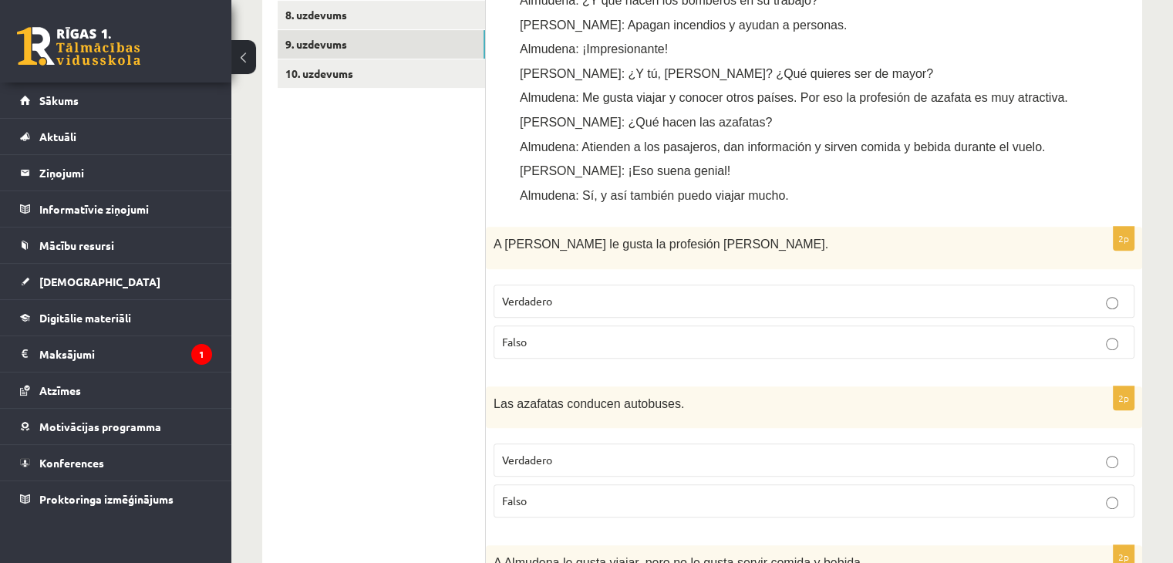
scroll to position [713, 0]
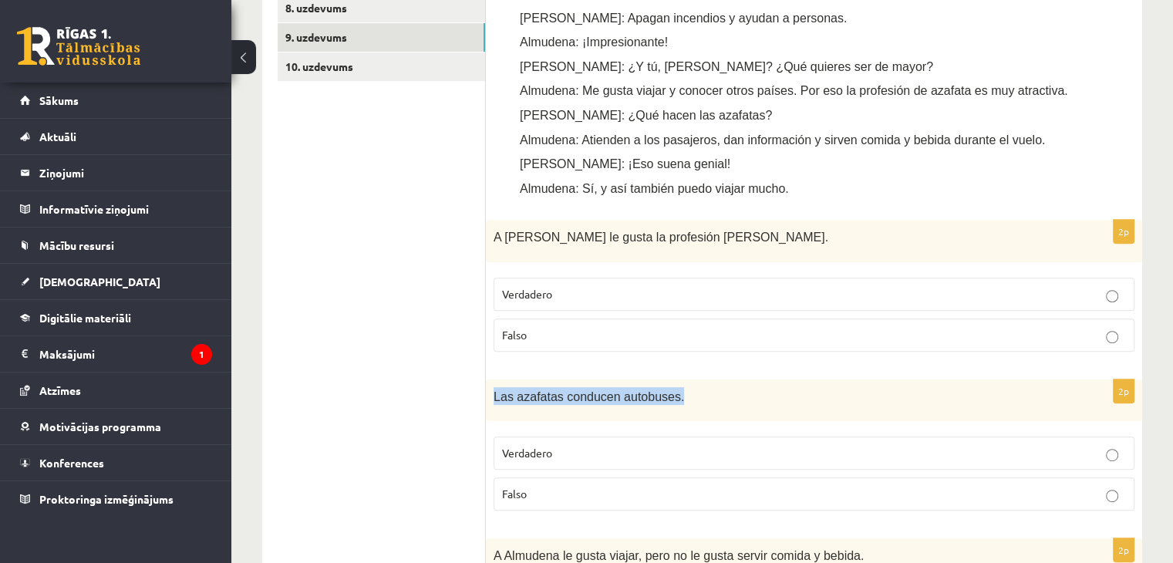
drag, startPoint x: 494, startPoint y: 362, endPoint x: 688, endPoint y: 346, distance: 195.0
click at [688, 379] on div "Las azafatas conducen autobuses." at bounding box center [814, 400] width 656 height 42
click at [586, 486] on p "Falso" at bounding box center [814, 494] width 624 height 16
click at [533, 327] on p "Falso" at bounding box center [814, 335] width 624 height 16
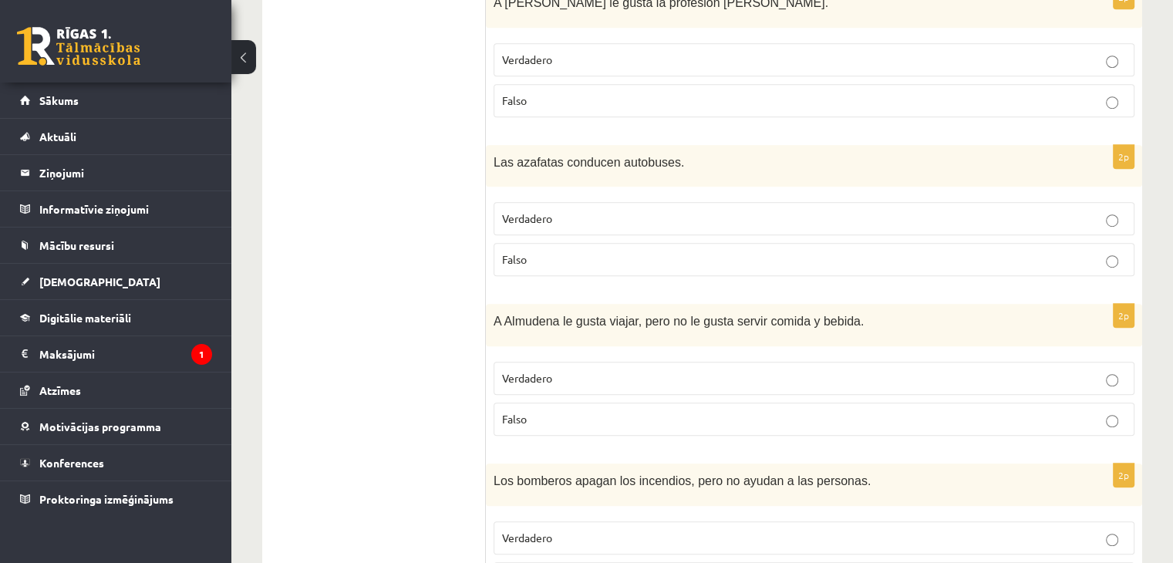
scroll to position [1004, 0]
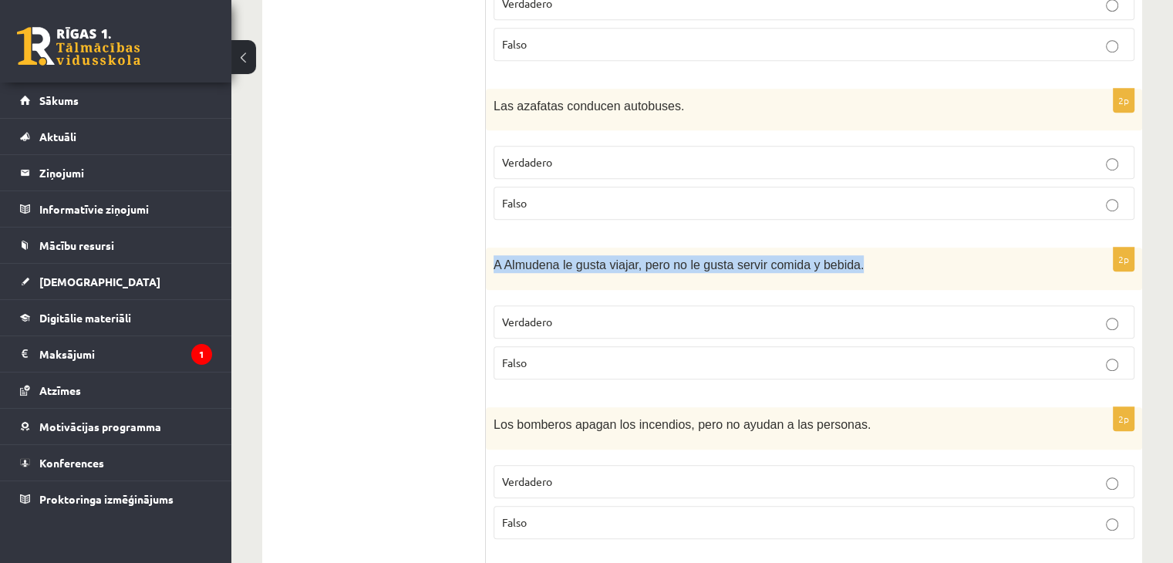
drag, startPoint x: 485, startPoint y: 231, endPoint x: 870, endPoint y: 228, distance: 384.9
click at [870, 248] on div "A Almudena le gusta viajar, pero no le gusta servir comida y bebida." at bounding box center [814, 269] width 656 height 42
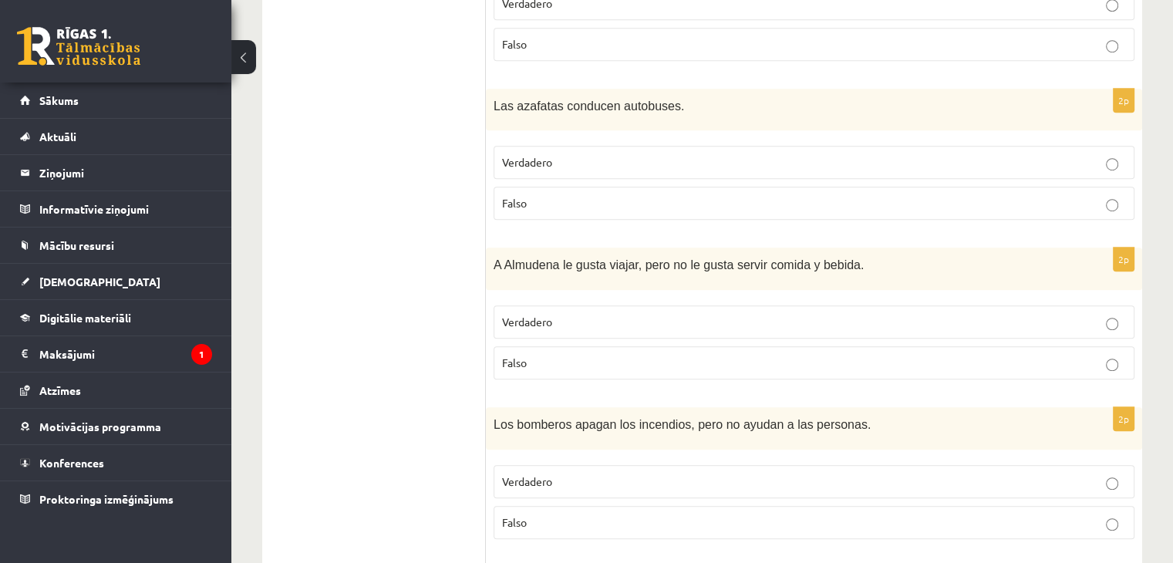
click at [527, 346] on label "Falso" at bounding box center [814, 362] width 641 height 33
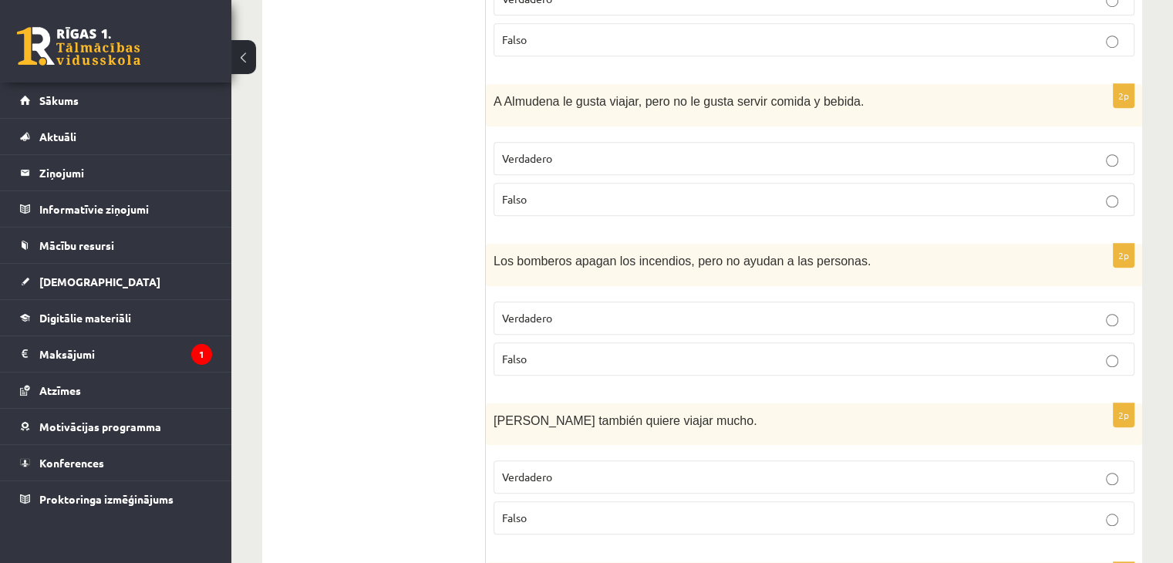
scroll to position [1172, 0]
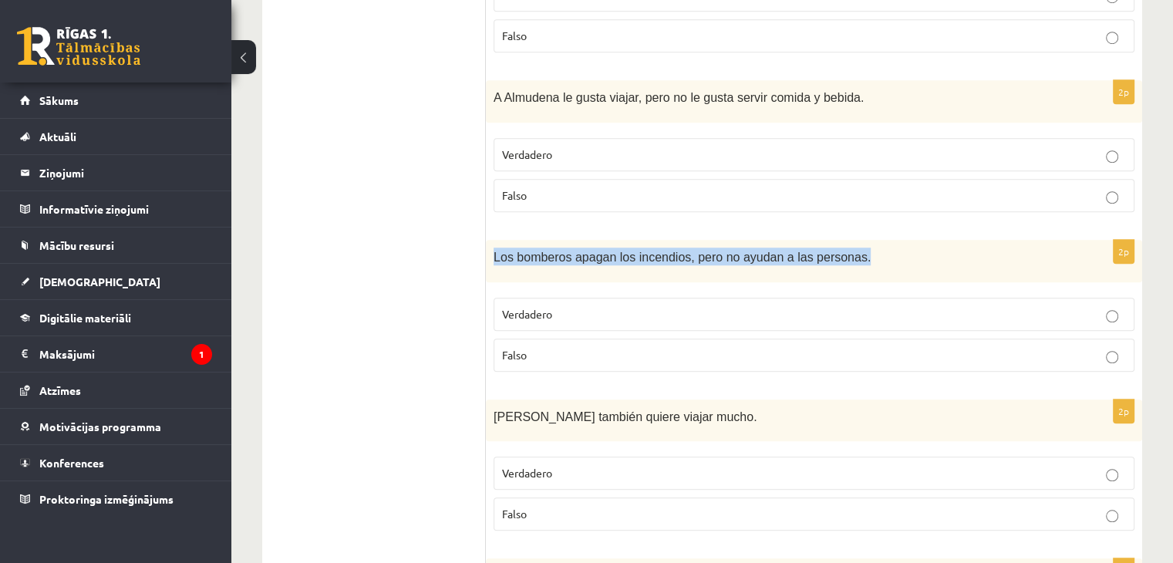
drag, startPoint x: 493, startPoint y: 217, endPoint x: 833, endPoint y: 230, distance: 340.4
click at [833, 240] on div "Los bomberos apagan los incendios, pero no ayudan a las personas." at bounding box center [814, 261] width 656 height 42
click at [489, 240] on div "Los bomberos apagan los incendios, pero no ayudan a las personas." at bounding box center [814, 261] width 656 height 42
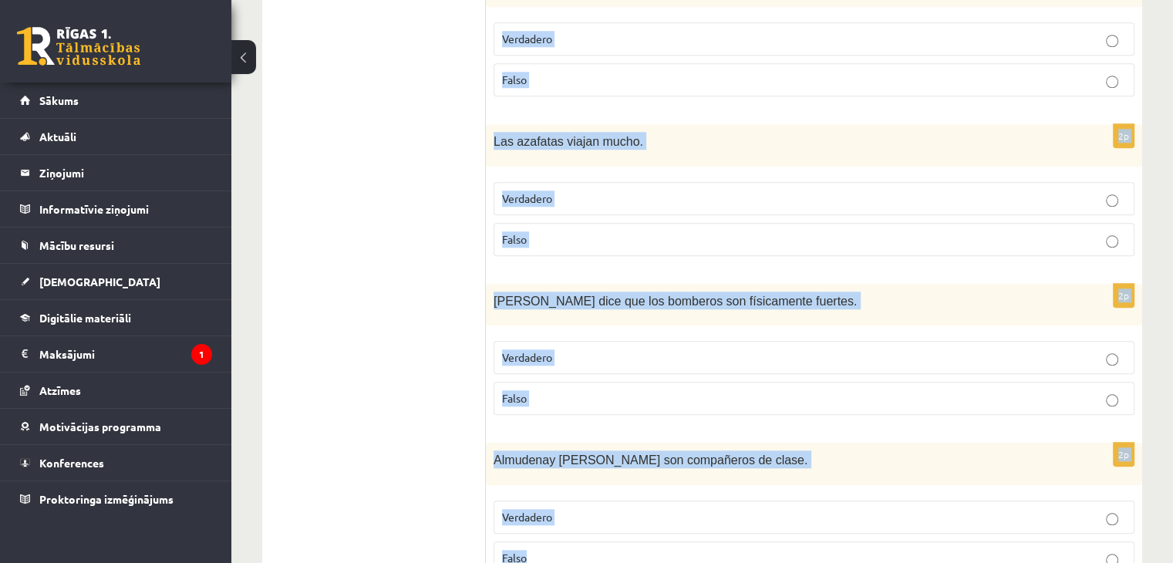
scroll to position [1638, 0]
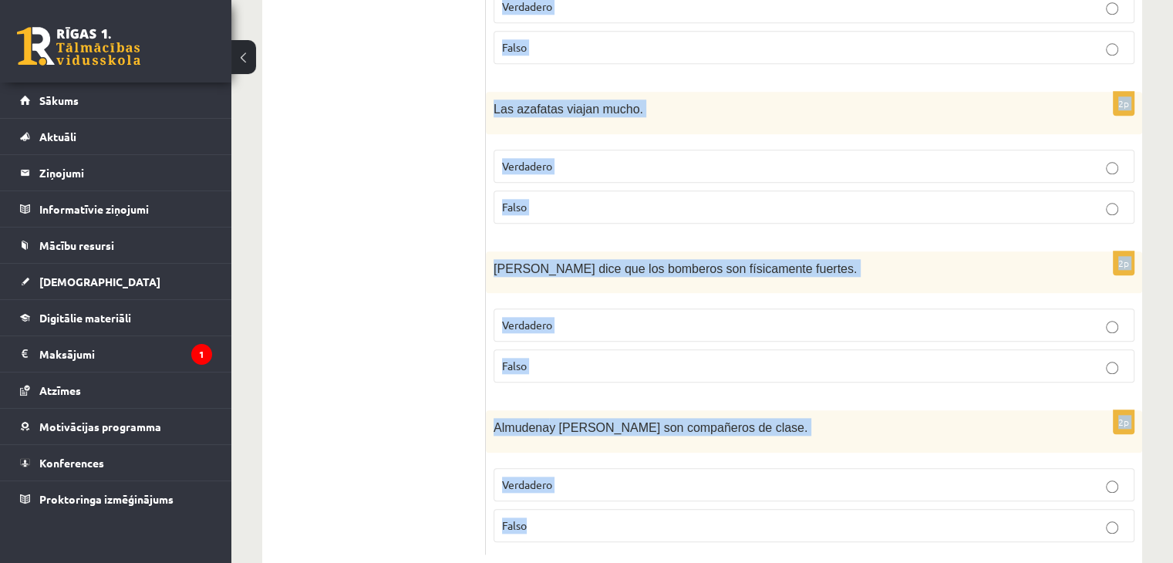
drag, startPoint x: 490, startPoint y: 206, endPoint x: 649, endPoint y: 492, distance: 327.3
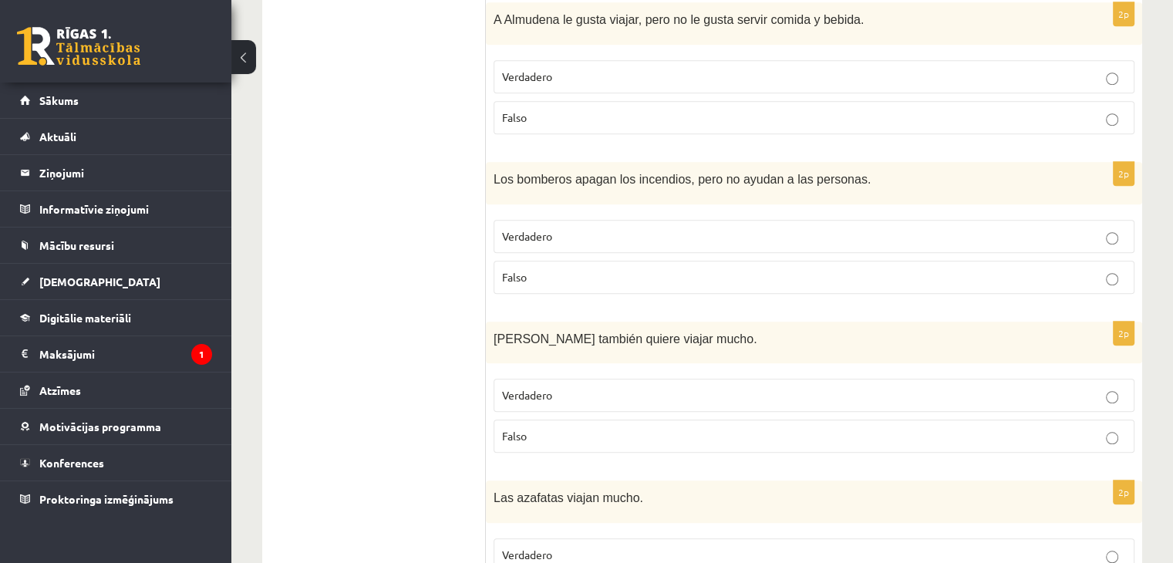
scroll to position [1252, 0]
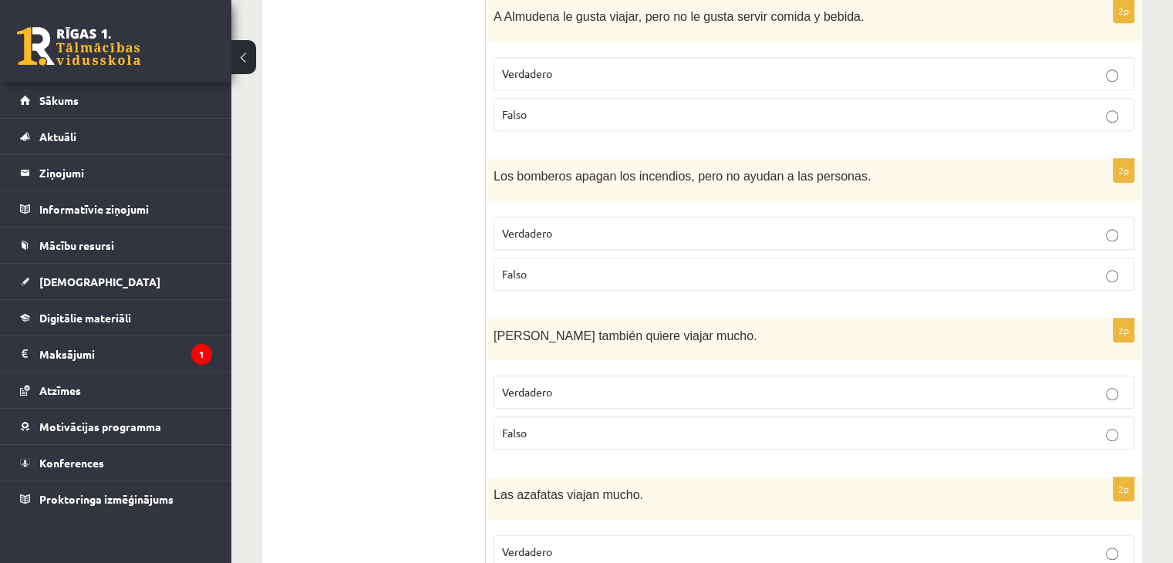
click at [531, 258] on label "Falso" at bounding box center [814, 274] width 641 height 33
click at [689, 425] on p "Falso" at bounding box center [814, 433] width 624 height 16
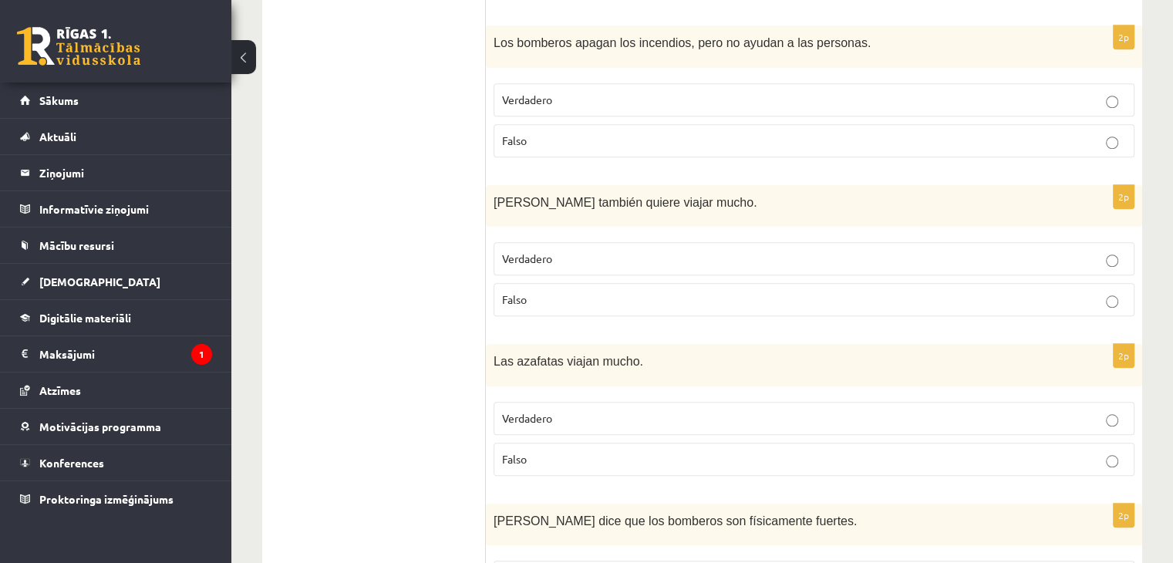
scroll to position [1406, 0]
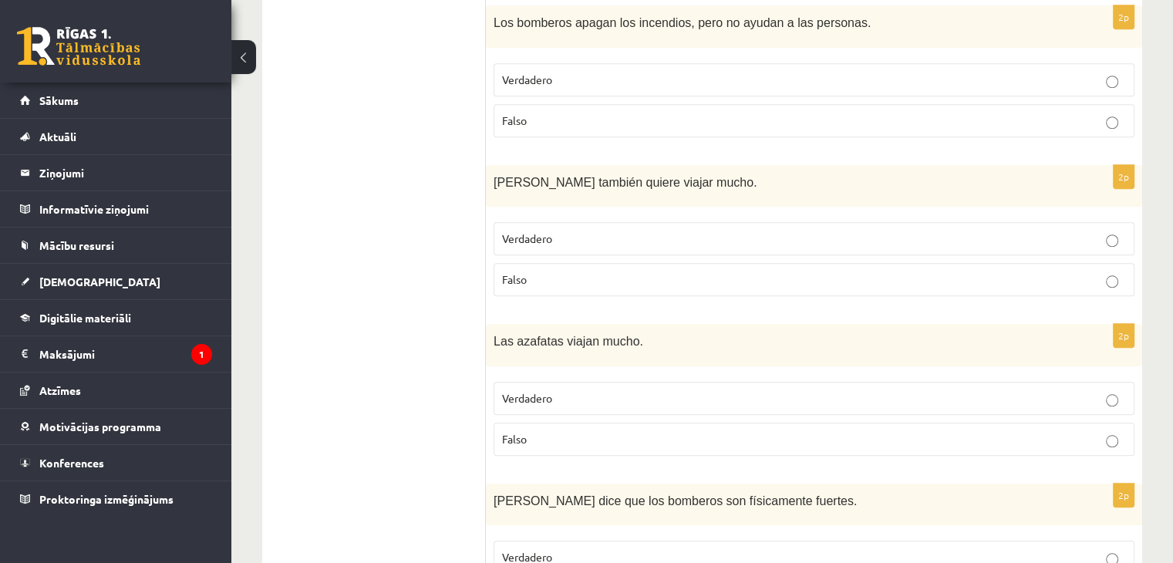
click at [538, 391] on span "Verdadero" at bounding box center [527, 398] width 50 height 14
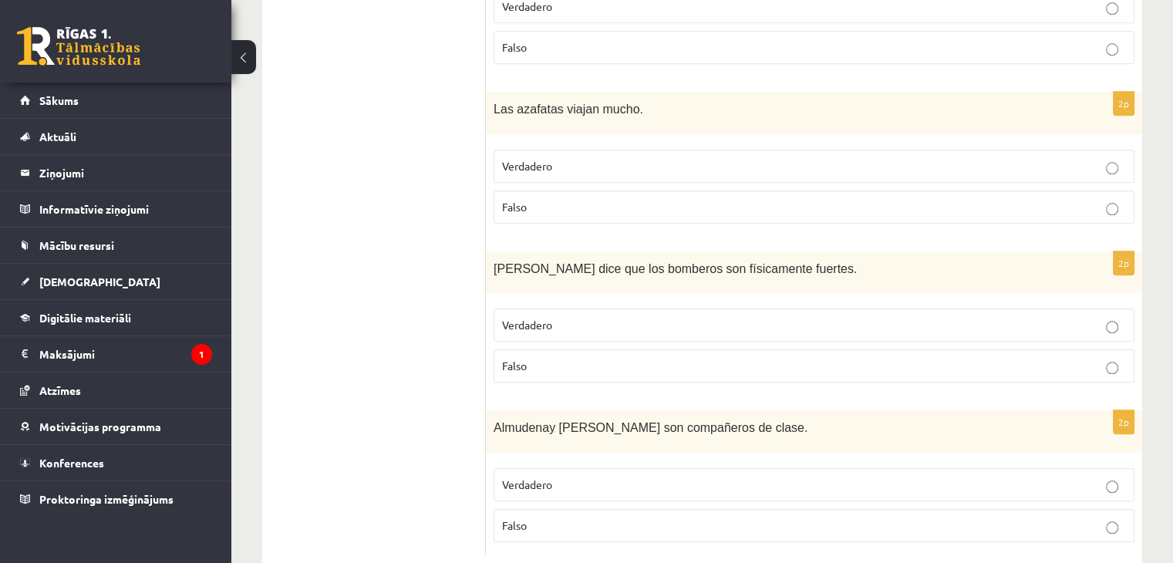
click at [549, 308] on label "Verdadero" at bounding box center [814, 324] width 641 height 33
click at [577, 477] on p "Verdadero" at bounding box center [814, 485] width 624 height 16
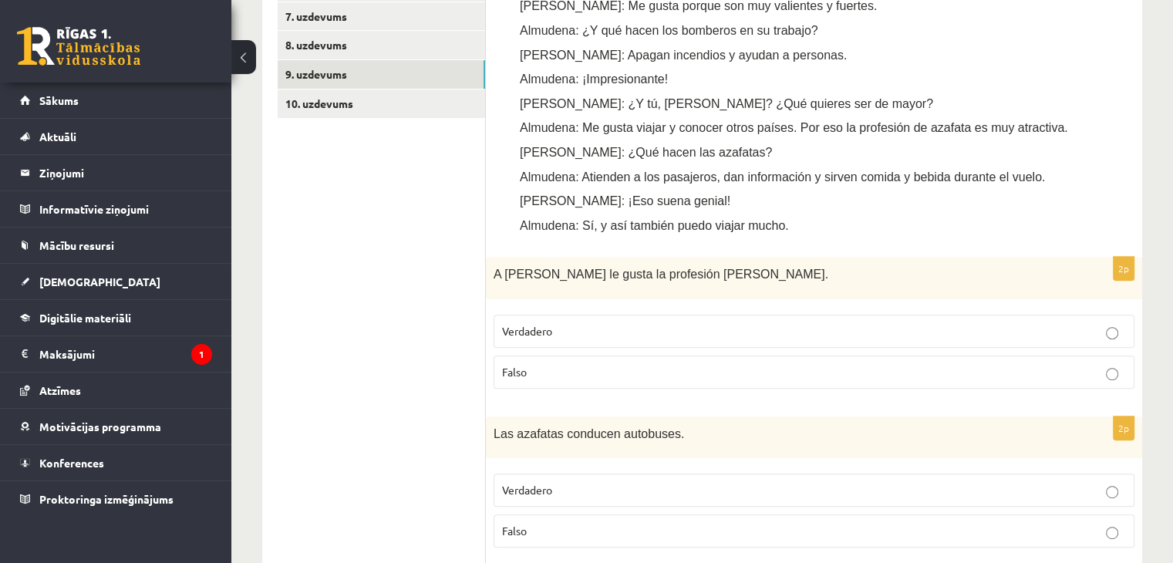
scroll to position [676, 0]
click at [401, 62] on link "9. uzdevums" at bounding box center [381, 75] width 207 height 29
click at [413, 97] on link "10. uzdevums" at bounding box center [381, 104] width 207 height 29
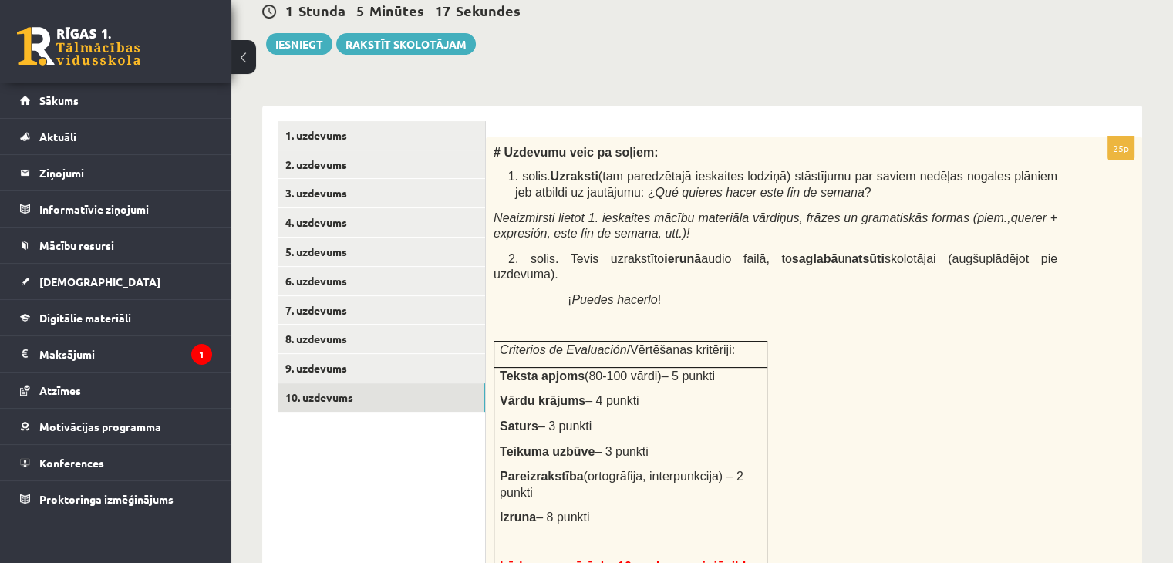
scroll to position [389, 0]
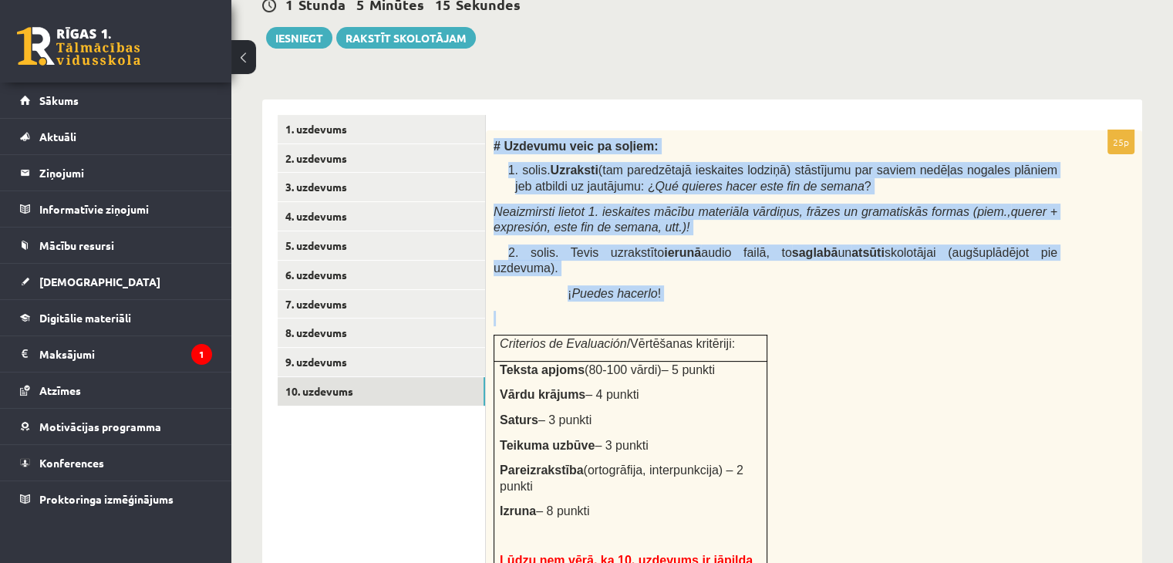
drag, startPoint x: 490, startPoint y: 147, endPoint x: 805, endPoint y: 288, distance: 345.6
click at [805, 288] on div "# Uzdevumu veic pa soļiem: 1. [PERSON_NAME]. Uzraksti (tam paredzētajā ieskaite…" at bounding box center [814, 427] width 656 height 594
click at [491, 143] on div "# Uzdevumu veic pa soļiem: 1. [PERSON_NAME]. Uzraksti (tam paredzētajā ieskaite…" at bounding box center [814, 427] width 656 height 594
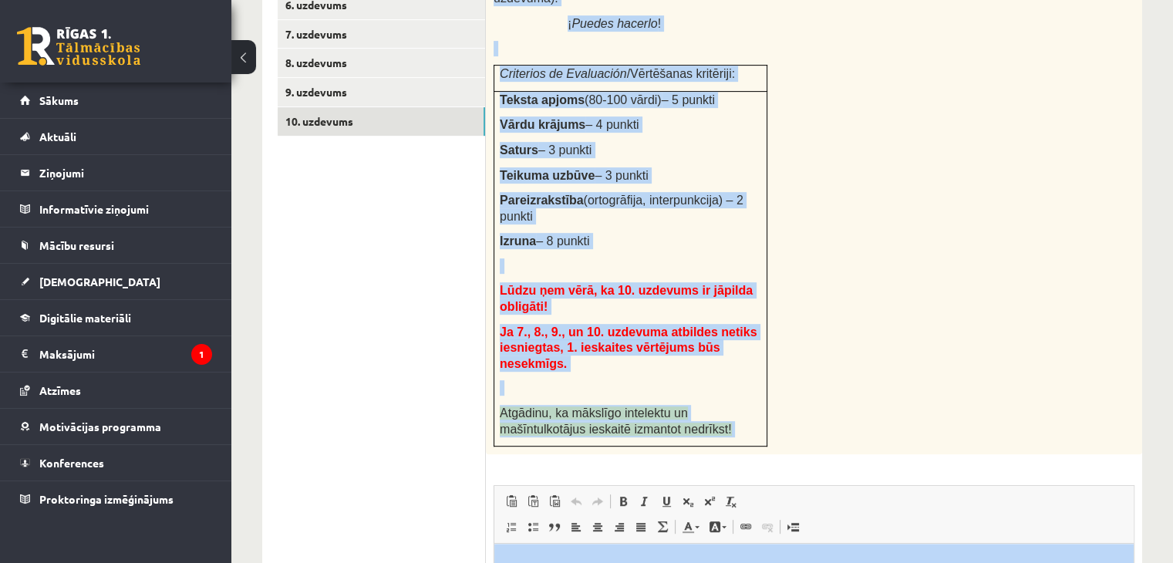
scroll to position [811, 0]
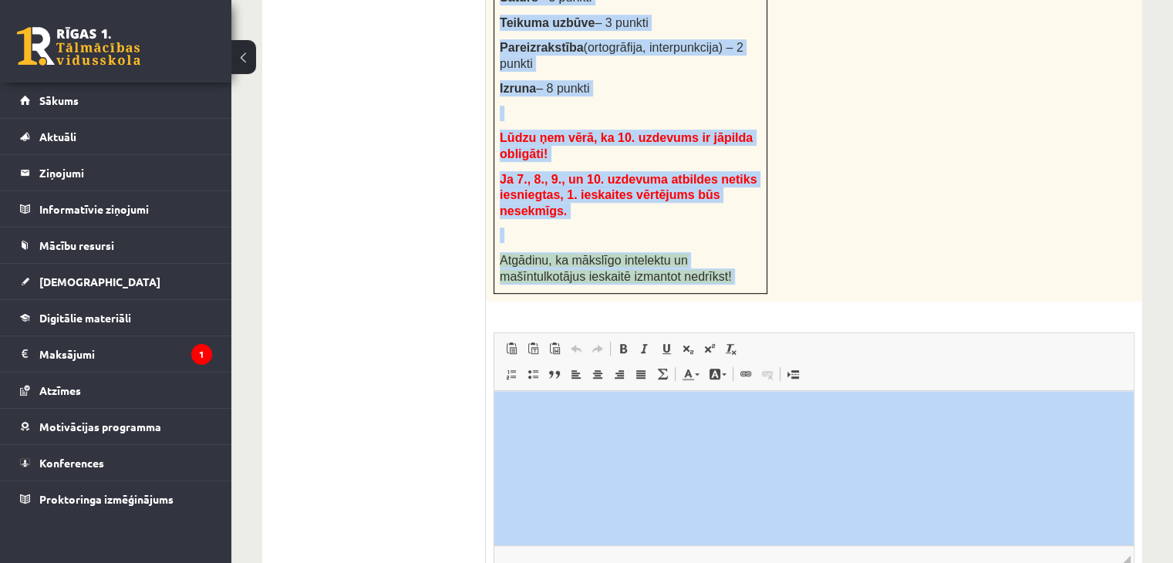
drag, startPoint x: 491, startPoint y: 143, endPoint x: 608, endPoint y: 60, distance: 143.2
click at [608, 60] on div "# Uzdevumu veic pa soļiem: 1. [PERSON_NAME]. Uzraksti (tam paredzētajā ieskaite…" at bounding box center [814, 5] width 656 height 594
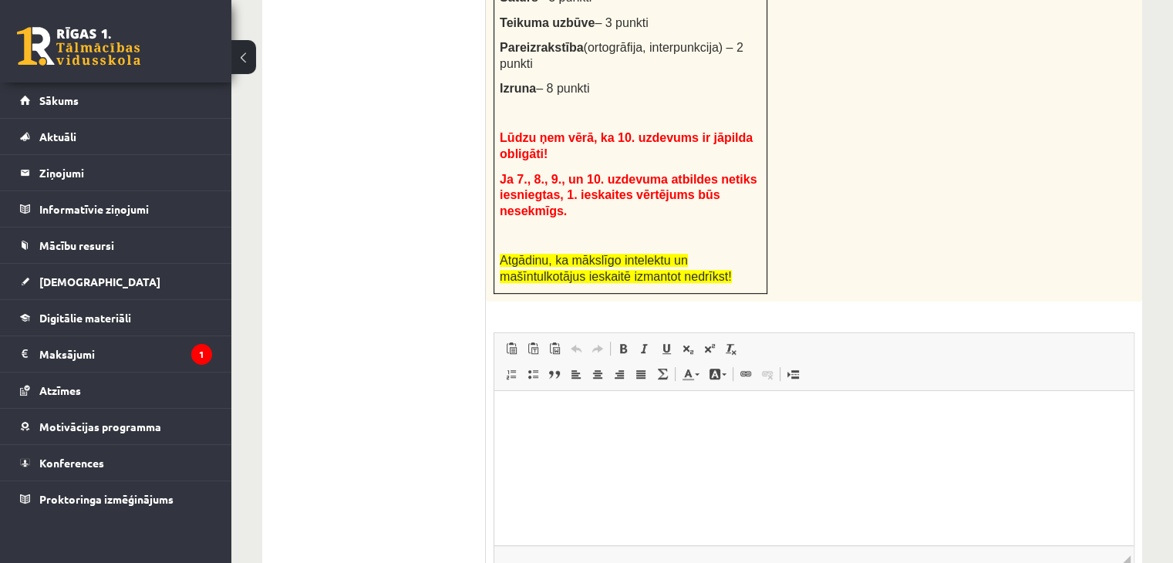
click at [791, 177] on div "# Uzdevumu veic pa soļiem: 1. [PERSON_NAME]. Uzraksti (tam paredzētajā ieskaite…" at bounding box center [814, 5] width 656 height 594
click at [833, 53] on div "# Uzdevumu veic pa soļiem: 1. [PERSON_NAME]. Uzraksti (tam paredzētajā ieskaite…" at bounding box center [814, 5] width 656 height 594
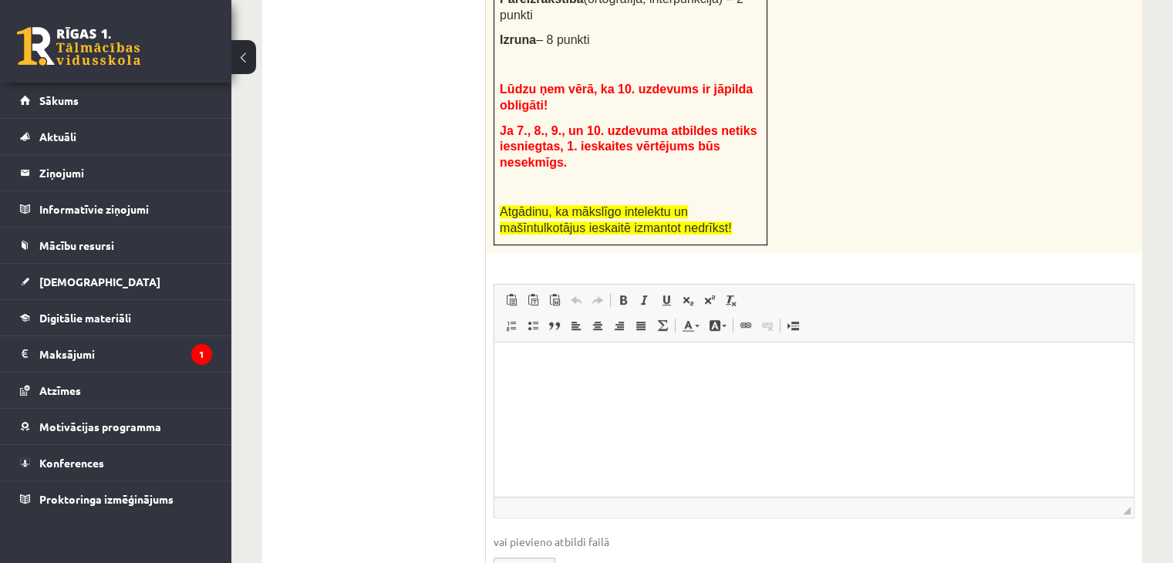
scroll to position [898, 0]
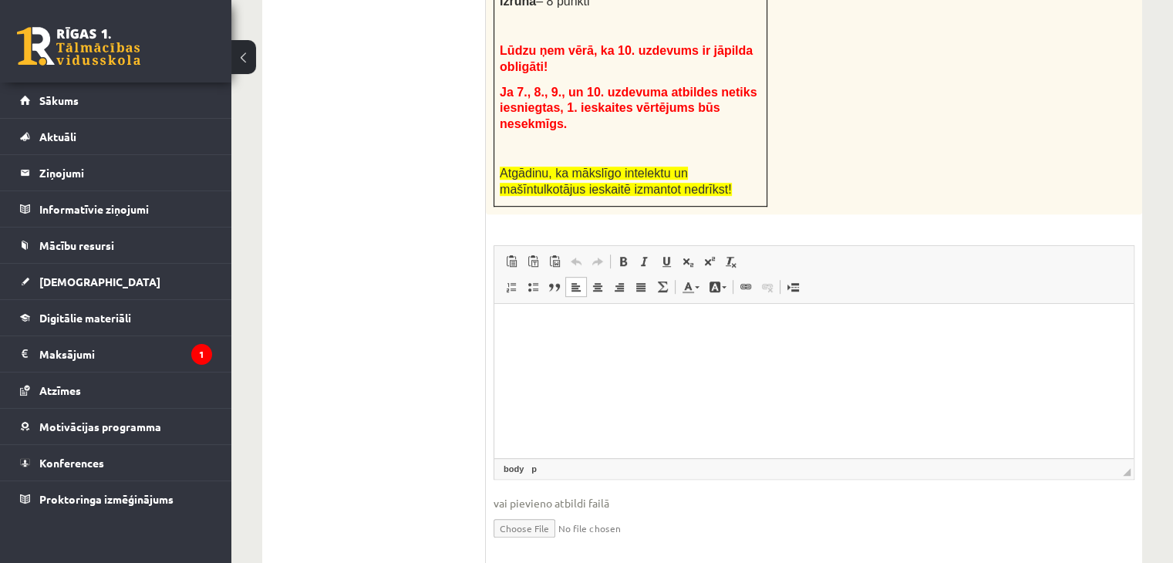
click at [612, 351] on html at bounding box center [813, 327] width 639 height 47
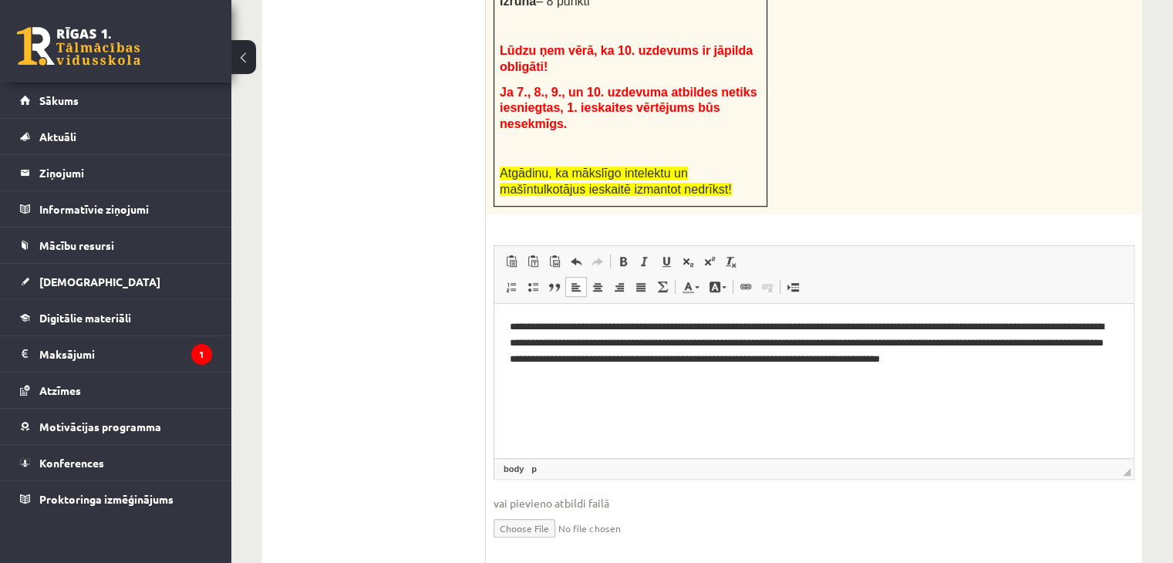
click at [639, 390] on html "**********" at bounding box center [813, 351] width 639 height 95
click at [581, 255] on span at bounding box center [576, 261] width 12 height 12
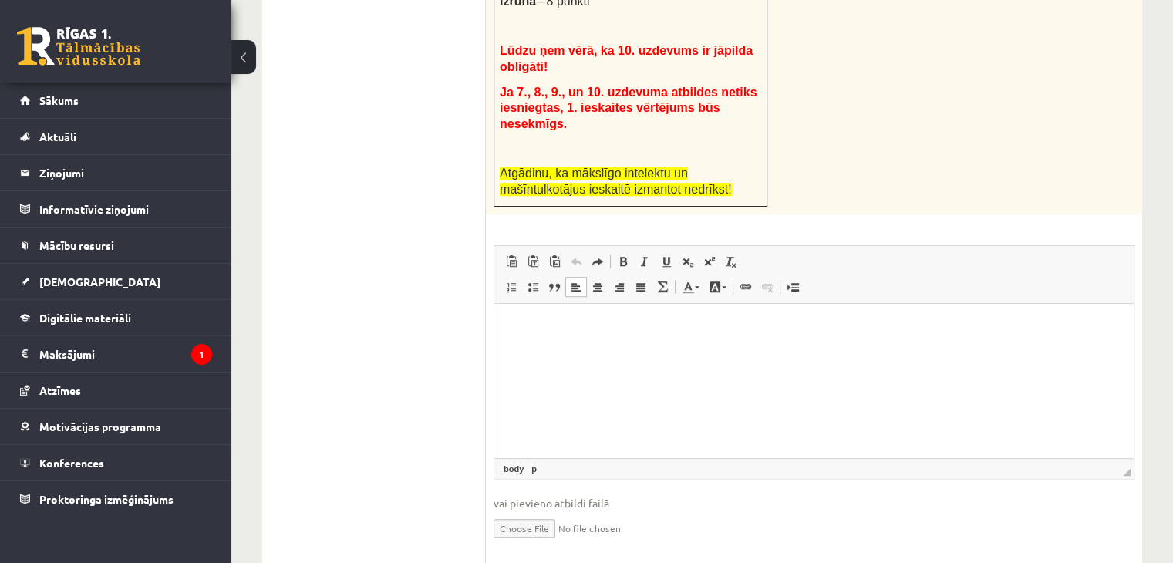
click at [553, 334] on p "Bagātinātā teksta redaktors, wiswyg-editor-user-answer-47024775846260" at bounding box center [814, 327] width 609 height 16
paste body "Bagātinātā teksta redaktors, wiswyg-editor-user-answer-47024775846260"
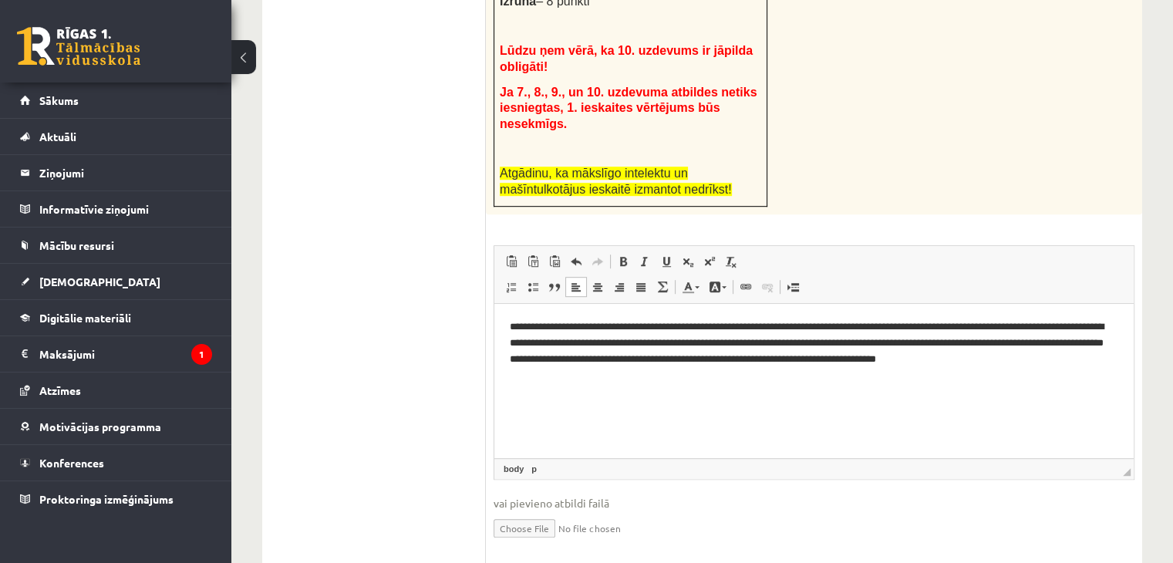
click at [531, 511] on input "file" at bounding box center [814, 527] width 641 height 32
type input "**********"
drag, startPoint x: 1023, startPoint y: 793, endPoint x: 529, endPoint y: 538, distance: 556.0
click at [529, 399] on html "**********" at bounding box center [813, 351] width 639 height 95
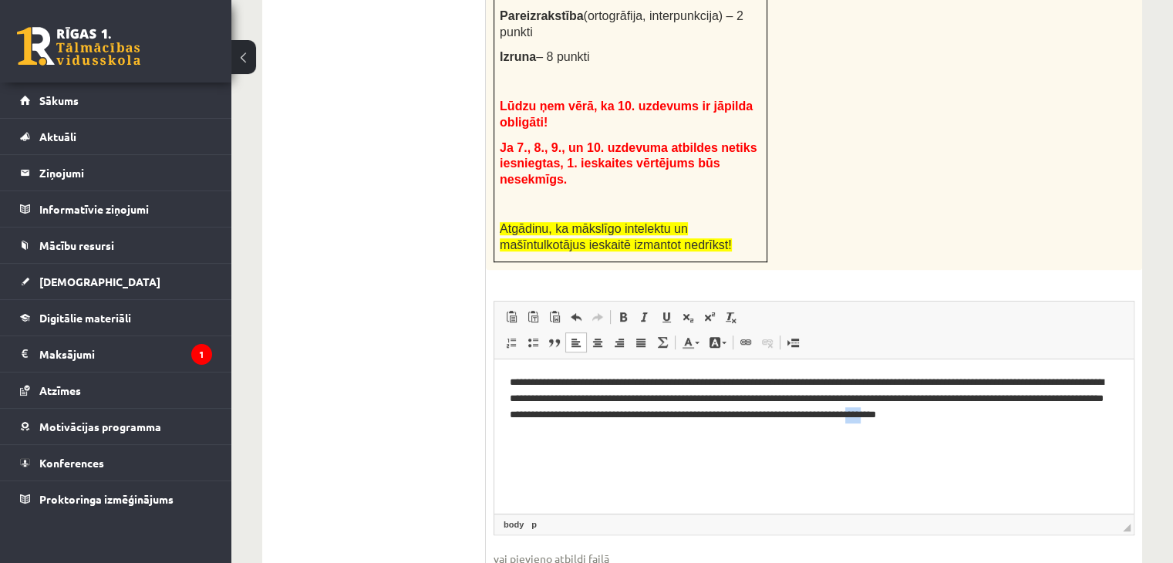
scroll to position [842, 0]
click at [462, 457] on ul "1. uzdevums 2. uzdevums 3. uzdevums 4. uzdevums 5. uzdevums 6. uzdevums 7. uzde…" at bounding box center [382, 149] width 208 height 977
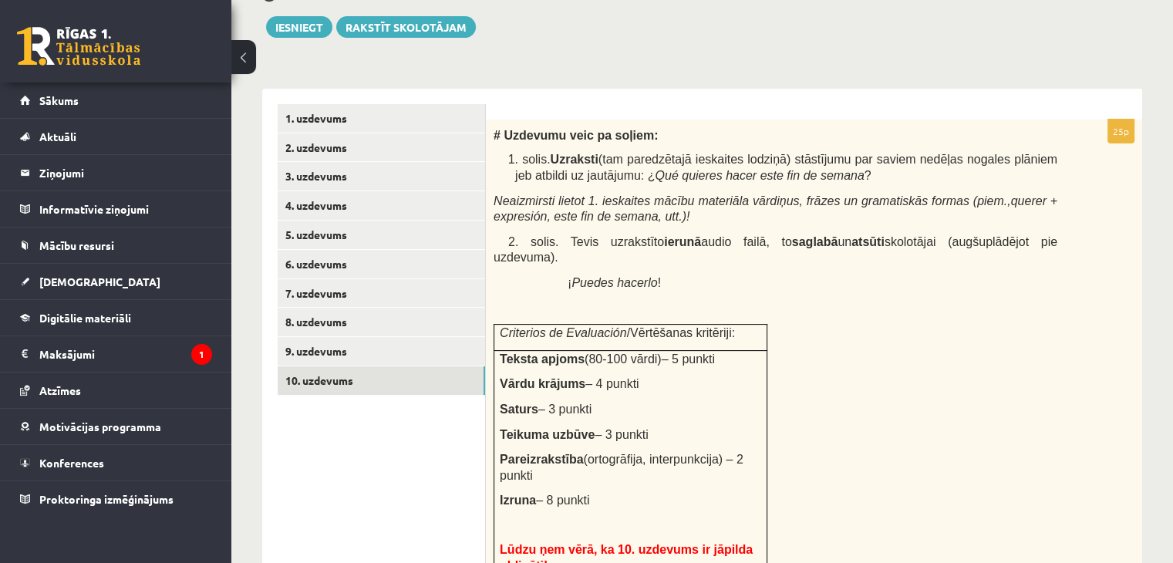
scroll to position [398, 0]
click at [425, 382] on link "10. uzdevums" at bounding box center [381, 382] width 207 height 29
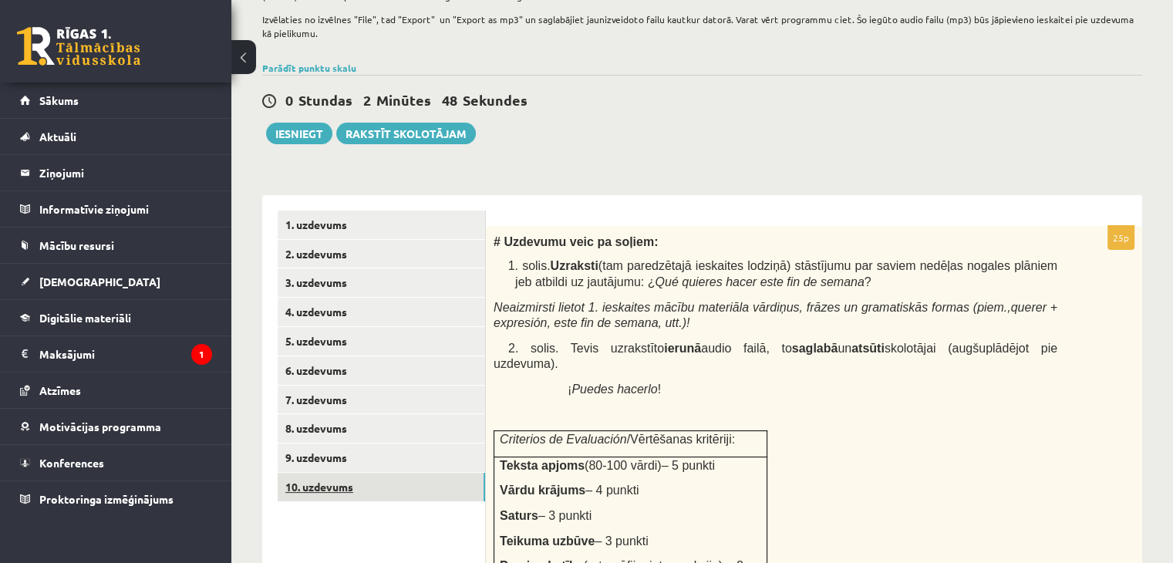
scroll to position [290, 0]
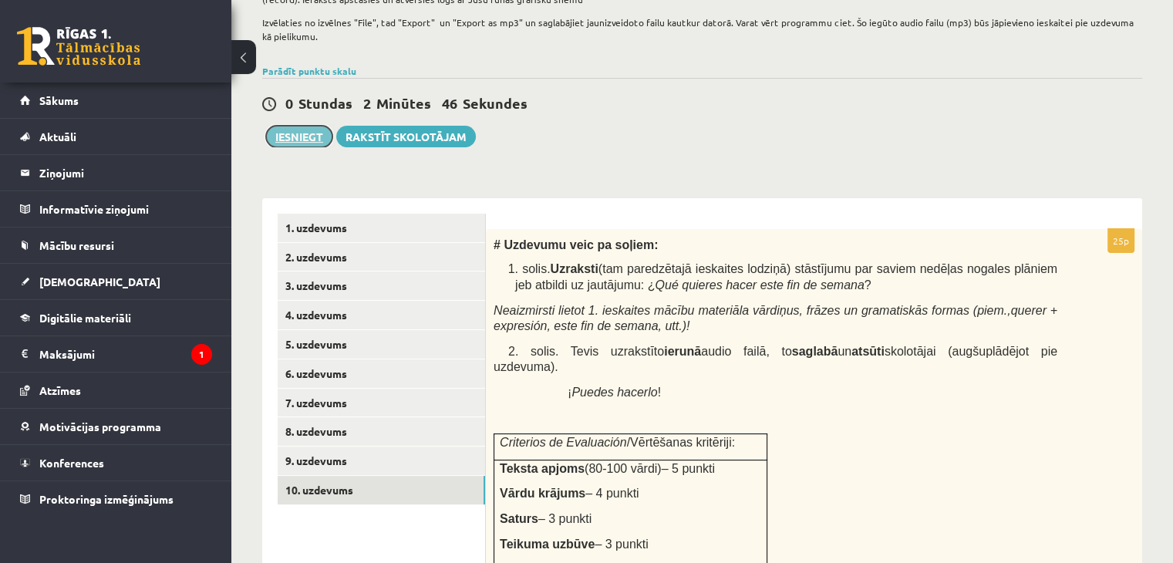
click at [314, 137] on button "Iesniegt" at bounding box center [299, 137] width 66 height 22
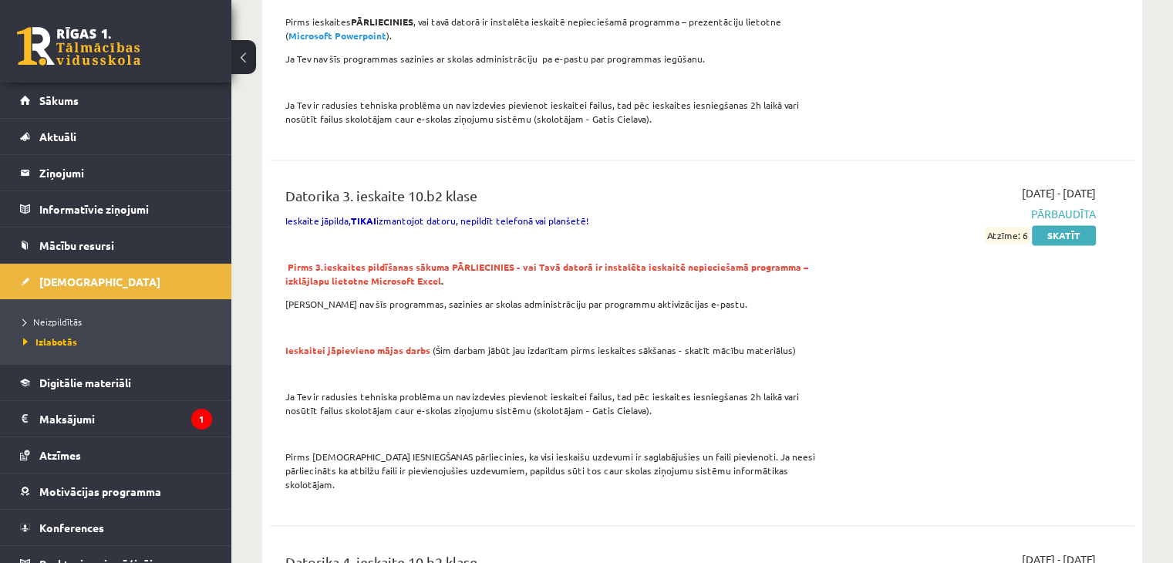
scroll to position [2391, 0]
